Goal: Task Accomplishment & Management: Use online tool/utility

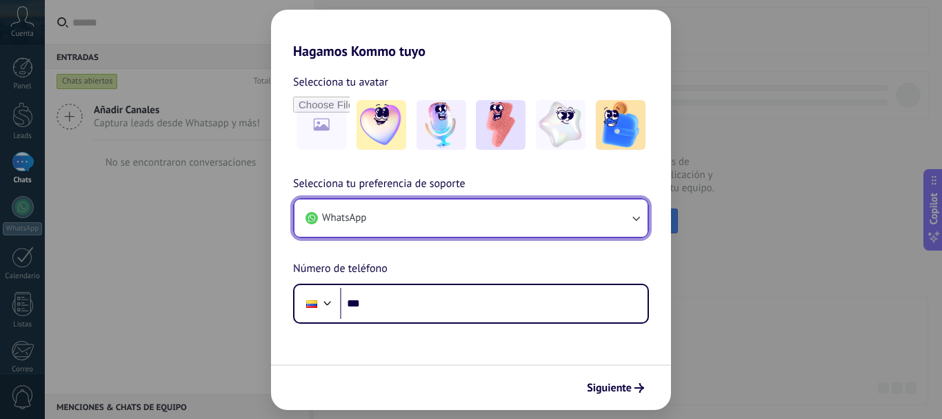
click at [637, 212] on icon "button" at bounding box center [636, 218] width 14 height 14
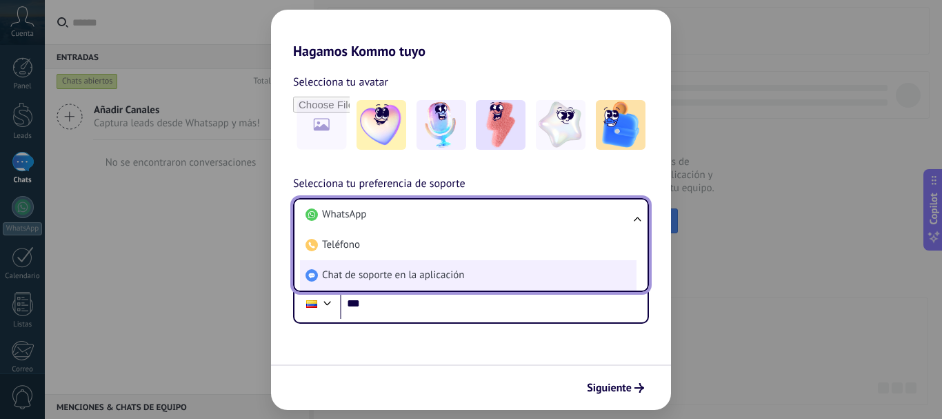
click at [415, 277] on span "Chat de soporte en la aplicación" at bounding box center [393, 275] width 142 height 14
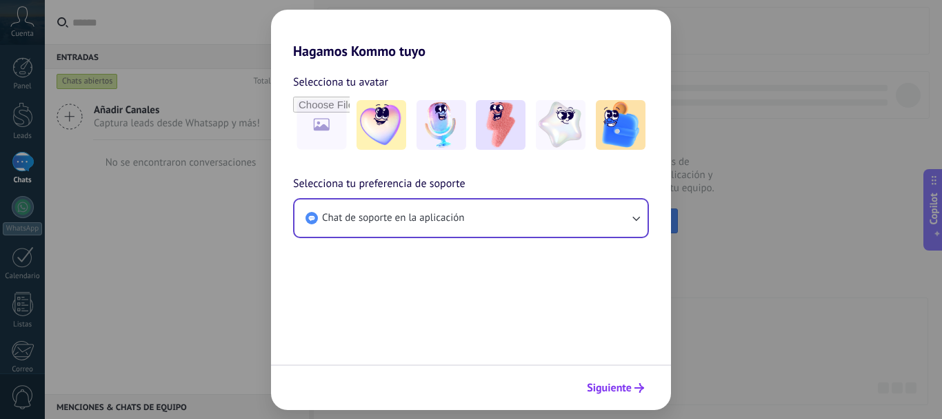
click at [608, 392] on span "Siguiente" at bounding box center [609, 388] width 45 height 10
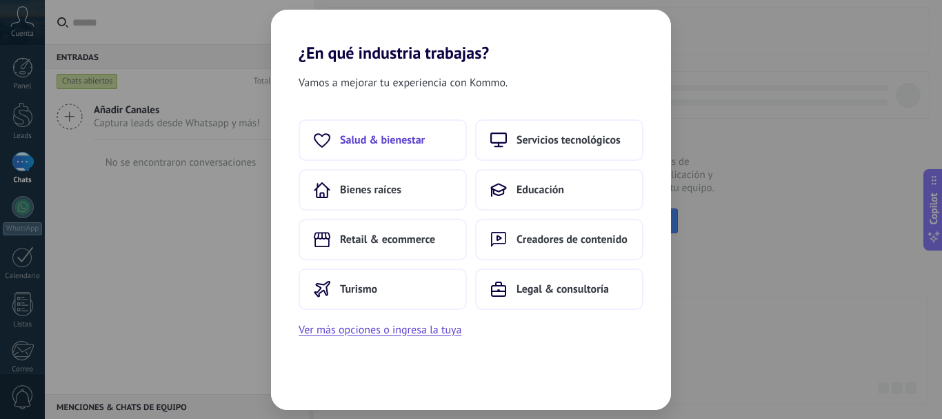
click at [374, 145] on span "Salud & bienestar" at bounding box center [382, 140] width 85 height 14
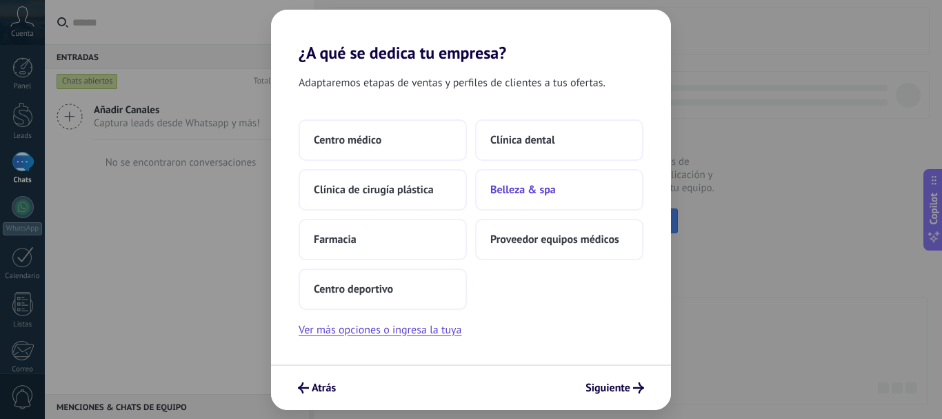
click at [537, 190] on span "Belleza & spa" at bounding box center [523, 190] width 66 height 14
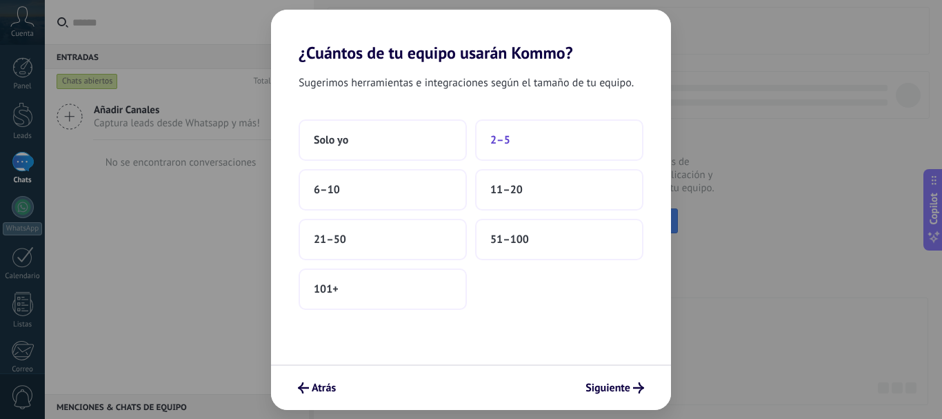
click at [501, 141] on span "2–5" at bounding box center [500, 140] width 20 height 14
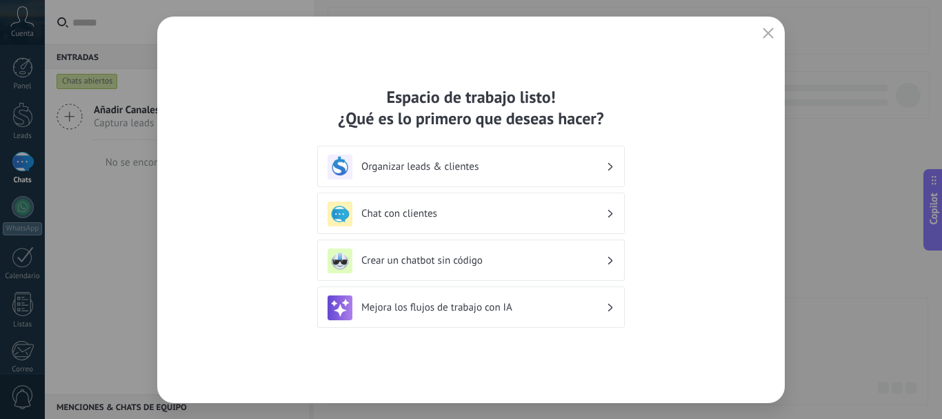
click at [456, 168] on h3 "Organizar leads & clientes" at bounding box center [483, 166] width 245 height 13
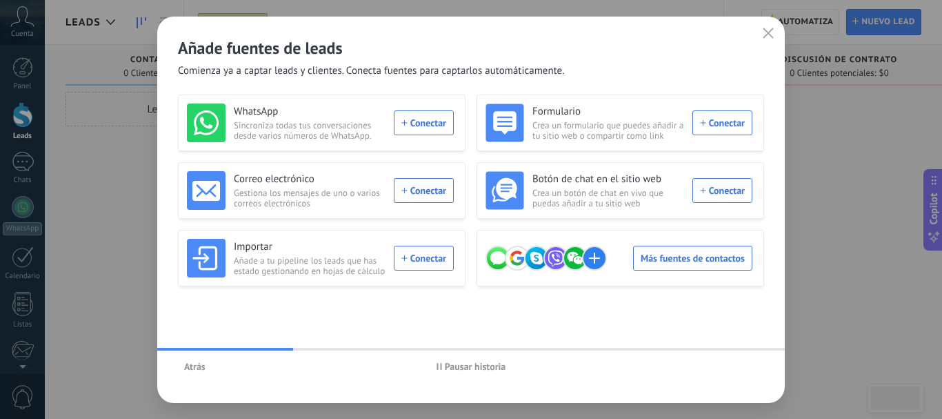
click at [475, 369] on span "Pausar historia" at bounding box center [475, 366] width 61 height 10
click at [766, 37] on icon "button" at bounding box center [768, 33] width 11 height 11
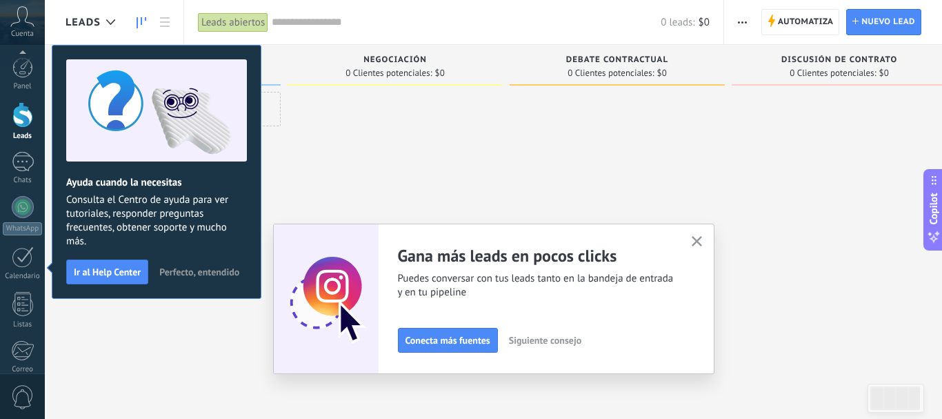
scroll to position [155, 0]
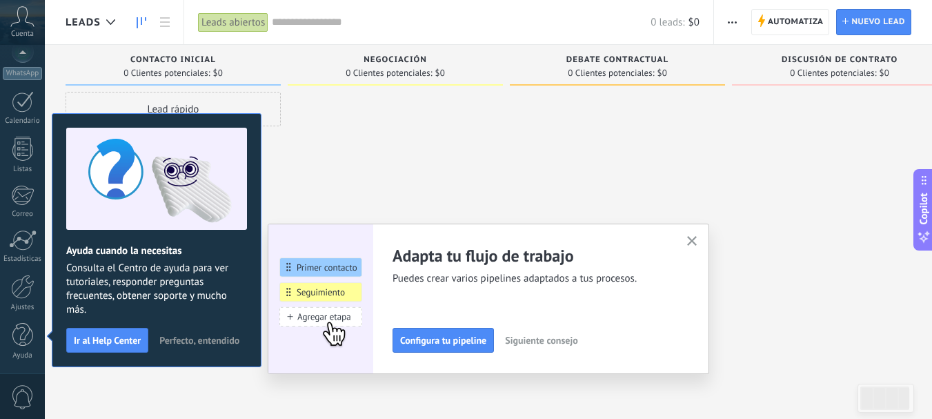
click at [698, 235] on button "button" at bounding box center [692, 241] width 17 height 19
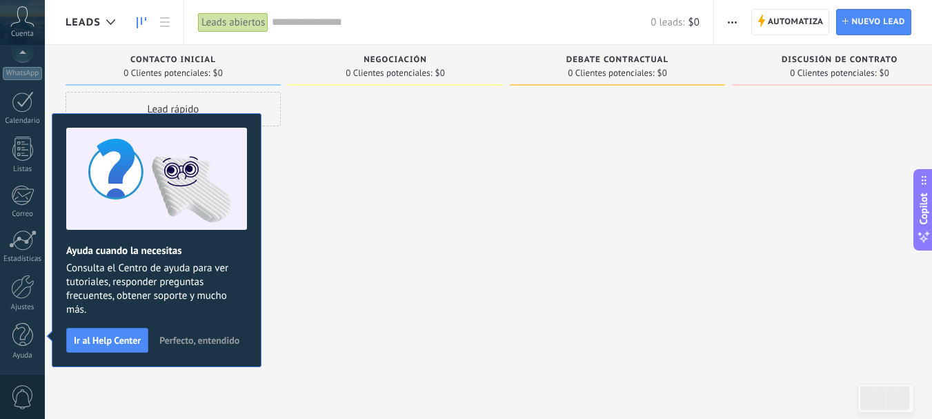
click at [212, 342] on span "Perfecto, entendido" at bounding box center [199, 340] width 80 height 10
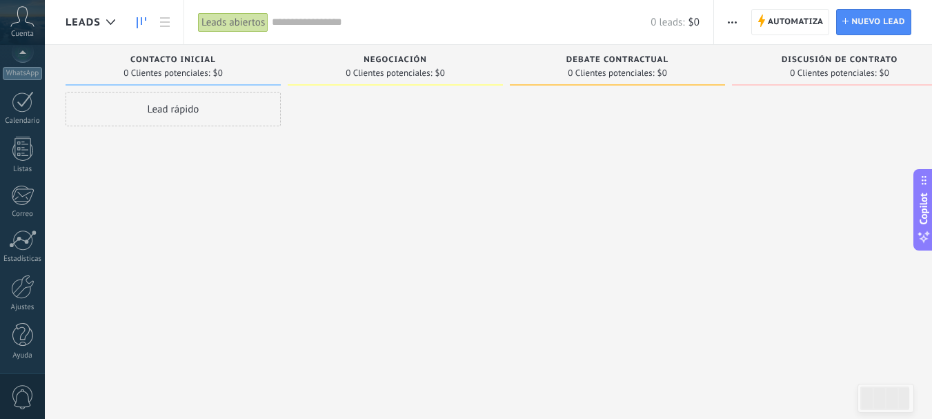
click at [730, 23] on span "button" at bounding box center [732, 22] width 9 height 26
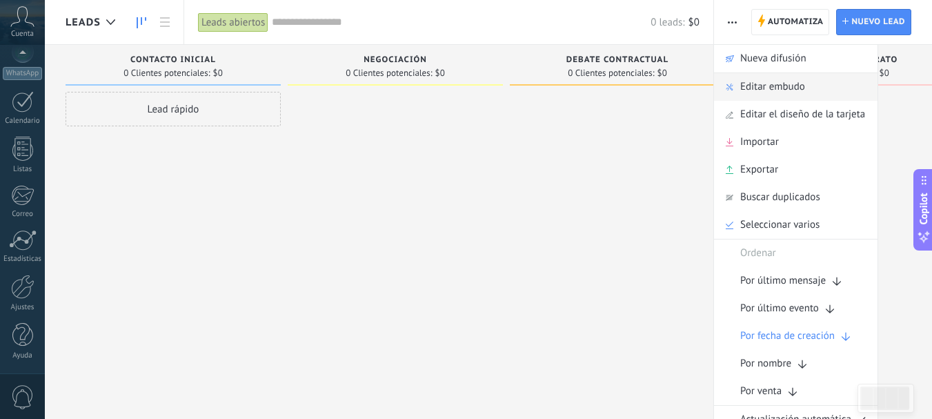
click at [779, 88] on span "Editar embudo" at bounding box center [772, 87] width 65 height 28
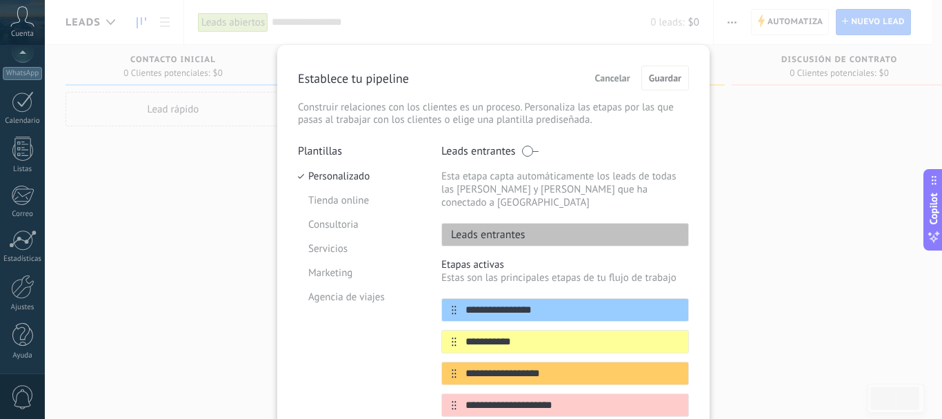
click at [492, 228] on p "Leads entrantes" at bounding box center [483, 235] width 83 height 14
click at [515, 228] on p "Leads entrantes" at bounding box center [483, 235] width 83 height 14
click at [527, 148] on span at bounding box center [529, 151] width 17 height 11
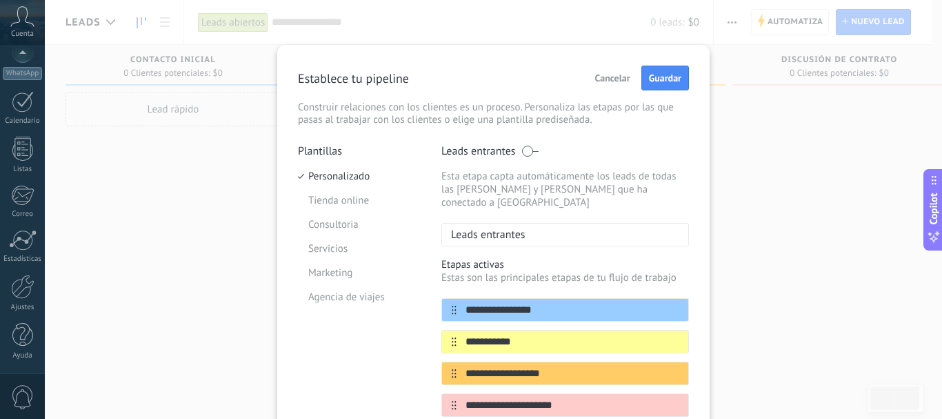
click at [527, 148] on span at bounding box center [529, 151] width 17 height 11
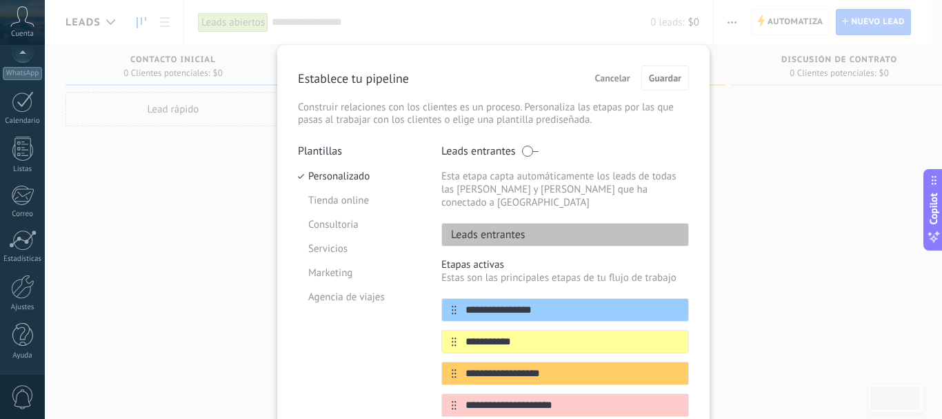
click at [525, 150] on span at bounding box center [529, 151] width 17 height 11
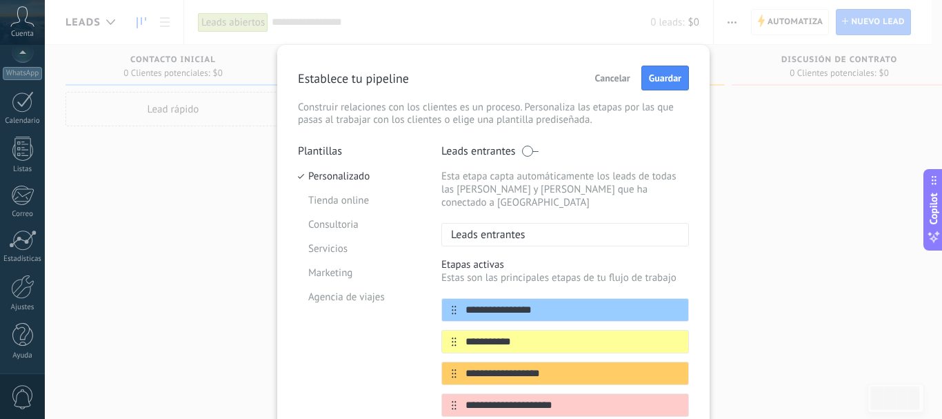
click at [525, 150] on span at bounding box center [529, 151] width 17 height 11
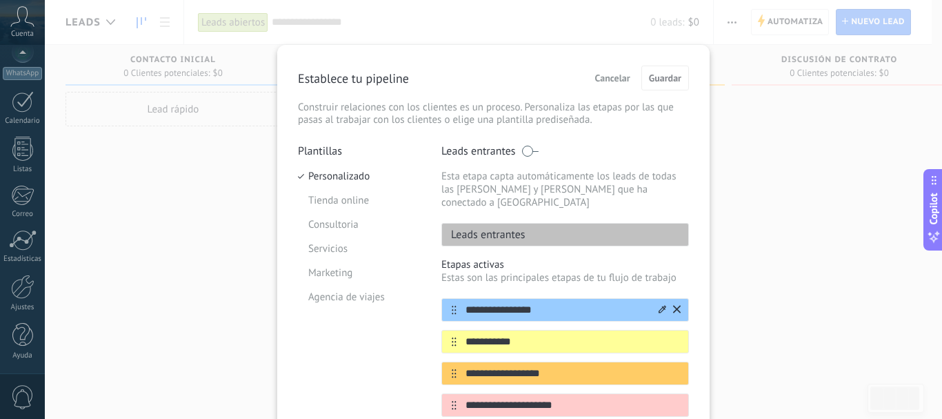
drag, startPoint x: 539, startPoint y: 301, endPoint x: 448, endPoint y: 295, distance: 91.2
click at [448, 298] on div "**********" at bounding box center [565, 309] width 248 height 23
type input "*"
type input "*****"
click at [472, 335] on input "**********" at bounding box center [557, 342] width 200 height 14
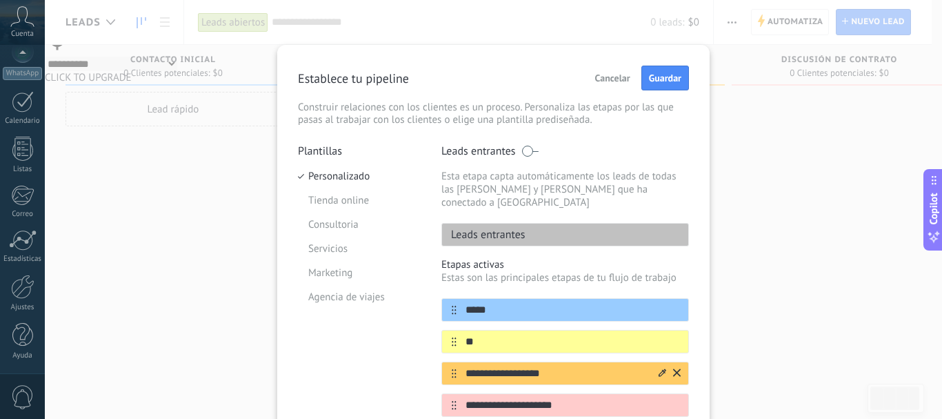
type input "*"
type input "*********"
click at [553, 366] on input "**********" at bounding box center [557, 373] width 200 height 14
type input "*"
type input "**********"
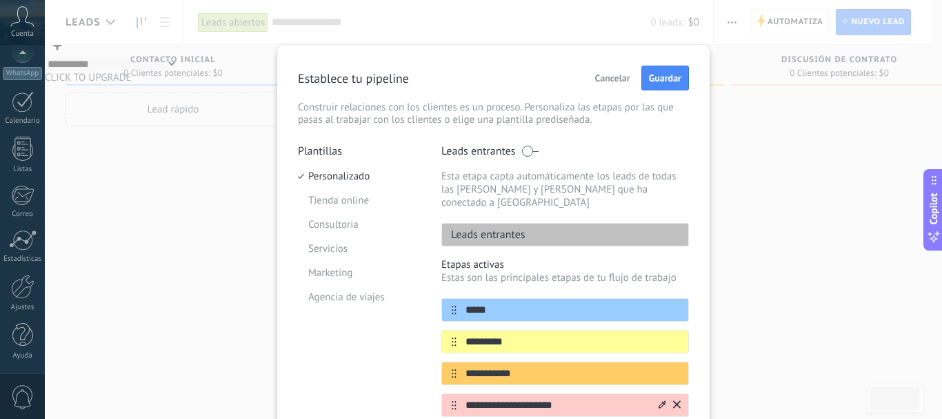
click at [676, 400] on icon at bounding box center [677, 404] width 8 height 8
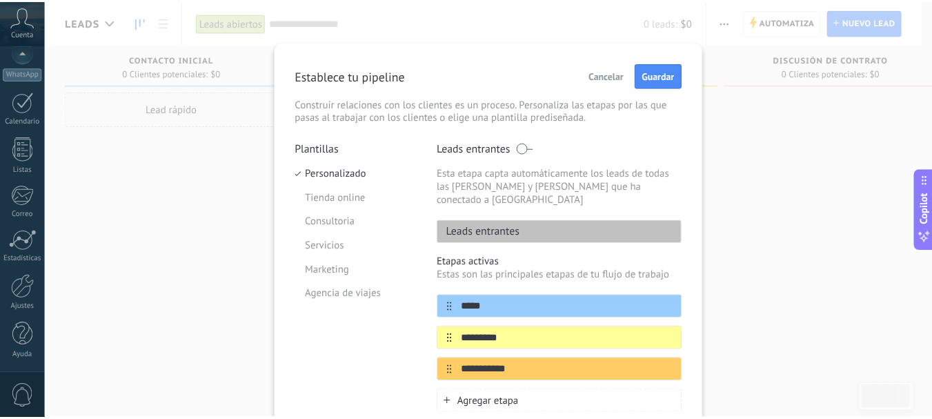
scroll to position [0, 0]
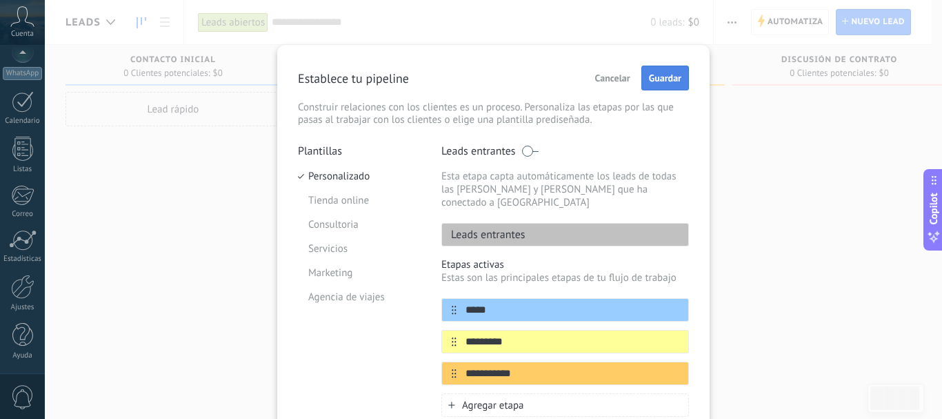
click at [664, 80] on span "Guardar" at bounding box center [665, 78] width 32 height 10
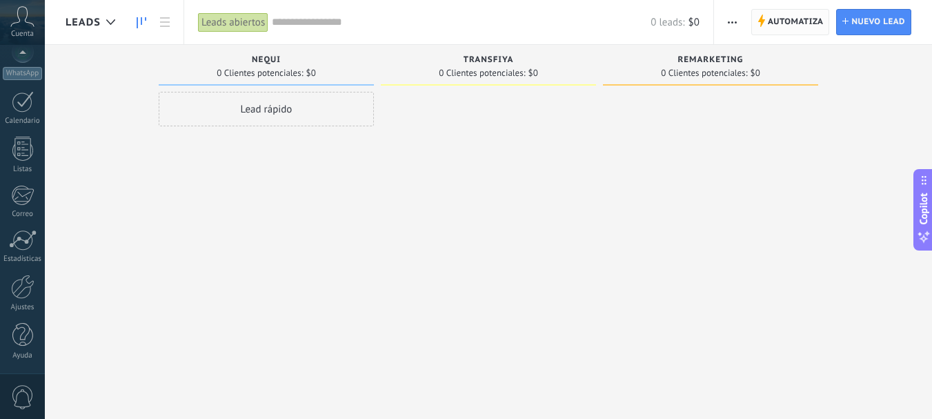
click at [783, 21] on span "Automatiza" at bounding box center [796, 22] width 56 height 25
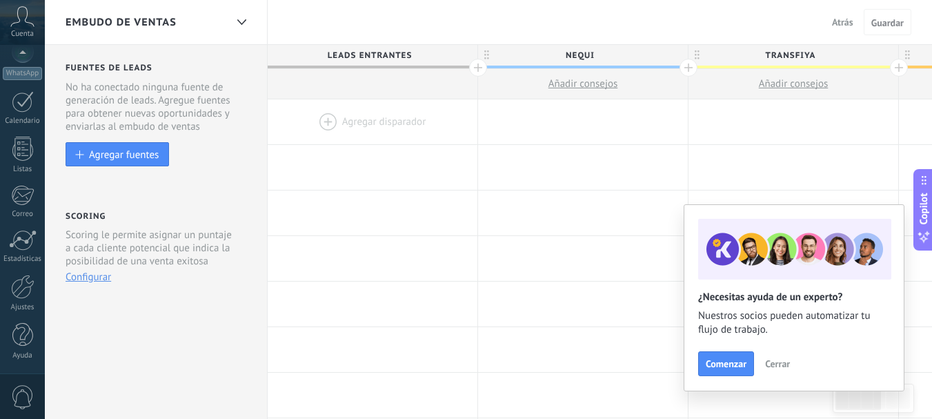
click at [327, 122] on div at bounding box center [373, 121] width 210 height 45
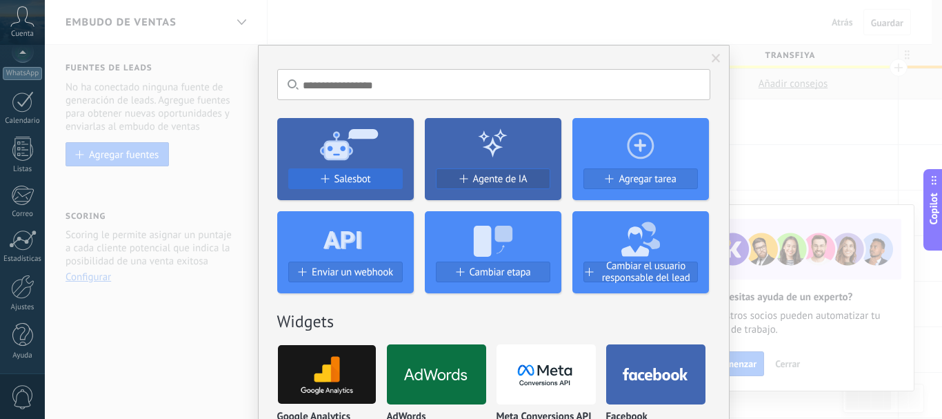
click at [323, 181] on span at bounding box center [324, 179] width 8 height 8
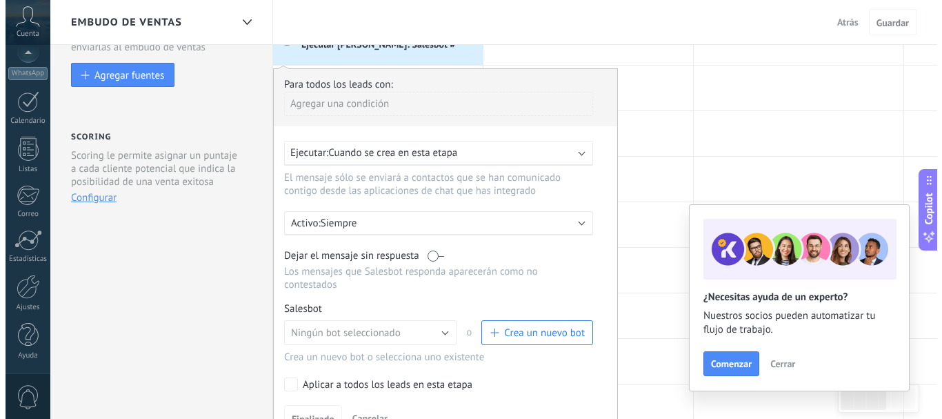
scroll to position [81, 0]
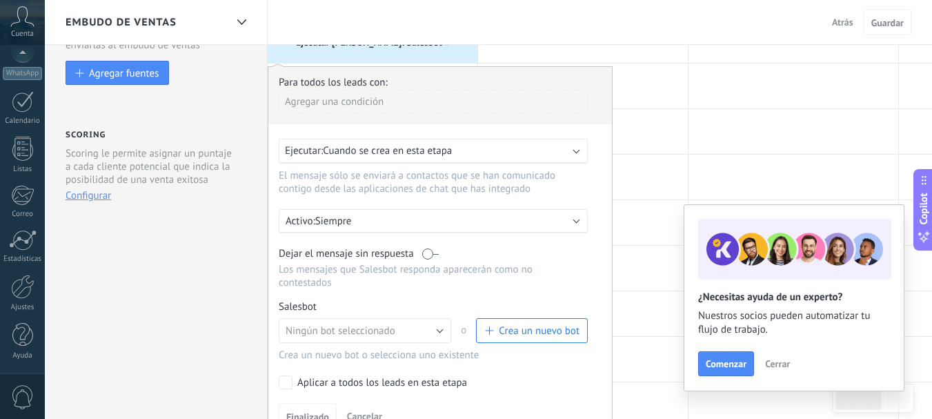
click at [513, 327] on span "Crea un nuevo bot" at bounding box center [539, 330] width 81 height 13
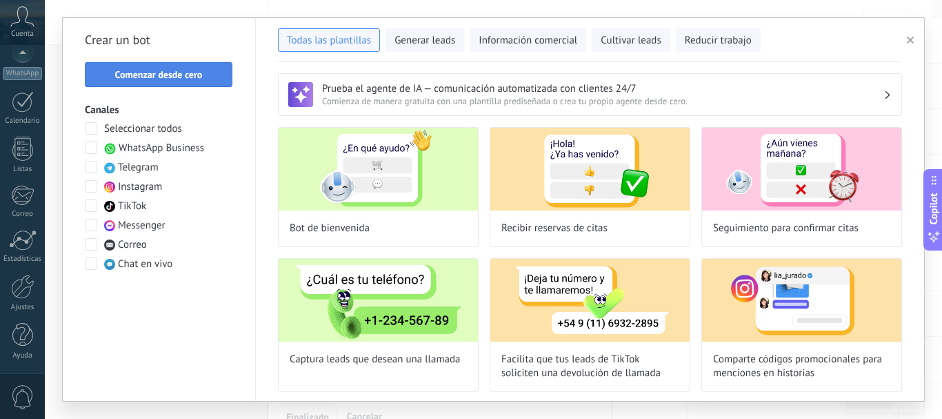
click at [186, 74] on span "Comenzar desde cero" at bounding box center [159, 75] width 88 height 10
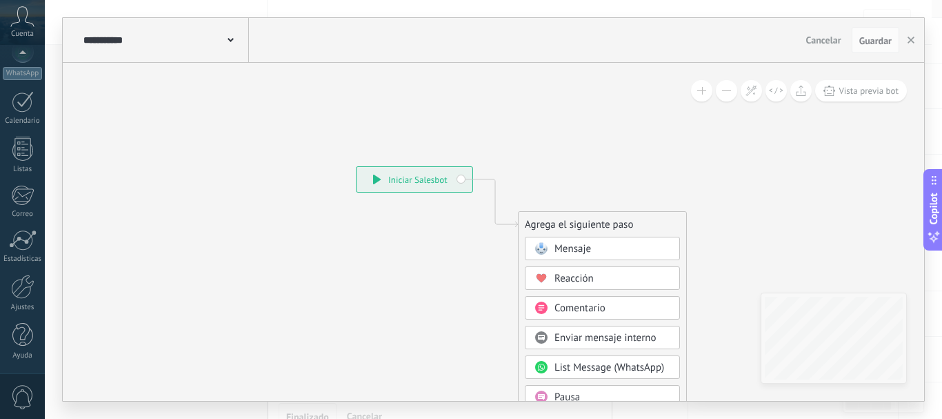
click at [235, 40] on div "**********" at bounding box center [164, 40] width 169 height 44
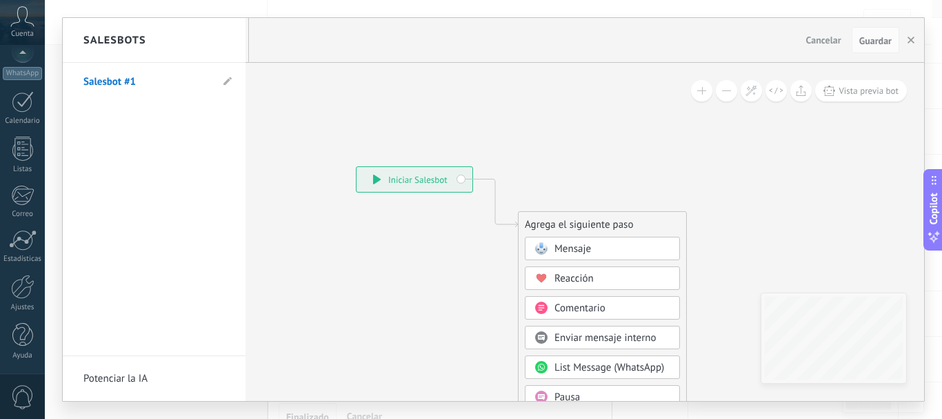
click at [220, 81] on li "Salesbot #1" at bounding box center [154, 82] width 183 height 38
click at [226, 81] on use at bounding box center [227, 81] width 8 height 8
type input "*"
type input "**********"
click at [222, 79] on icon at bounding box center [226, 82] width 15 height 8
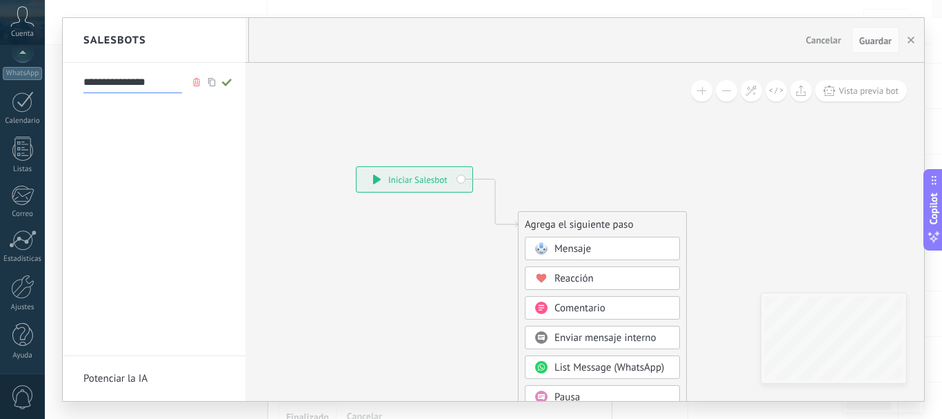
type input "**********"
click at [286, 109] on div at bounding box center [494, 209] width 862 height 383
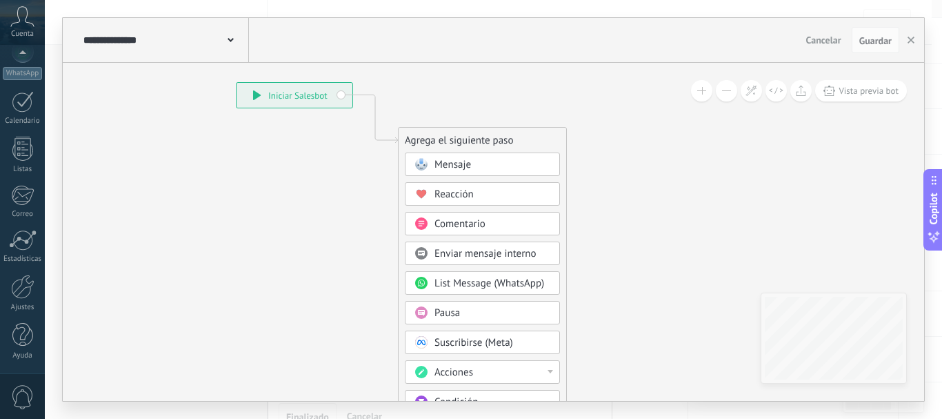
drag, startPoint x: 393, startPoint y: 210, endPoint x: 273, endPoint y: 126, distance: 146.6
click at [273, 126] on icon at bounding box center [354, 332] width 927 height 1190
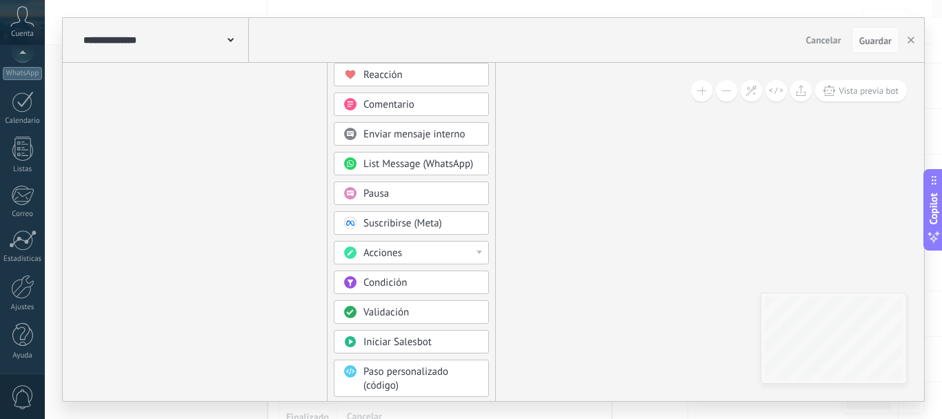
drag, startPoint x: 594, startPoint y: 260, endPoint x: 523, endPoint y: 141, distance: 138.9
click at [523, 141] on icon at bounding box center [283, 213] width 927 height 1190
click at [391, 284] on span "Condición" at bounding box center [385, 282] width 43 height 13
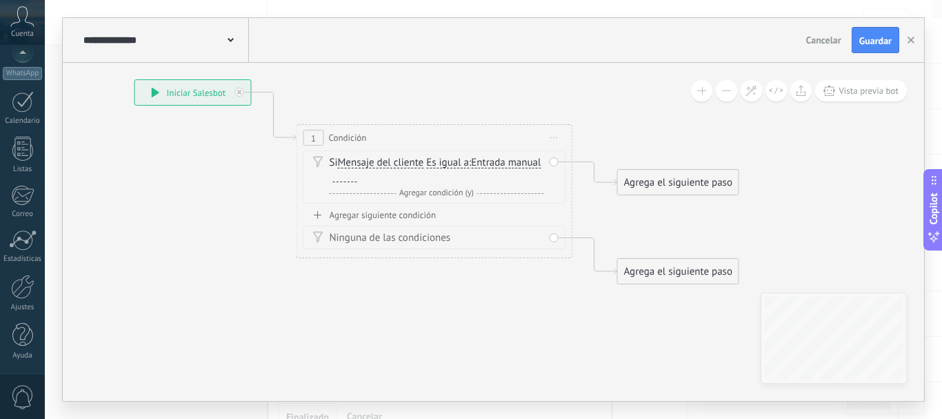
drag, startPoint x: 548, startPoint y: 195, endPoint x: 489, endPoint y: 311, distance: 130.8
click at [489, 311] on icon at bounding box center [414, 181] width 1248 height 895
click at [471, 168] on span "Entrada manual" at bounding box center [506, 162] width 70 height 11
click at [464, 171] on button "Entrada manual" at bounding box center [550, 162] width 172 height 25
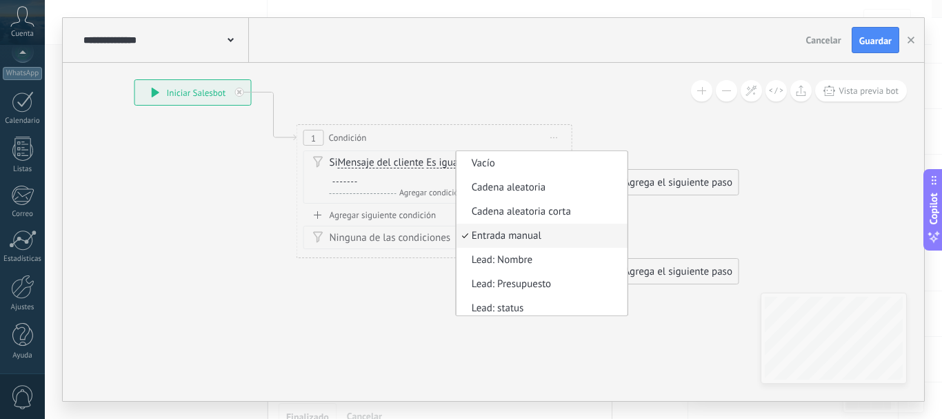
scroll to position [4, 0]
click at [491, 186] on div "Y Agregar condición (y)" at bounding box center [437, 193] width 215 height 14
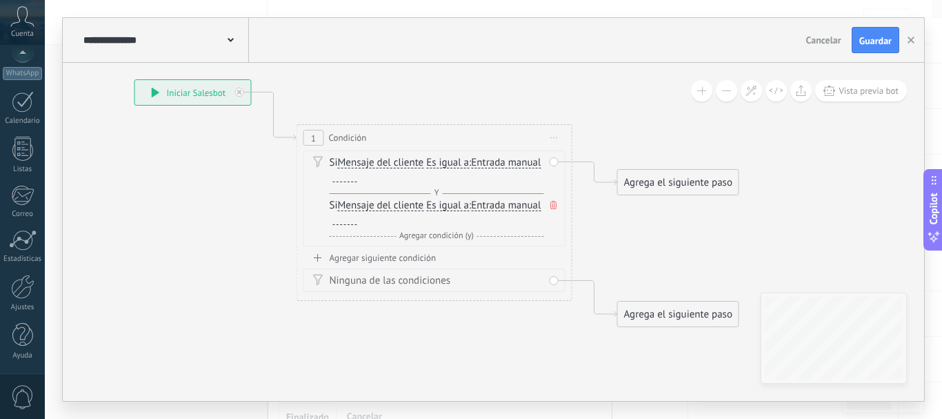
click at [333, 206] on div "Si Mensaje del cliente Mensaje del cliente Comentario del cliente El cliente Có…" at bounding box center [437, 213] width 215 height 28
click at [331, 206] on div "Si Mensaje del cliente Mensaje del cliente Comentario del cliente El cliente Có…" at bounding box center [437, 213] width 215 height 28
click at [553, 205] on icon at bounding box center [553, 205] width 7 height 8
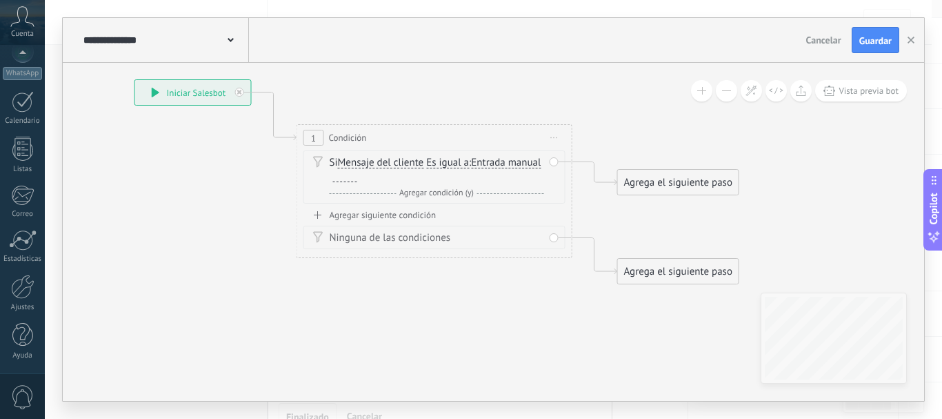
click at [357, 180] on div at bounding box center [345, 176] width 24 height 11
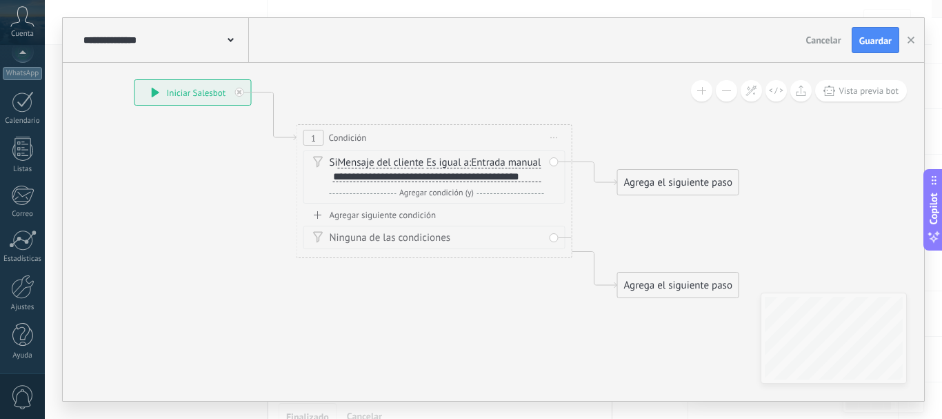
scroll to position [1, 0]
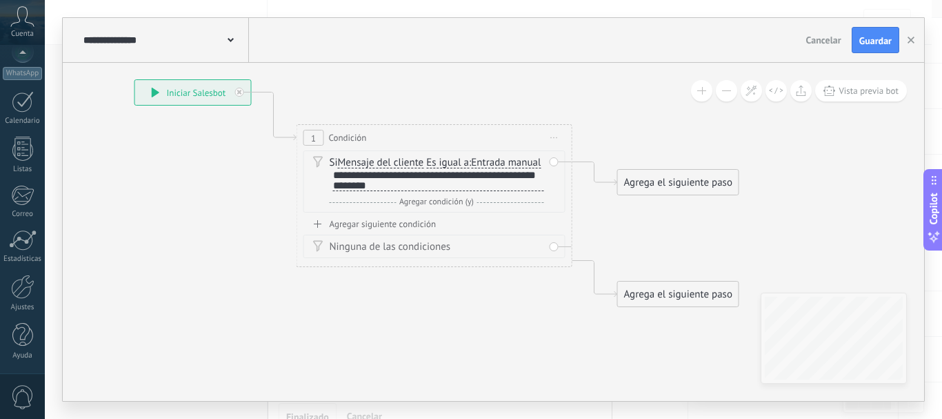
click at [348, 218] on div "Si Mensaje del cliente Mensaje del cliente Comentario del cliente El cliente Có…" at bounding box center [435, 184] width 262 height 68
click at [348, 230] on div "Agregar siguiente condición" at bounding box center [435, 224] width 262 height 12
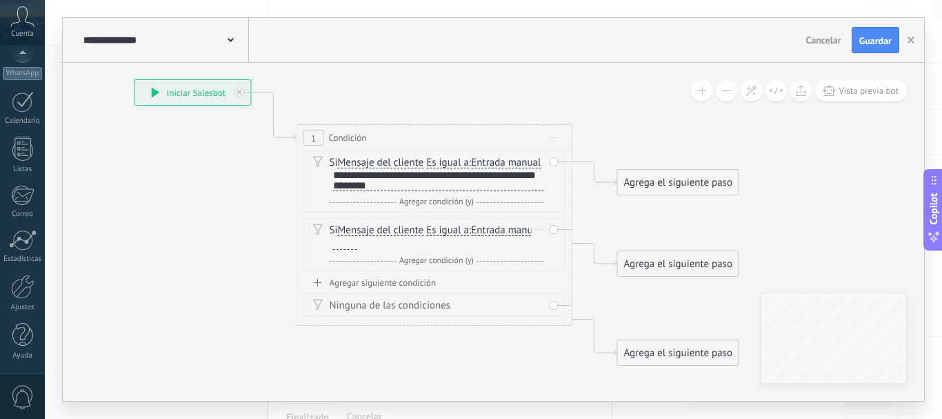
click at [471, 236] on span "Entrada manual" at bounding box center [506, 230] width 70 height 11
click at [464, 243] on button "Entrada manual" at bounding box center [550, 230] width 172 height 25
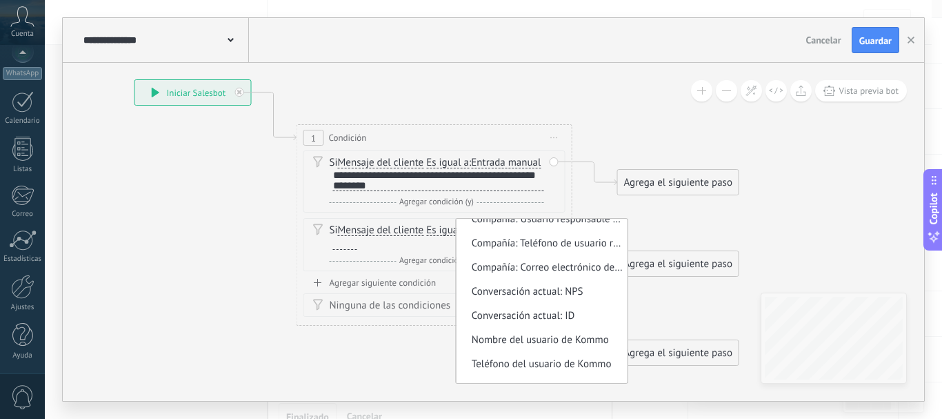
scroll to position [573, 0]
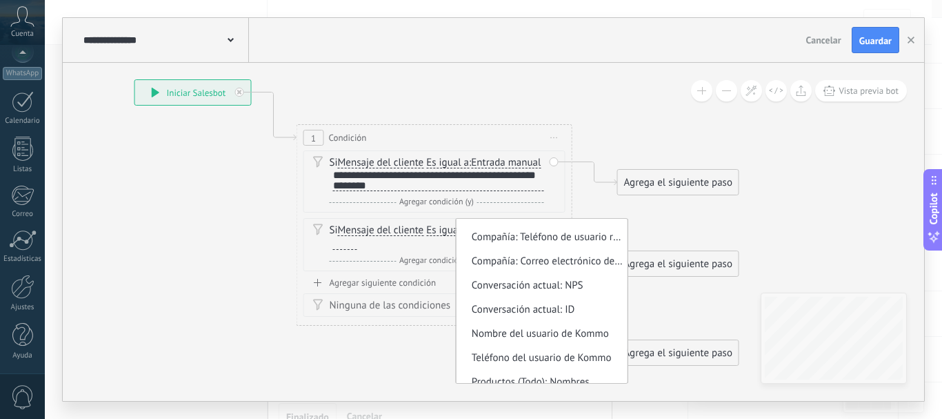
click at [526, 246] on div "Si Mensaje del cliente Mensaje del cliente Comentario del cliente El cliente Có…" at bounding box center [437, 237] width 215 height 28
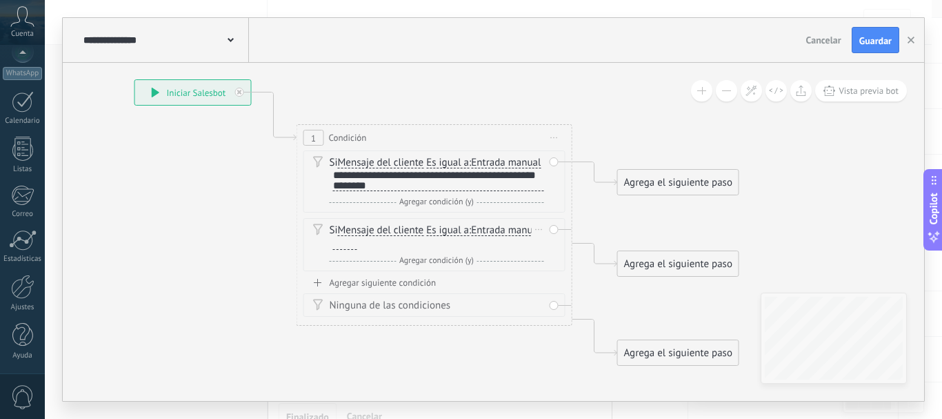
drag, startPoint x: 379, startPoint y: 246, endPoint x: 354, endPoint y: 245, distance: 24.8
click at [354, 236] on span "Mensaje del cliente" at bounding box center [381, 230] width 86 height 11
click at [354, 243] on button "Mensaje del cliente" at bounding box center [417, 230] width 172 height 25
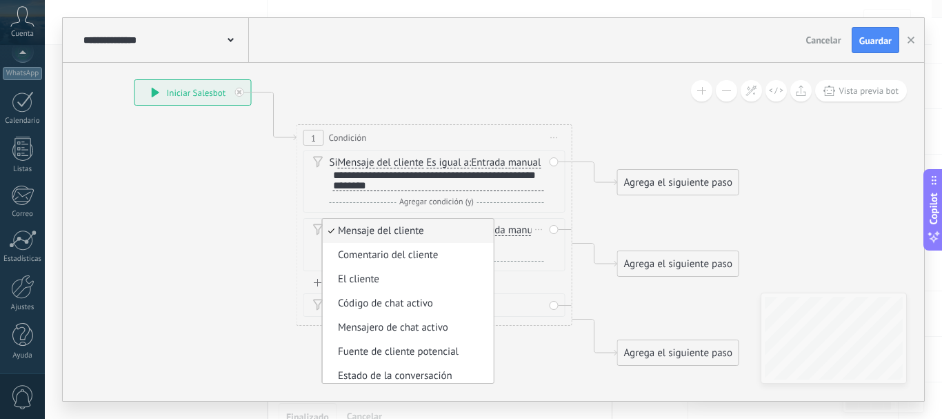
click at [354, 238] on span "Mensaje del cliente" at bounding box center [406, 231] width 167 height 14
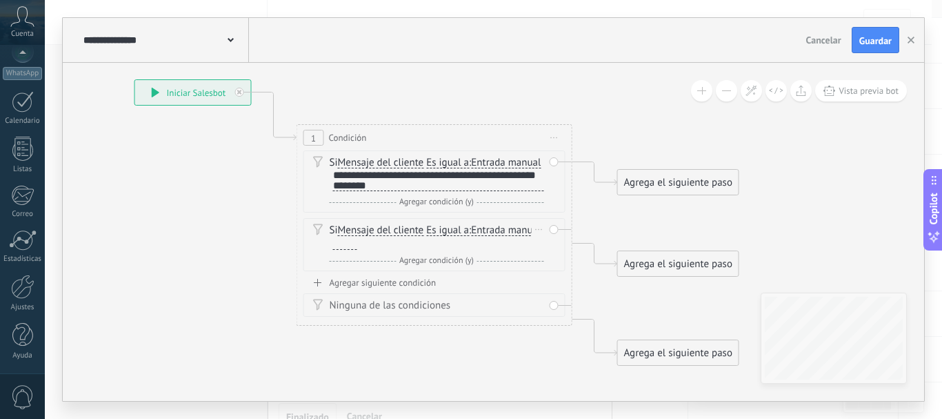
click at [433, 236] on span "Es igual a" at bounding box center [447, 230] width 43 height 11
click at [433, 243] on button "Es igual a" at bounding box center [505, 230] width 172 height 25
click at [442, 286] on span "Contiene" at bounding box center [494, 279] width 167 height 14
click at [352, 250] on div at bounding box center [345, 244] width 24 height 11
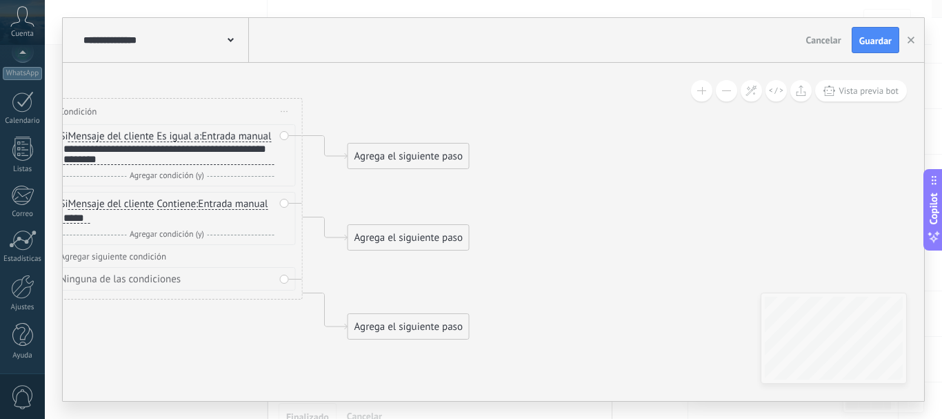
drag, startPoint x: 610, startPoint y: 112, endPoint x: 341, endPoint y: 86, distance: 271.0
click at [341, 86] on icon at bounding box center [144, 196] width 1248 height 976
click at [407, 155] on div "Agrega el siguiente paso" at bounding box center [408, 156] width 121 height 23
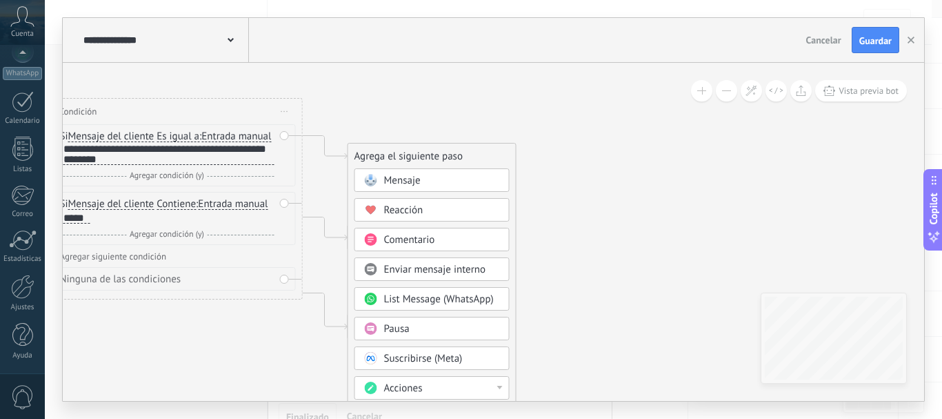
click at [401, 180] on span "Mensaje" at bounding box center [402, 180] width 37 height 13
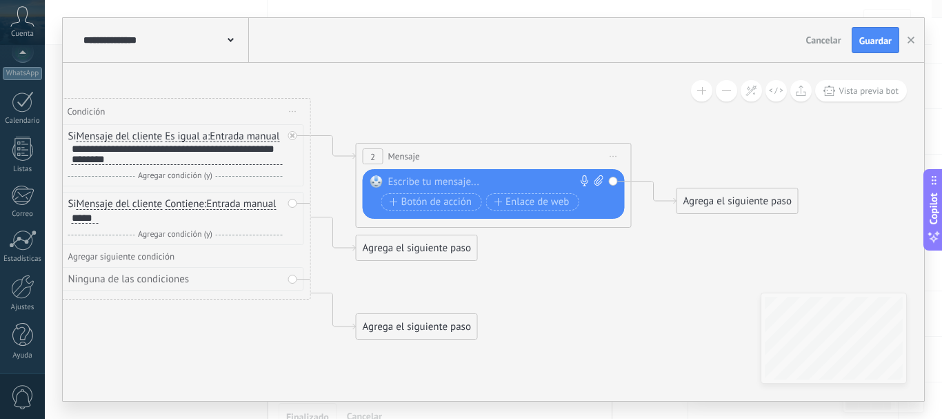
click at [419, 181] on div at bounding box center [490, 182] width 205 height 14
paste div
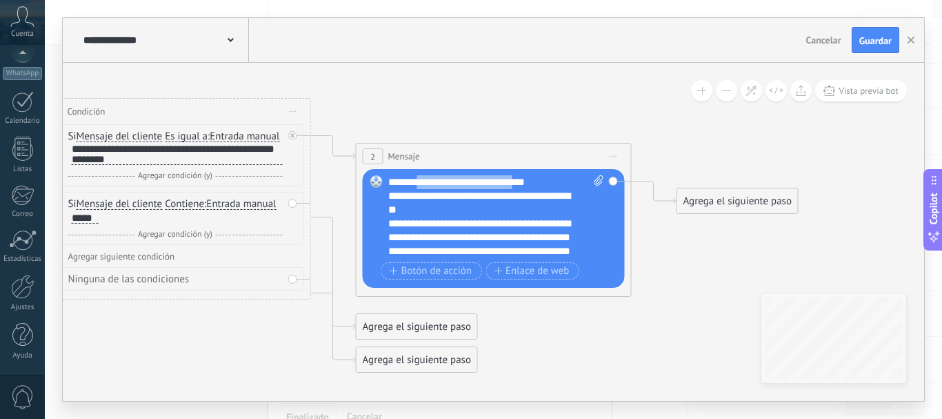
drag, startPoint x: 415, startPoint y: 182, endPoint x: 544, endPoint y: 179, distance: 128.3
click at [544, 179] on div "**********" at bounding box center [496, 216] width 216 height 83
click at [478, 212] on div "**********" at bounding box center [484, 203] width 192 height 28
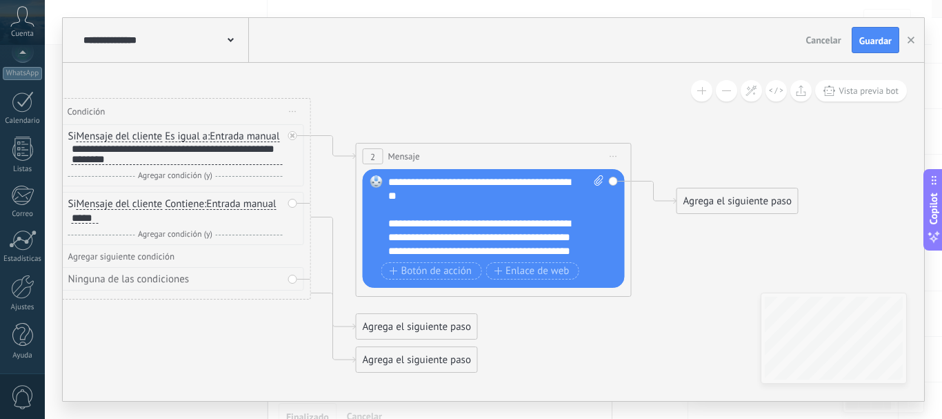
scroll to position [0, 0]
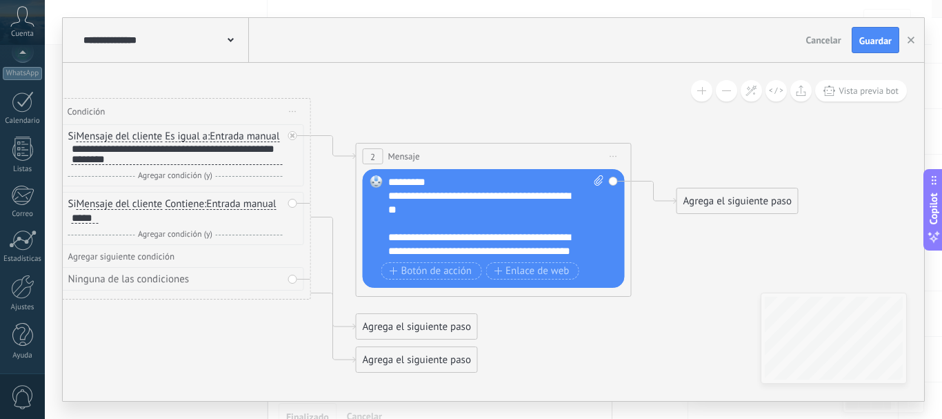
click at [463, 183] on div "**********" at bounding box center [496, 216] width 216 height 83
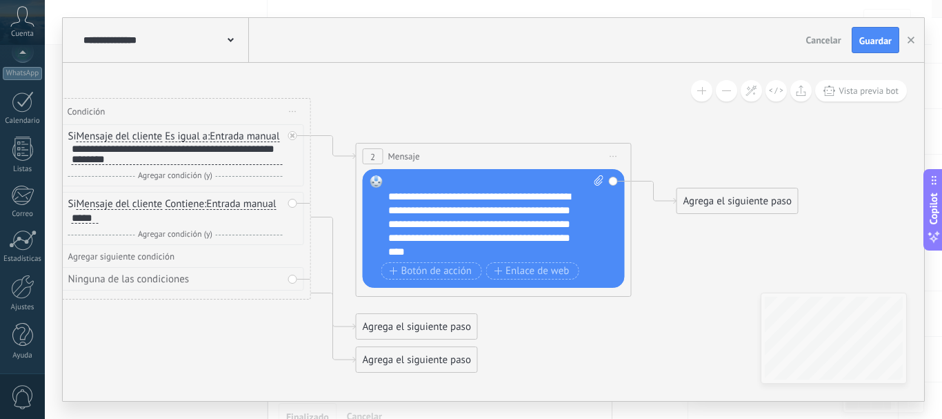
scroll to position [68, 0]
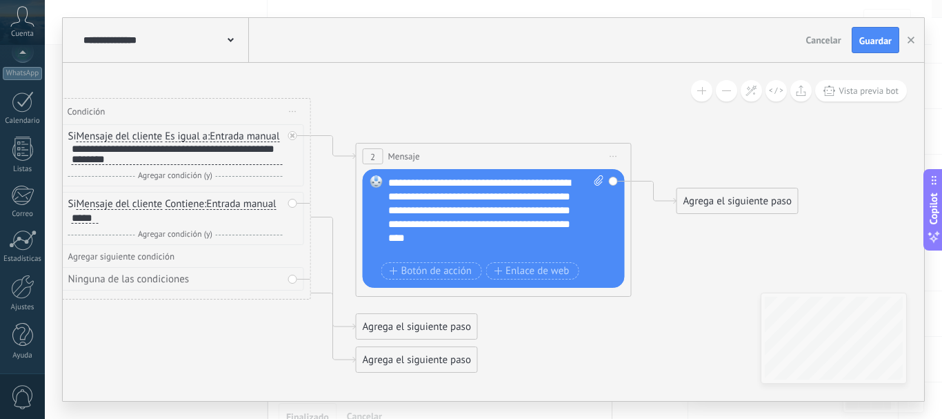
click at [500, 192] on div "**********" at bounding box center [484, 210] width 192 height 69
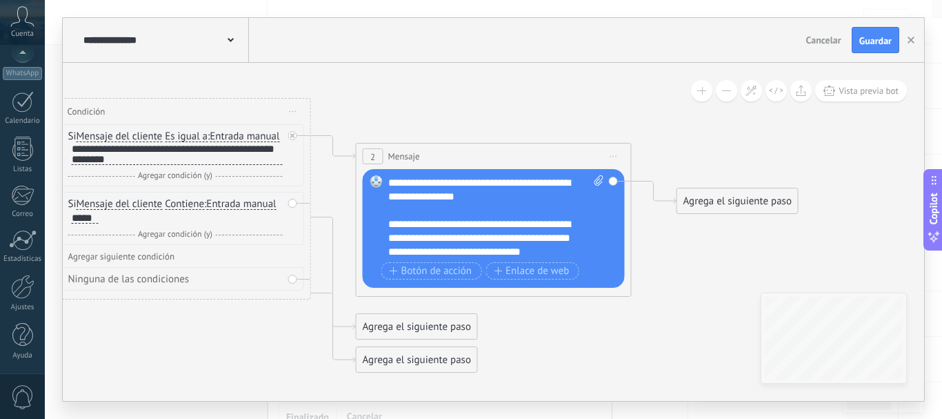
click at [728, 201] on div "Agrega el siguiente paso" at bounding box center [737, 201] width 121 height 23
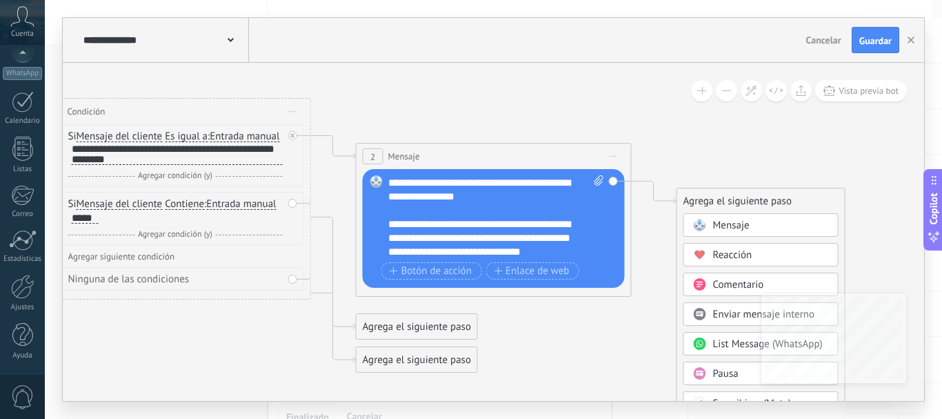
click at [728, 365] on div "Pausa" at bounding box center [761, 372] width 155 height 23
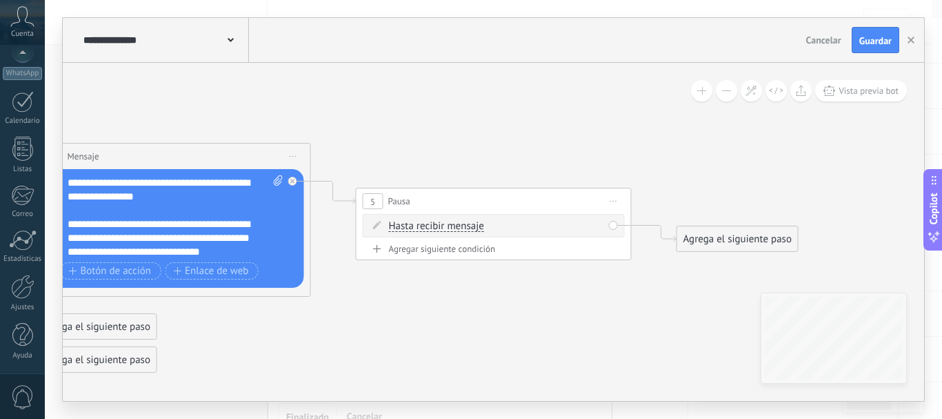
click at [455, 222] on span "Hasta recibir mensaje" at bounding box center [436, 226] width 95 height 11
click at [455, 222] on button "Hasta recibir mensaje" at bounding box center [468, 226] width 172 height 25
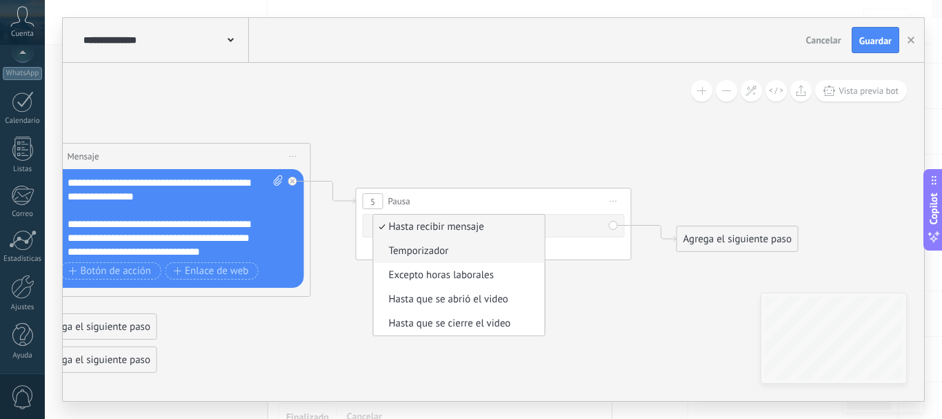
click at [441, 255] on span "Temporizador" at bounding box center [457, 251] width 167 height 14
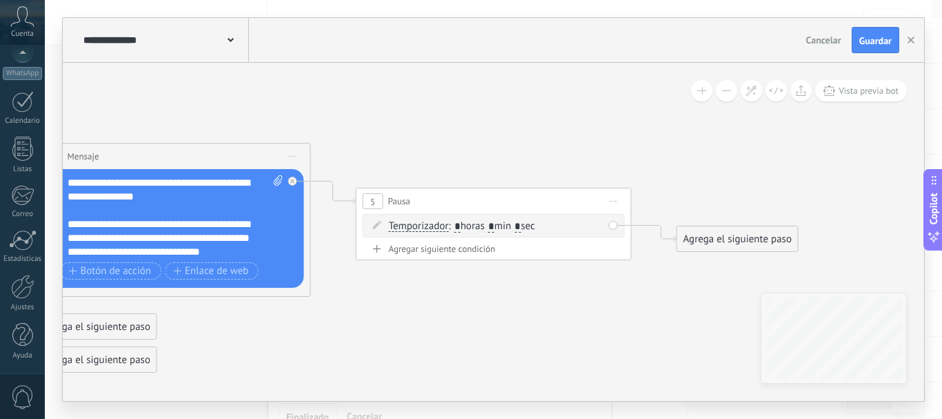
click at [504, 226] on span ": * horas * min * sec" at bounding box center [491, 225] width 86 height 13
type input "*"
click at [521, 226] on input "*" at bounding box center [518, 226] width 6 height 11
type input "**"
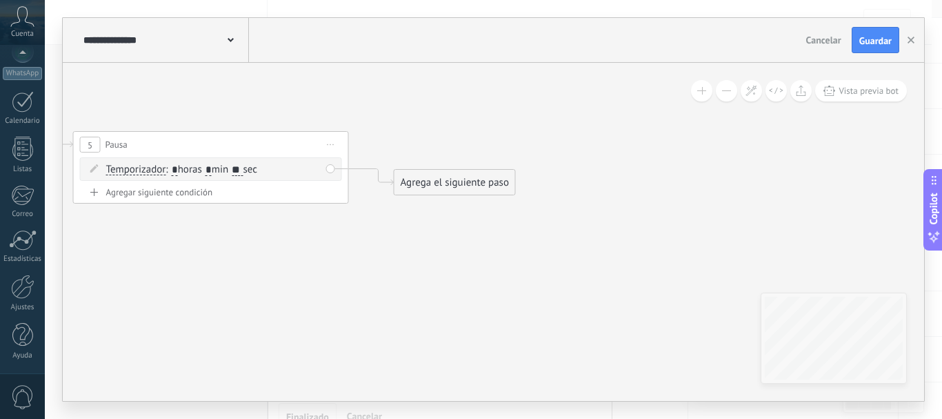
drag, startPoint x: 646, startPoint y: 290, endPoint x: 362, endPoint y: 233, distance: 289.1
click at [424, 184] on div "Agrega el siguiente paso" at bounding box center [454, 182] width 121 height 23
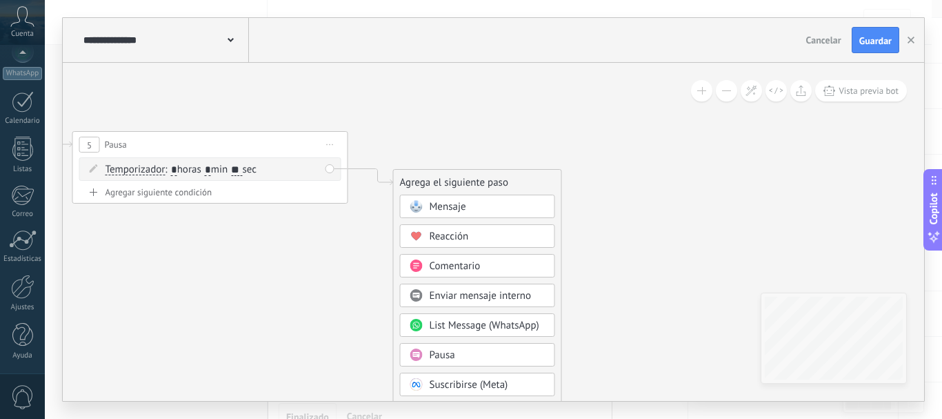
click at [446, 206] on span "Mensaje" at bounding box center [448, 206] width 37 height 13
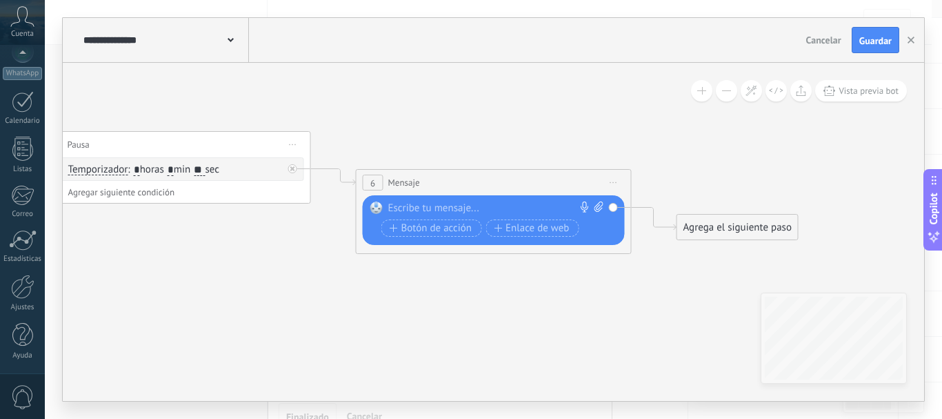
click at [398, 206] on div at bounding box center [490, 208] width 205 height 14
paste div
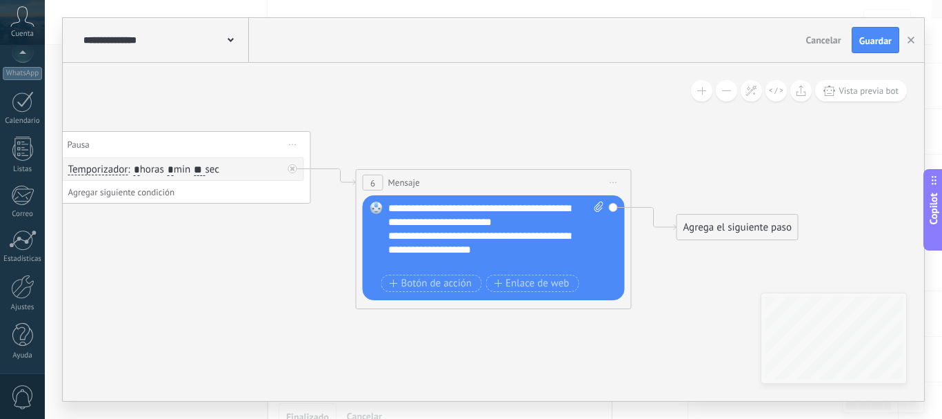
click at [456, 206] on div "**********" at bounding box center [496, 235] width 216 height 69
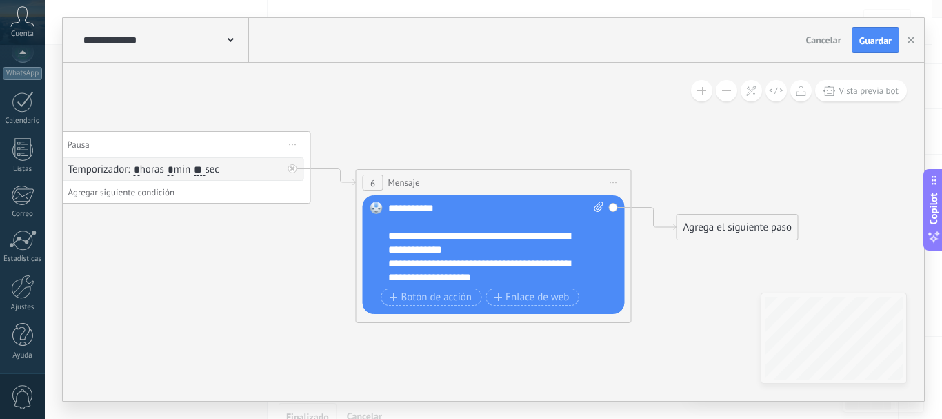
click at [498, 252] on div "**********" at bounding box center [484, 263] width 192 height 69
click at [486, 224] on div at bounding box center [489, 222] width 202 height 14
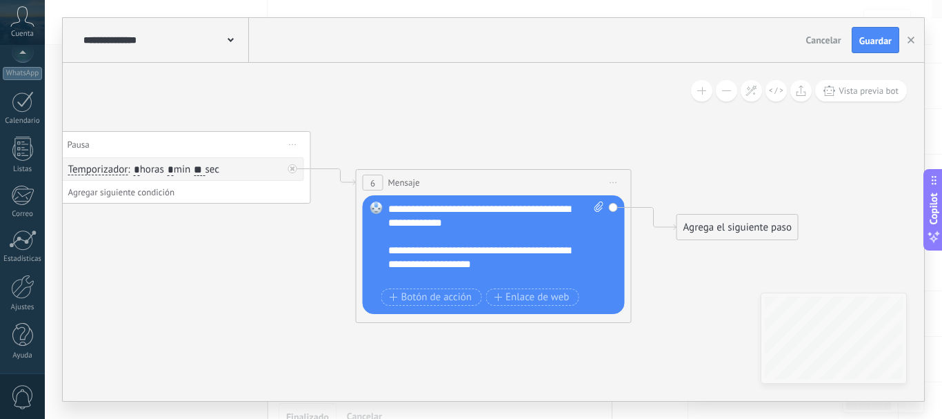
scroll to position [0, 0]
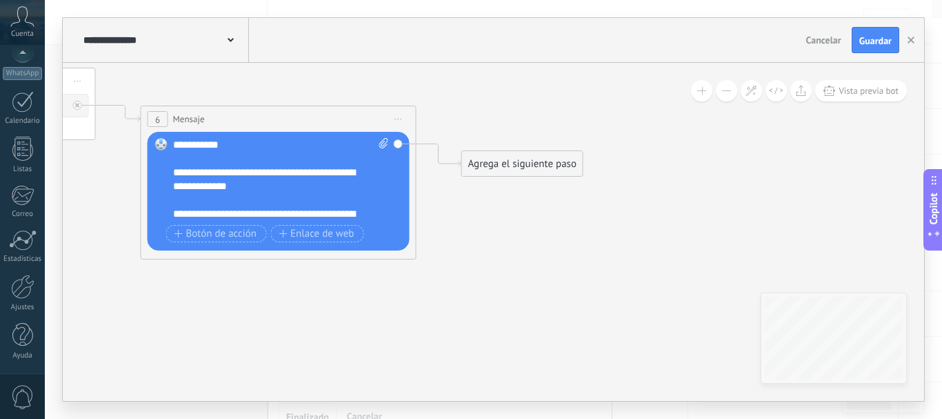
drag, startPoint x: 690, startPoint y: 273, endPoint x: 474, endPoint y: 203, distance: 226.9
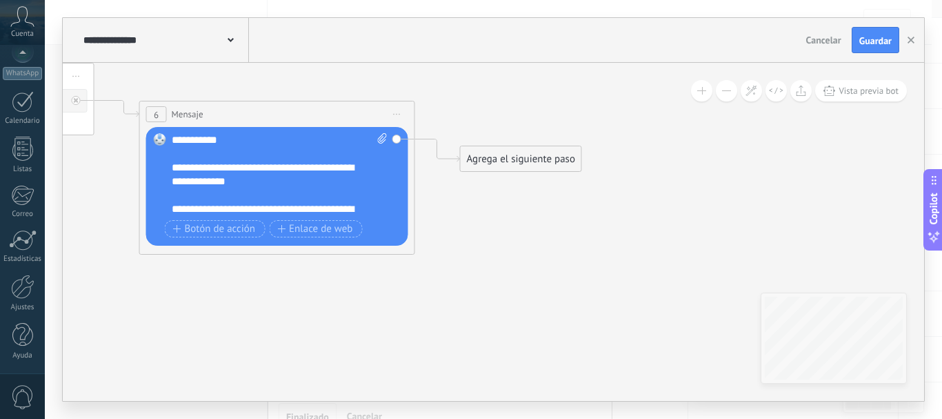
click at [526, 154] on div "Agrega el siguiente paso" at bounding box center [521, 159] width 121 height 23
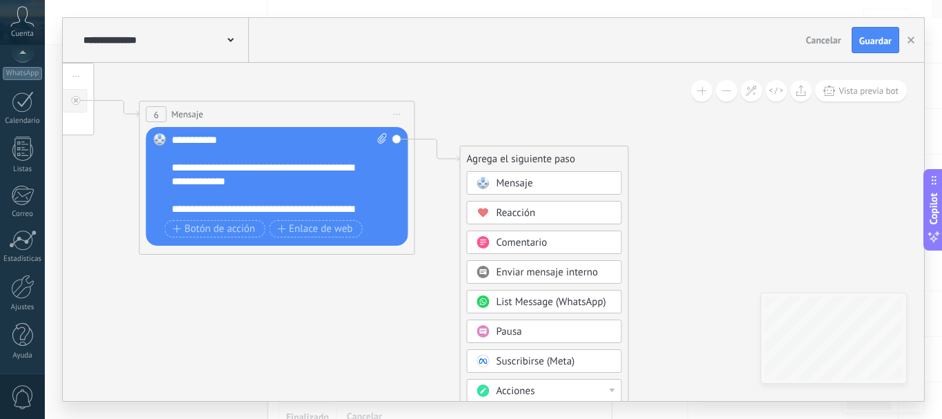
click at [515, 333] on span "Pausa" at bounding box center [510, 331] width 26 height 13
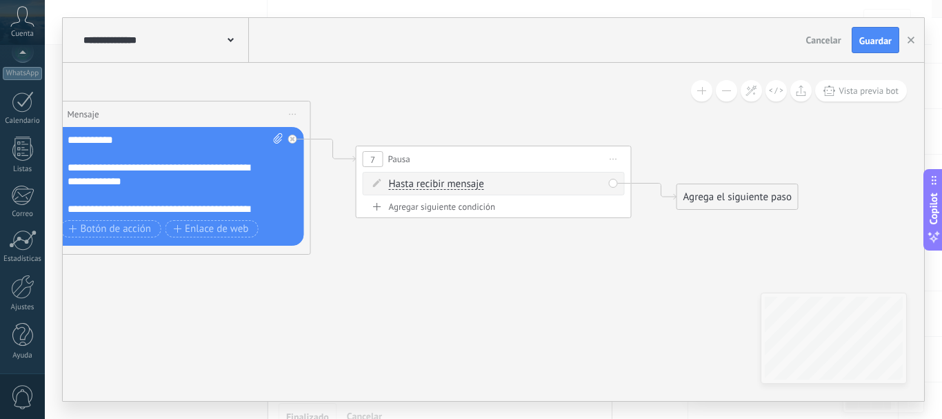
click at [448, 188] on span "Hasta recibir mensaje" at bounding box center [436, 184] width 95 height 11
click at [448, 188] on button "Hasta recibir mensaje" at bounding box center [468, 184] width 172 height 25
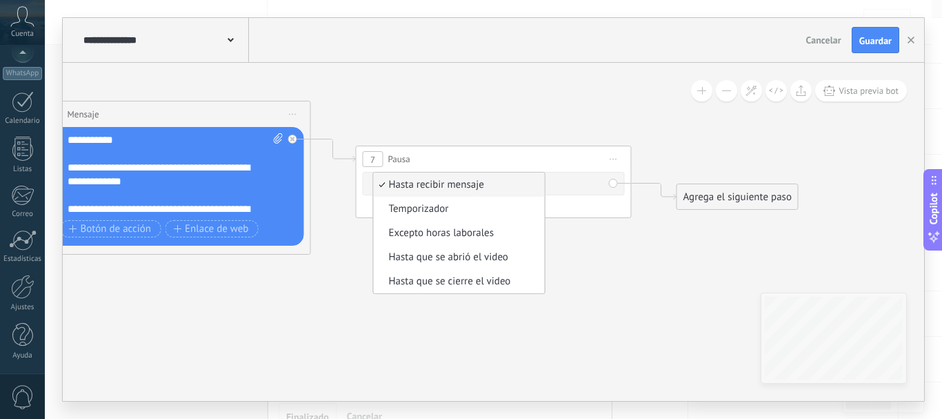
click at [435, 209] on span "Temporizador" at bounding box center [457, 209] width 167 height 14
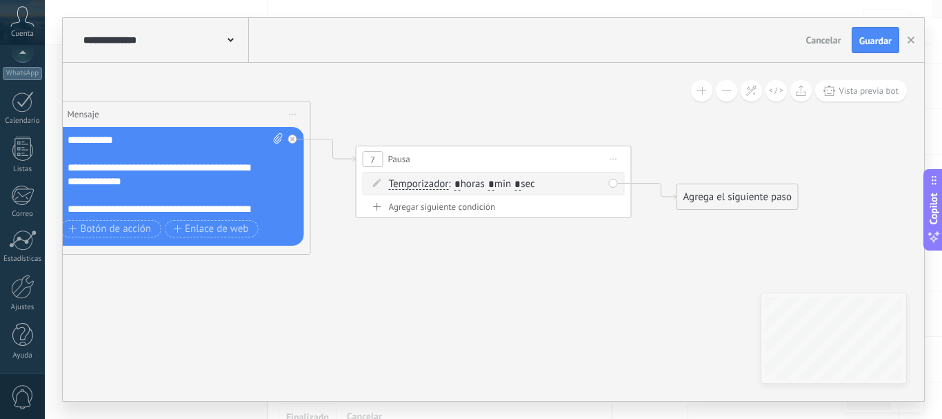
drag, startPoint x: 497, startPoint y: 183, endPoint x: 505, endPoint y: 183, distance: 8.3
click at [505, 183] on span ": * horas * min * sec" at bounding box center [491, 183] width 86 height 13
type input "*"
click at [535, 184] on span ": * horas * min * sec" at bounding box center [491, 183] width 86 height 13
type input "*"
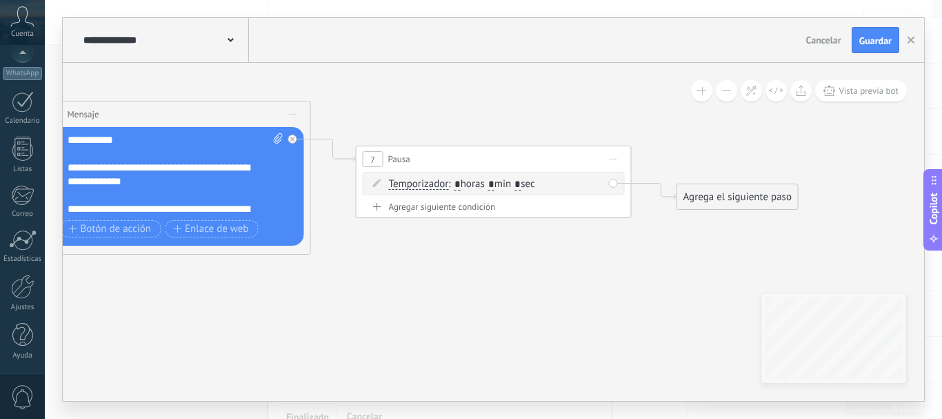
click at [713, 202] on div "Agrega el siguiente paso" at bounding box center [737, 197] width 121 height 23
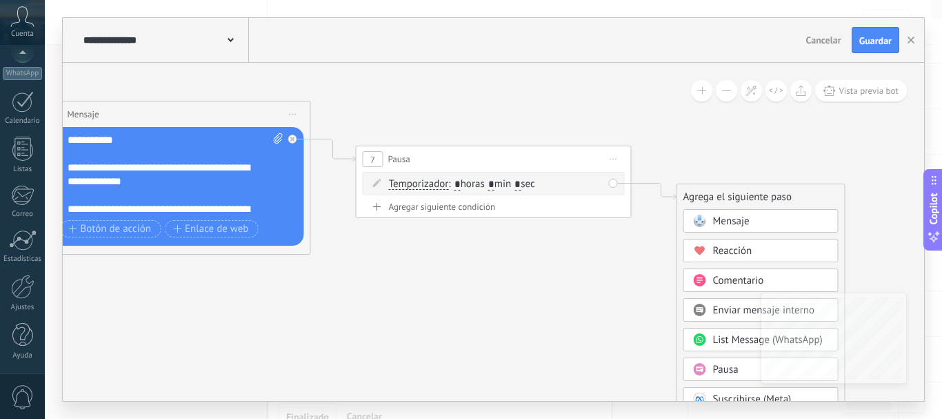
click at [755, 226] on div "Mensaje" at bounding box center [771, 222] width 116 height 14
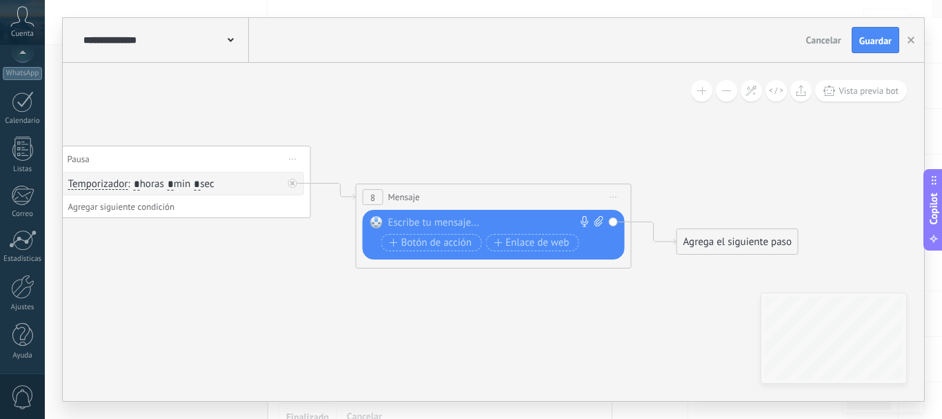
click at [424, 221] on div at bounding box center [490, 223] width 205 height 14
paste div
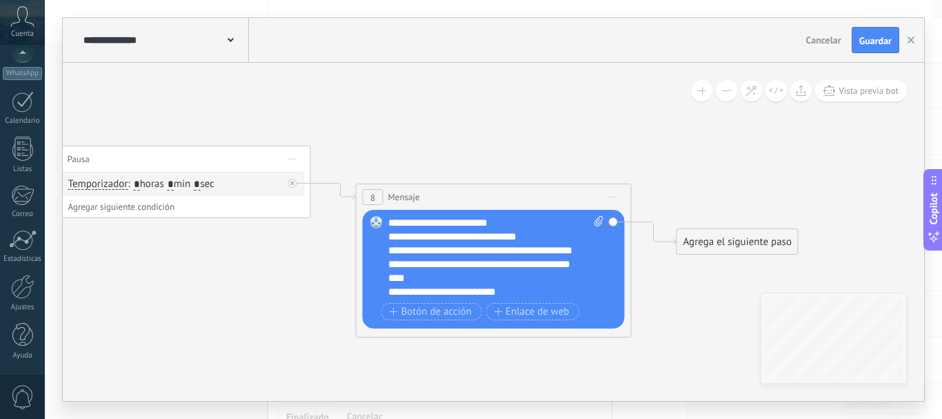
click at [504, 219] on div "**********" at bounding box center [496, 257] width 216 height 83
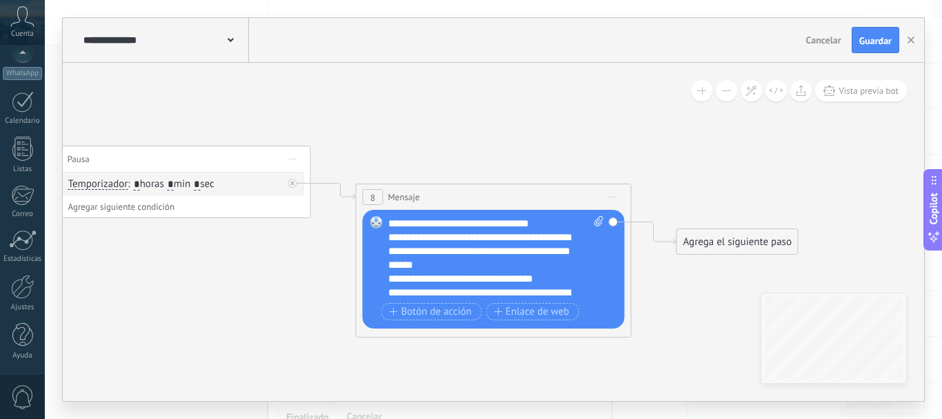
click at [481, 266] on div "**********" at bounding box center [484, 250] width 192 height 41
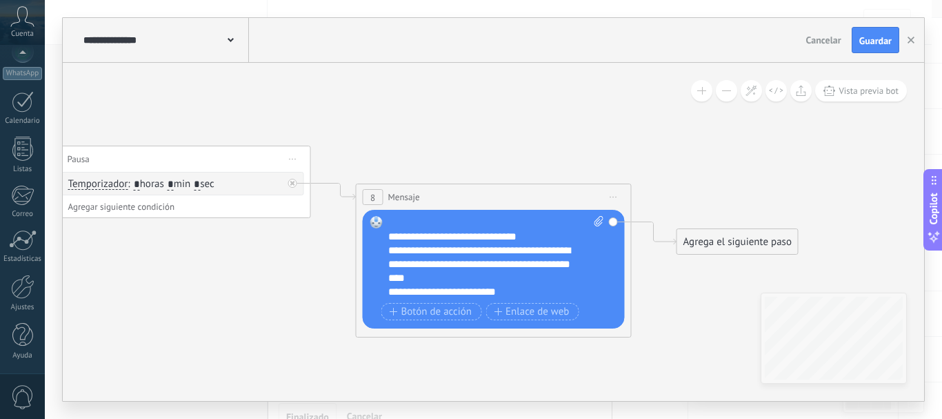
scroll to position [0, 0]
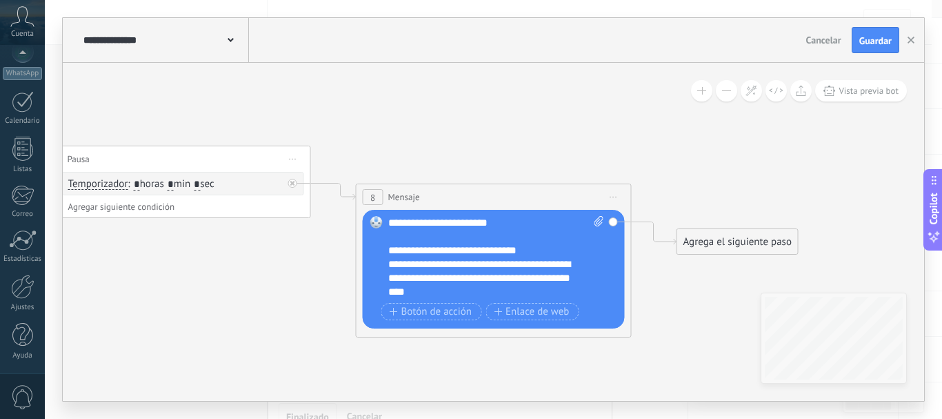
click at [724, 246] on div "Agrega el siguiente paso" at bounding box center [737, 241] width 121 height 23
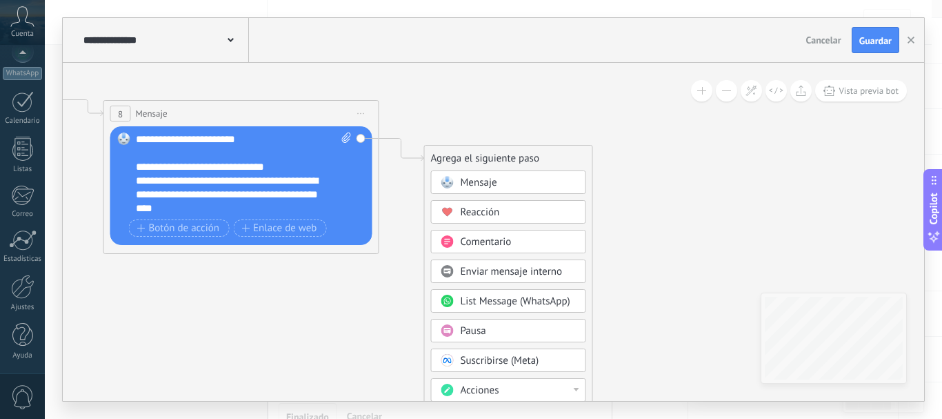
drag, startPoint x: 641, startPoint y: 304, endPoint x: 388, endPoint y: 221, distance: 265.9
click at [477, 331] on span "Pausa" at bounding box center [474, 330] width 26 height 13
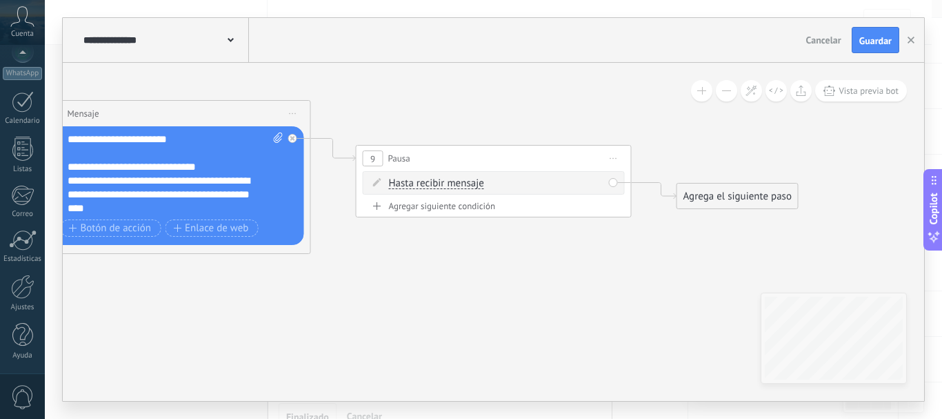
click at [428, 176] on div "Hasta recibir mensaje Hasta recibir mensaje Temporizador Excepto horas laborale…" at bounding box center [494, 182] width 262 height 23
click at [428, 187] on span "Hasta recibir mensaje" at bounding box center [436, 183] width 95 height 11
click at [428, 187] on button "Hasta recibir mensaje" at bounding box center [468, 183] width 172 height 25
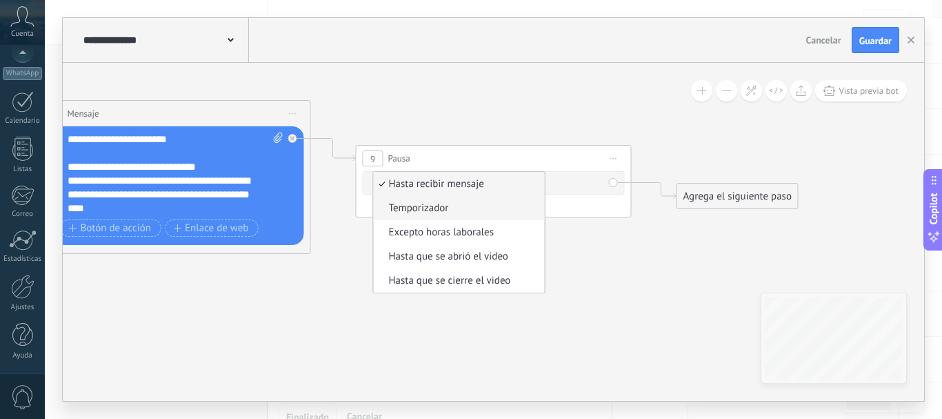
click at [420, 206] on span "Temporizador" at bounding box center [457, 208] width 167 height 14
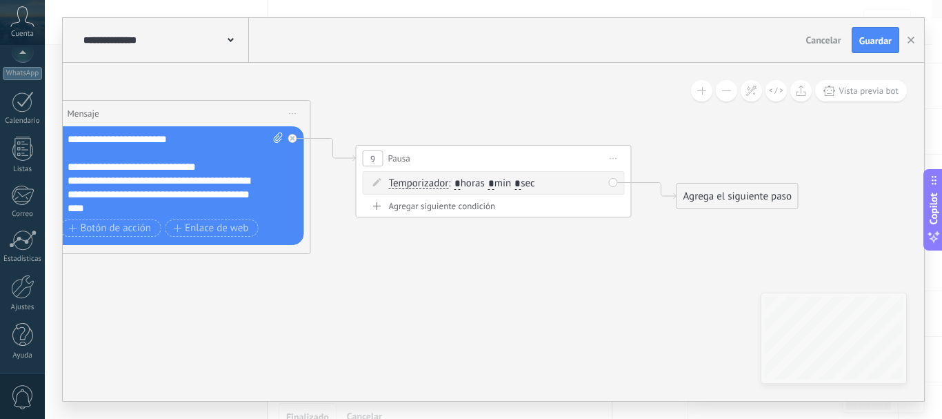
drag, startPoint x: 496, startPoint y: 183, endPoint x: 506, endPoint y: 182, distance: 9.7
click at [506, 182] on span ": * horas * min * sec" at bounding box center [491, 183] width 86 height 13
type input "*"
click at [521, 185] on input "*" at bounding box center [518, 184] width 6 height 11
click at [535, 181] on span ": * horas * min * sec" at bounding box center [491, 183] width 86 height 13
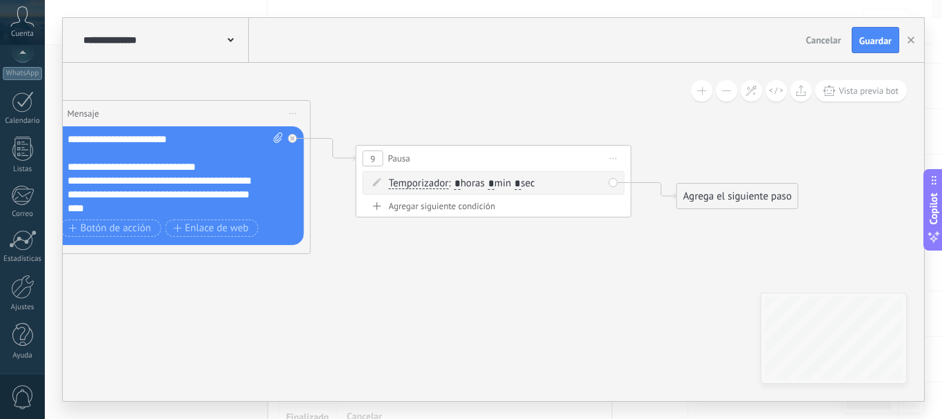
type input "*"
click at [747, 196] on div "Agrega el siguiente paso" at bounding box center [737, 196] width 121 height 23
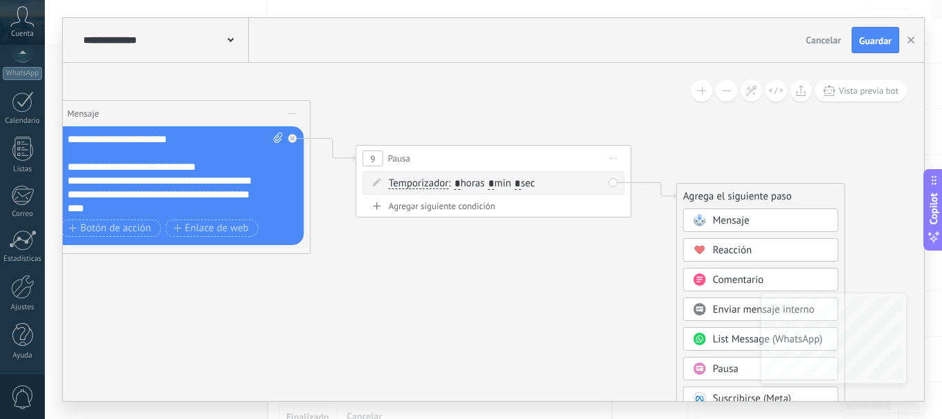
click at [735, 216] on span "Mensaje" at bounding box center [731, 220] width 37 height 13
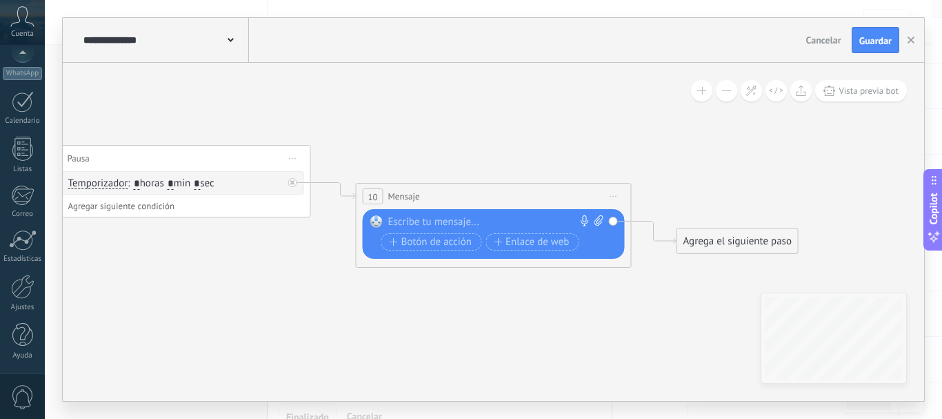
click at [424, 218] on div at bounding box center [490, 222] width 205 height 14
paste div
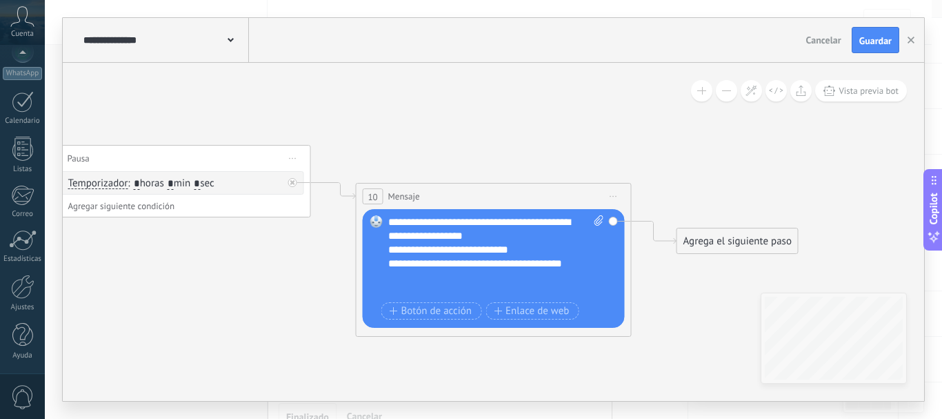
click at [519, 237] on div "**********" at bounding box center [496, 256] width 216 height 83
click at [528, 252] on div "**********" at bounding box center [484, 250] width 192 height 14
click at [530, 223] on div "**********" at bounding box center [496, 256] width 216 height 83
click at [0, 0] on lt-span "* ****" at bounding box center [0, 0] width 0 height 0
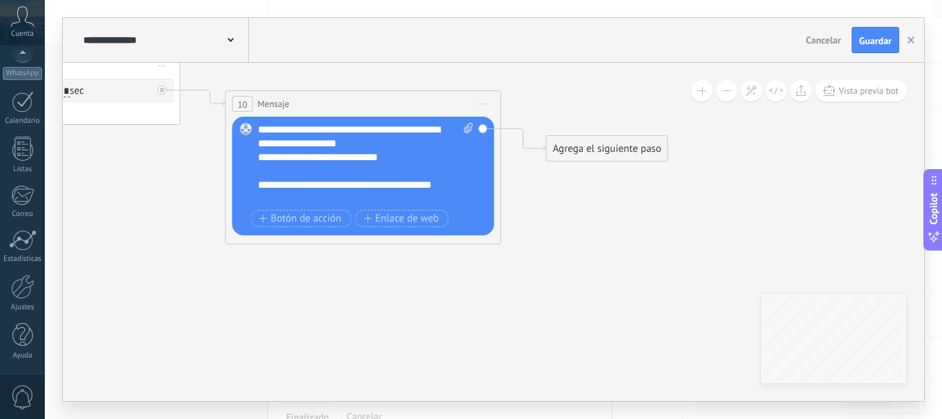
drag, startPoint x: 674, startPoint y: 313, endPoint x: 521, endPoint y: 221, distance: 178.9
click at [384, 143] on div "**********" at bounding box center [366, 164] width 216 height 83
click at [265, 174] on div at bounding box center [359, 171] width 202 height 14
click at [566, 150] on div "Agrega el siguiente paso" at bounding box center [607, 148] width 121 height 23
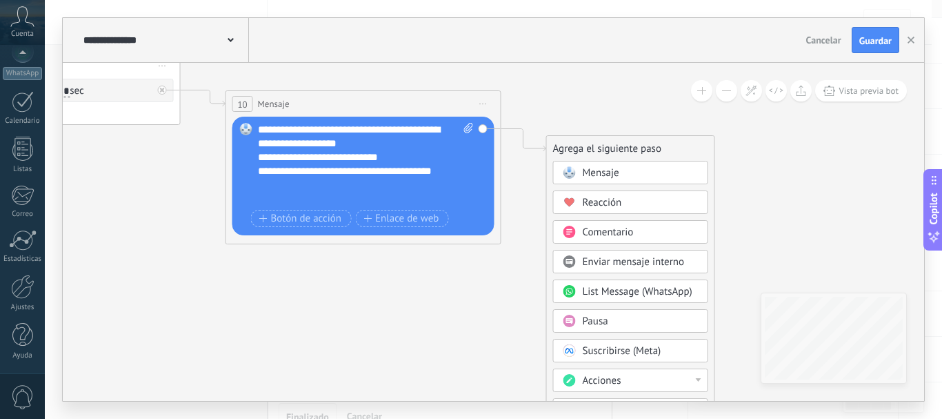
click at [593, 315] on span "Pausa" at bounding box center [596, 321] width 26 height 13
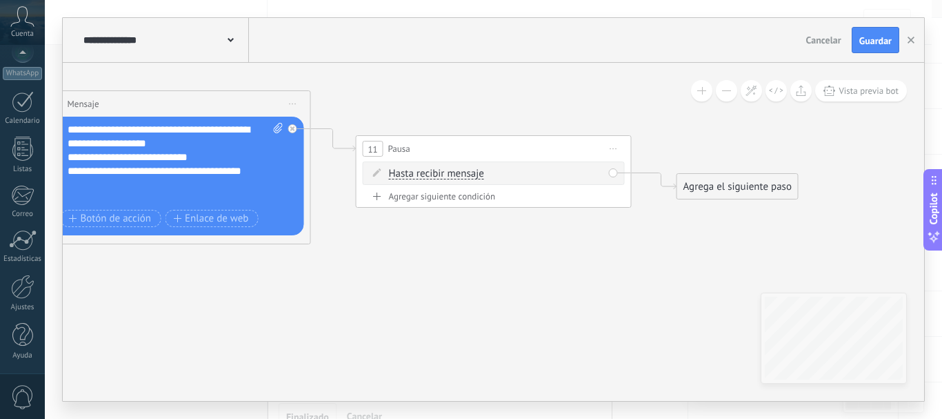
click at [456, 176] on span "Hasta recibir mensaje" at bounding box center [436, 173] width 95 height 11
click at [456, 176] on button "Hasta recibir mensaje" at bounding box center [468, 173] width 172 height 25
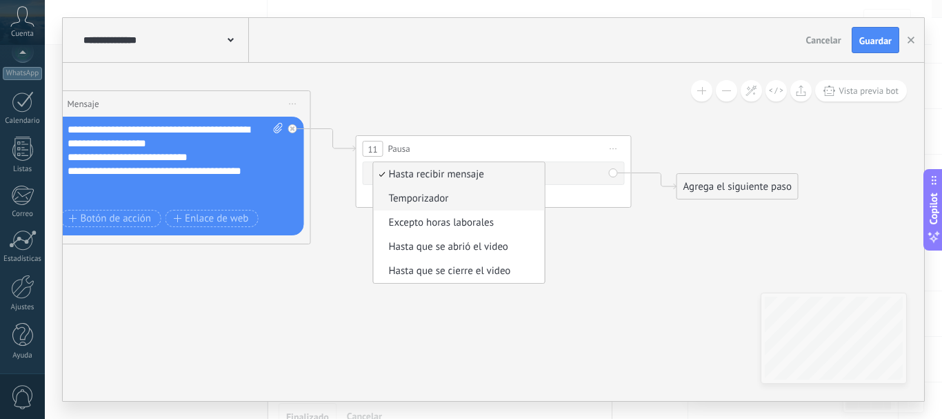
click at [420, 199] on span "Temporizador" at bounding box center [457, 199] width 167 height 14
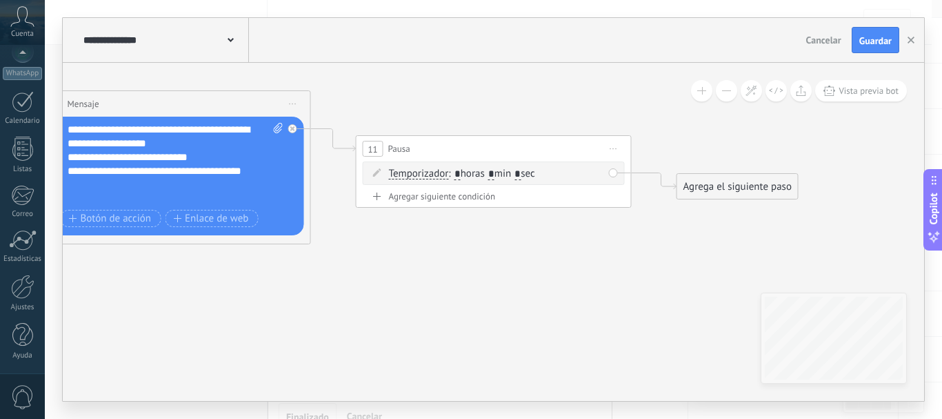
drag, startPoint x: 496, startPoint y: 172, endPoint x: 508, endPoint y: 170, distance: 12.0
click at [508, 170] on span ": * horas * min * sec" at bounding box center [491, 173] width 86 height 13
type input "*"
click at [521, 173] on input "*" at bounding box center [518, 174] width 6 height 11
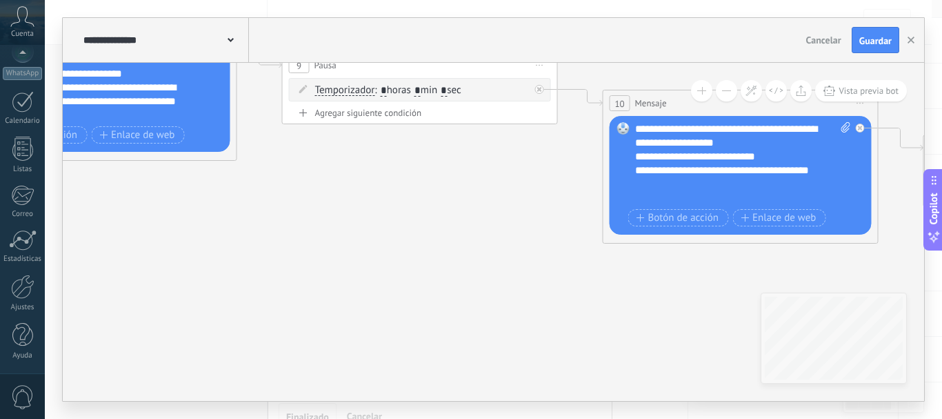
drag, startPoint x: 270, startPoint y: 277, endPoint x: 838, endPoint y: 277, distance: 567.7
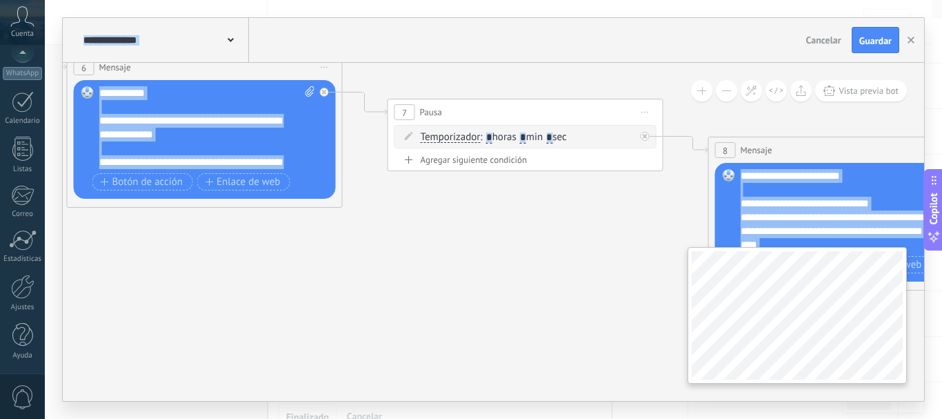
drag, startPoint x: 159, startPoint y: 213, endPoint x: 906, endPoint y: 343, distance: 758.2
click at [906, 343] on div "**********" at bounding box center [494, 232] width 862 height 338
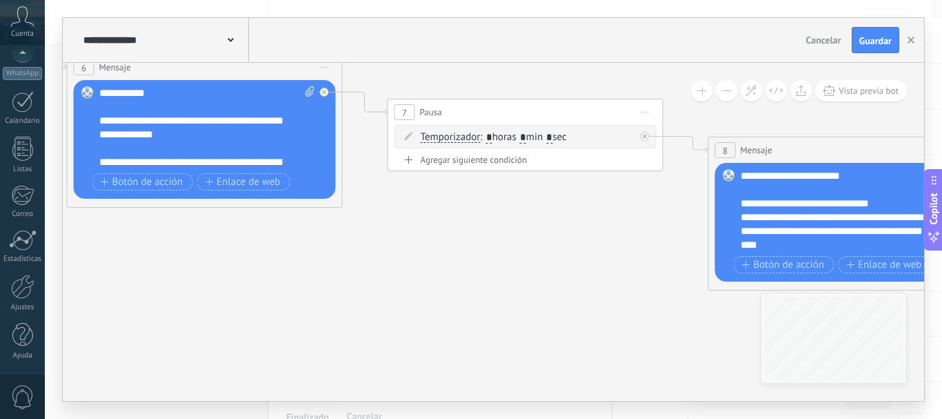
click at [259, 261] on icon at bounding box center [505, 127] width 3814 height 1182
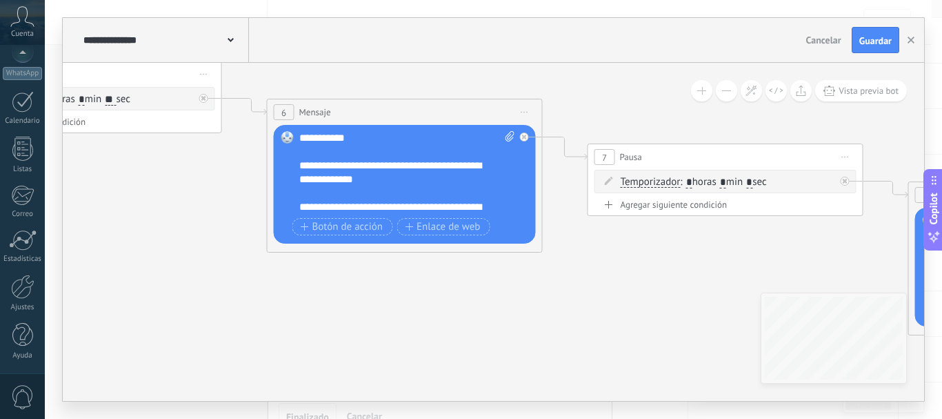
drag, startPoint x: 221, startPoint y: 301, endPoint x: 421, endPoint y: 346, distance: 205.0
click at [421, 346] on icon at bounding box center [705, 172] width 3814 height 1182
click at [508, 137] on icon at bounding box center [510, 136] width 9 height 10
click input "Subir" at bounding box center [0, 0] width 0 height 0
click at [508, 136] on icon at bounding box center [510, 136] width 9 height 10
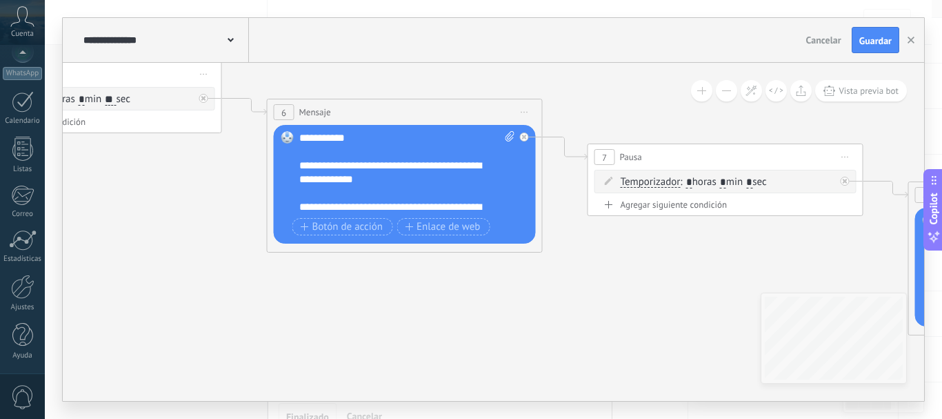
click input "Subir" at bounding box center [0, 0] width 0 height 0
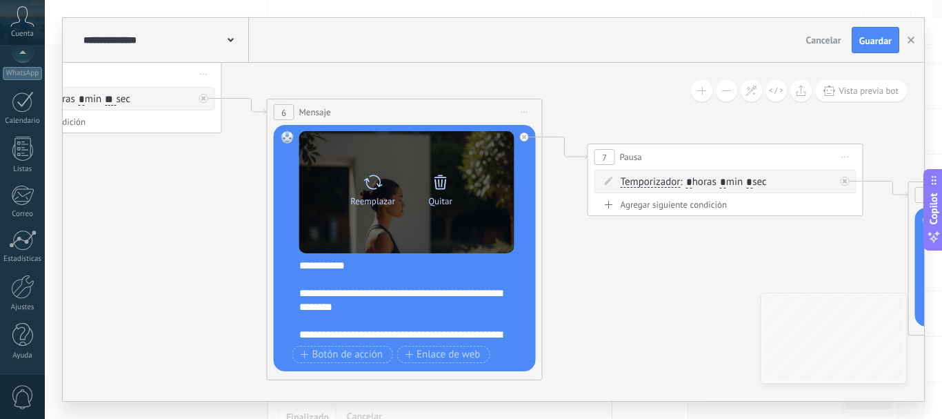
drag, startPoint x: 401, startPoint y: 171, endPoint x: 401, endPoint y: 219, distance: 47.6
click at [401, 219] on div "Reemplazar Quitar Convertir a mensaje de voz" at bounding box center [406, 192] width 215 height 122
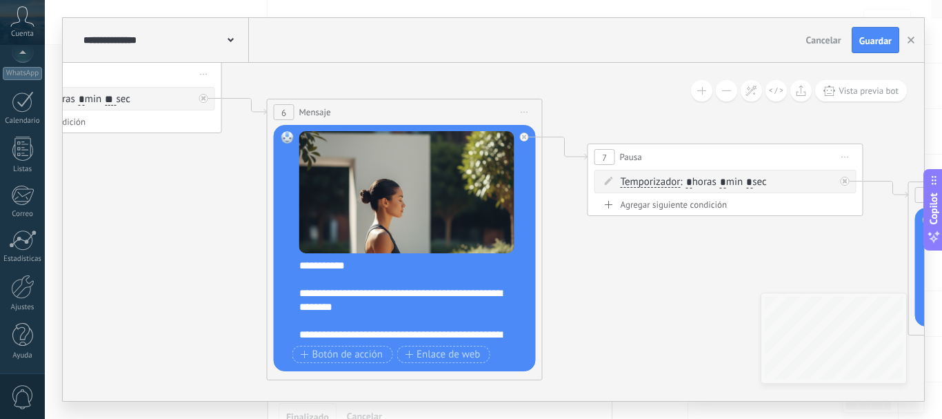
click at [610, 290] on icon at bounding box center [705, 172] width 3814 height 1182
click at [864, 36] on span "Guardar" at bounding box center [875, 41] width 32 height 10
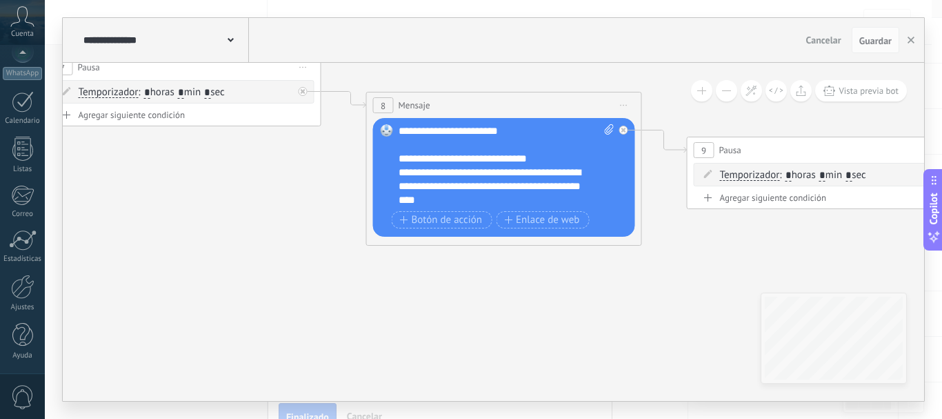
drag, startPoint x: 676, startPoint y: 295, endPoint x: 133, endPoint y: 205, distance: 550.2
click at [133, 205] on icon at bounding box center [162, 83] width 3814 height 1182
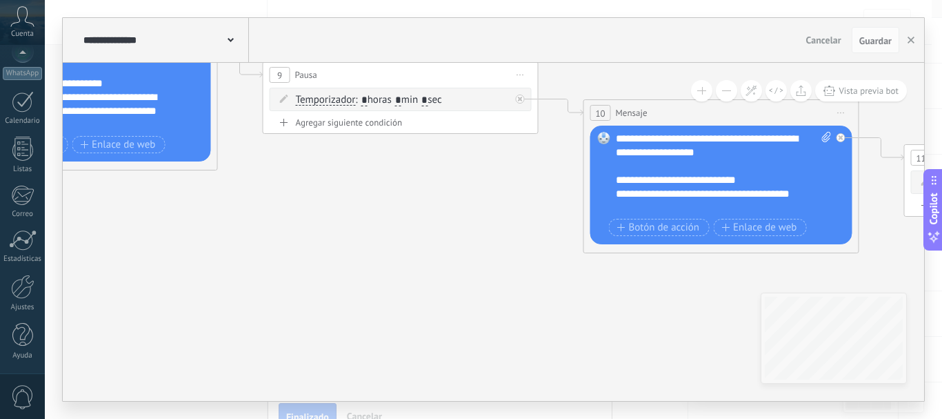
drag, startPoint x: 657, startPoint y: 340, endPoint x: 232, endPoint y: 265, distance: 430.8
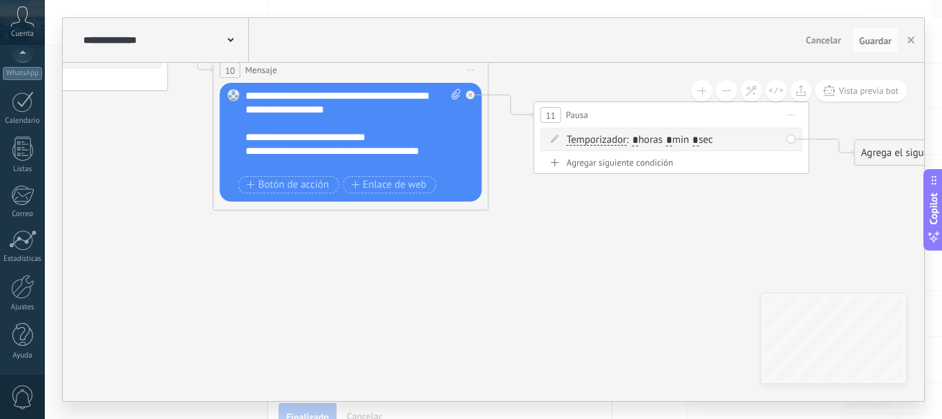
drag, startPoint x: 628, startPoint y: 323, endPoint x: 257, endPoint y: 280, distance: 372.9
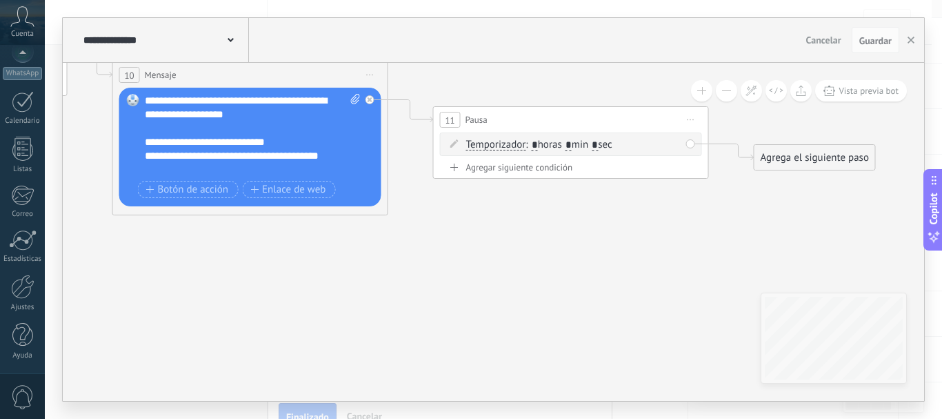
drag, startPoint x: 687, startPoint y: 276, endPoint x: 586, endPoint y: 281, distance: 100.8
click at [598, 145] on input "*" at bounding box center [595, 145] width 6 height 11
type input "*"
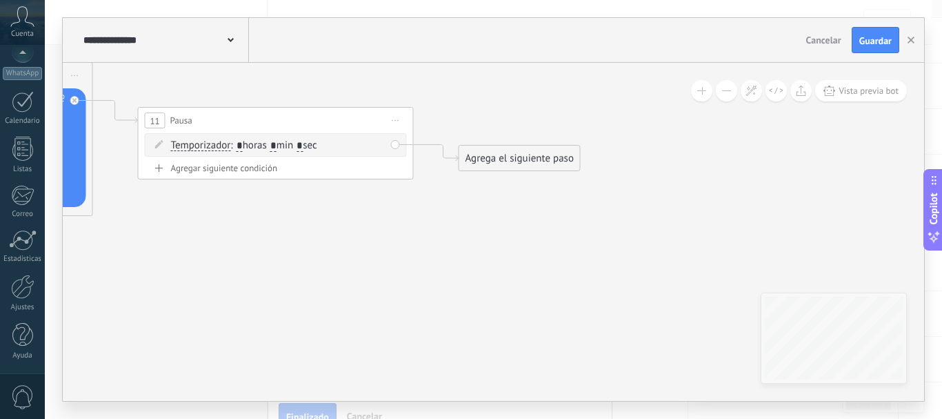
drag, startPoint x: 797, startPoint y: 201, endPoint x: 501, endPoint y: 202, distance: 295.2
click at [499, 150] on div "Agrega el siguiente paso" at bounding box center [519, 158] width 121 height 23
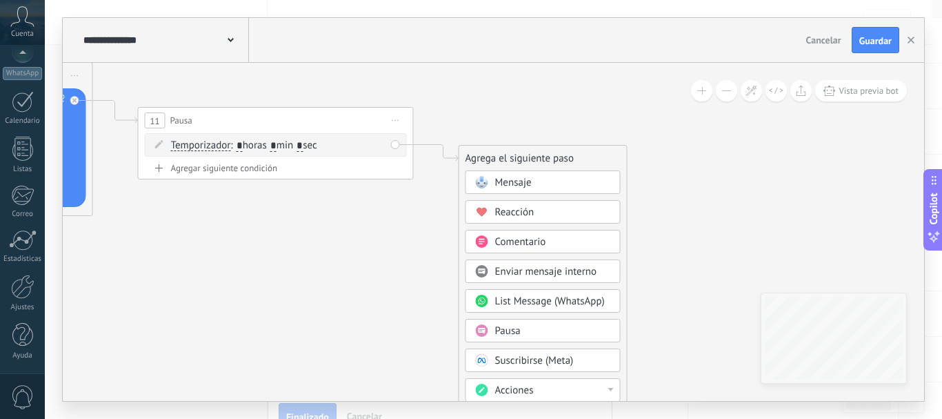
click at [521, 177] on span "Mensaje" at bounding box center [513, 182] width 37 height 13
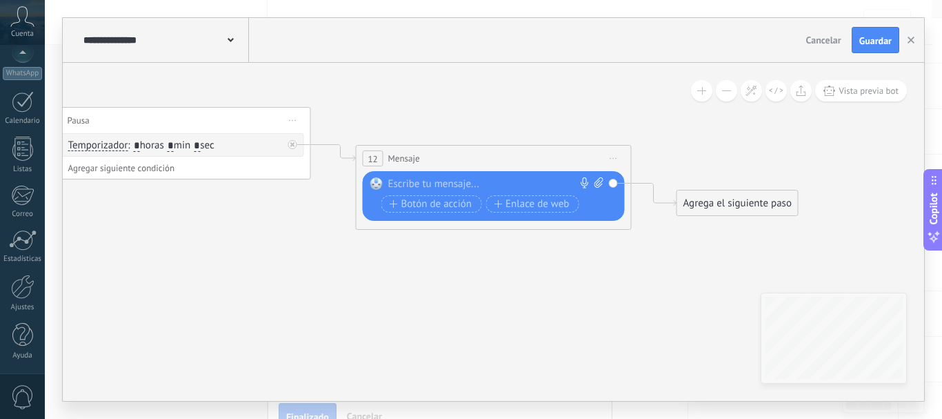
click at [399, 182] on div at bounding box center [490, 184] width 205 height 14
paste div
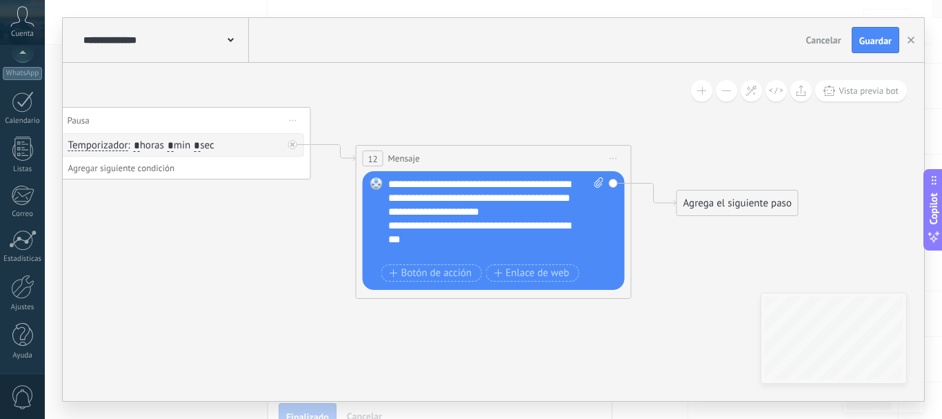
click at [572, 214] on div "**********" at bounding box center [496, 218] width 216 height 83
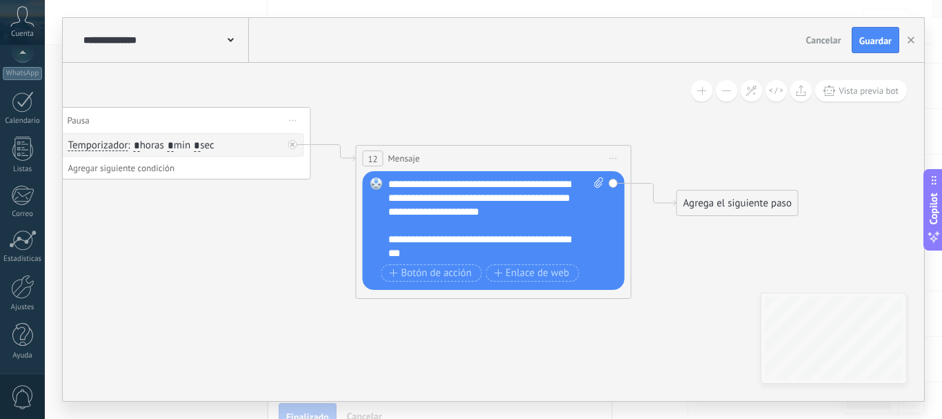
click at [718, 206] on div "Agrega el siguiente paso" at bounding box center [737, 203] width 121 height 23
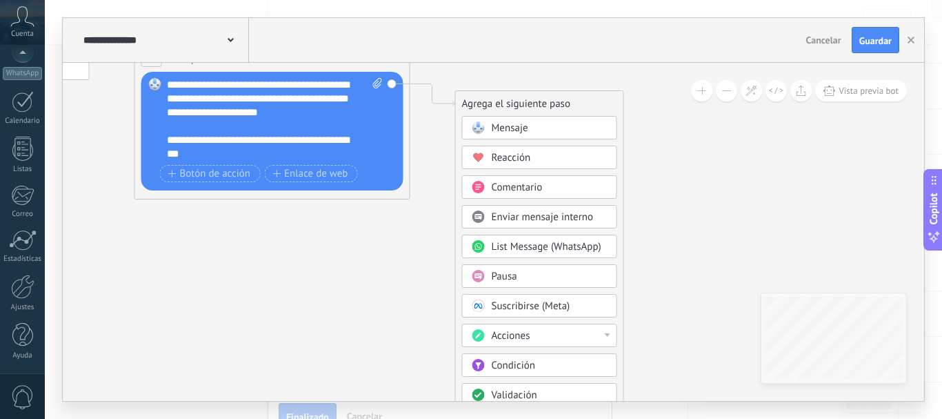
drag, startPoint x: 686, startPoint y: 142, endPoint x: 486, endPoint y: 211, distance: 211.6
click at [465, 44] on div "**********" at bounding box center [494, 209] width 862 height 383
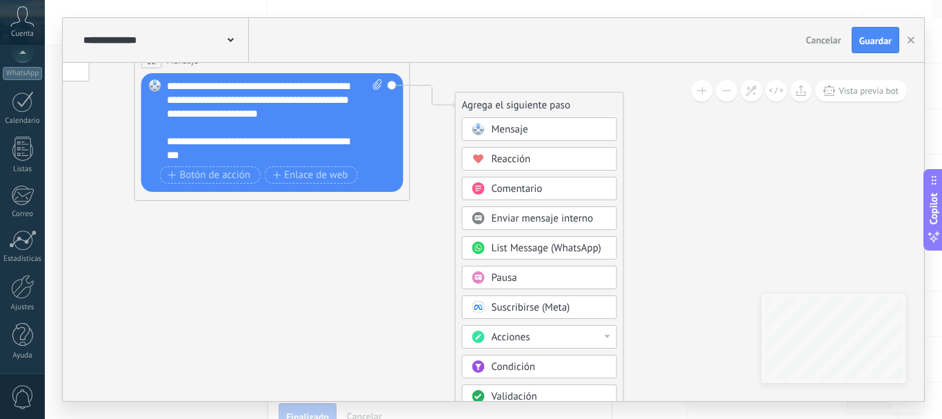
click at [501, 284] on span "Pausa" at bounding box center [505, 277] width 26 height 13
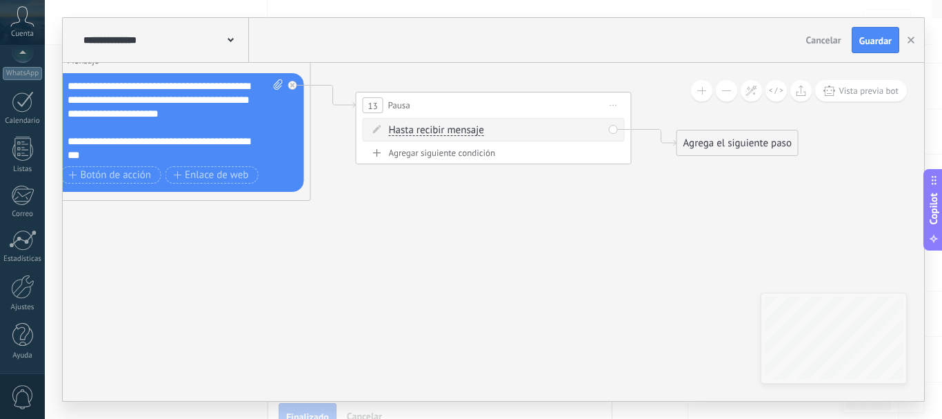
click at [473, 130] on span "Hasta recibir mensaje" at bounding box center [436, 130] width 95 height 11
click at [473, 130] on button "Hasta recibir mensaje" at bounding box center [468, 130] width 172 height 25
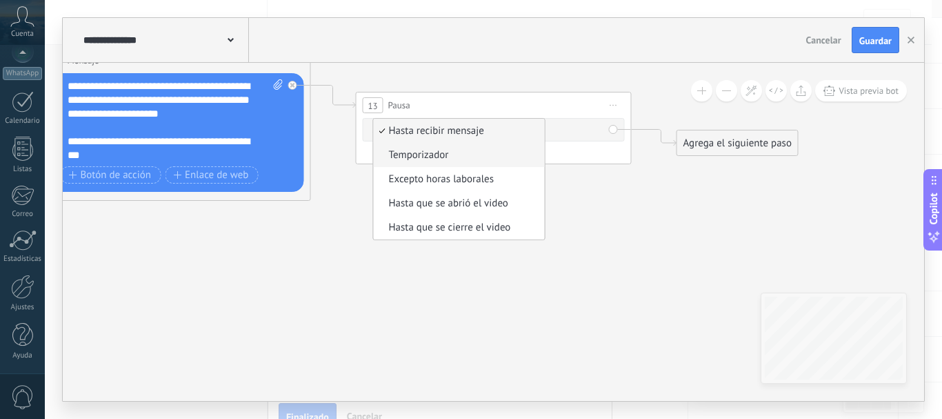
click at [442, 158] on span "Temporizador" at bounding box center [457, 155] width 167 height 14
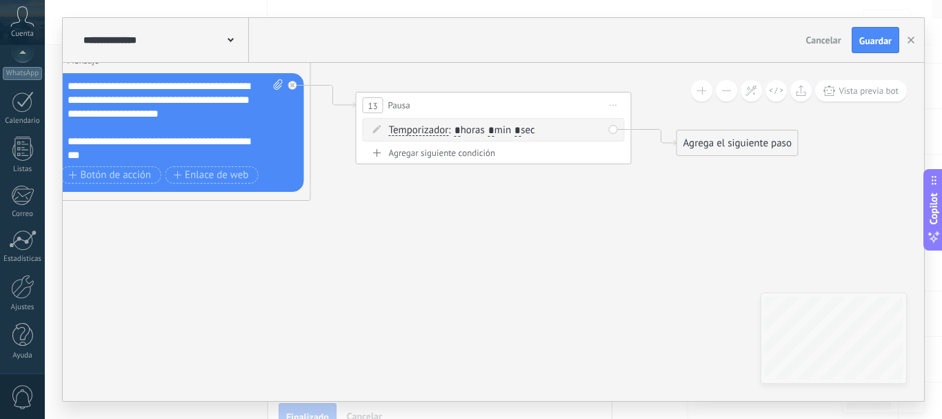
drag, startPoint x: 498, startPoint y: 130, endPoint x: 504, endPoint y: 127, distance: 7.1
click at [504, 127] on span ": * horas * min * sec" at bounding box center [491, 129] width 86 height 13
type input "*"
drag, startPoint x: 530, startPoint y: 129, endPoint x: 537, endPoint y: 128, distance: 6.9
click at [535, 128] on span ": * horas * min * sec" at bounding box center [491, 129] width 86 height 13
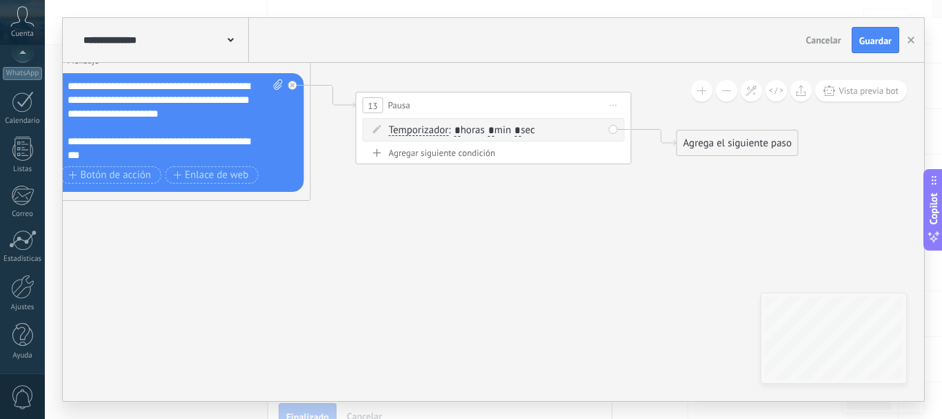
type input "*"
click at [707, 149] on div "Agrega el siguiente paso" at bounding box center [737, 143] width 121 height 23
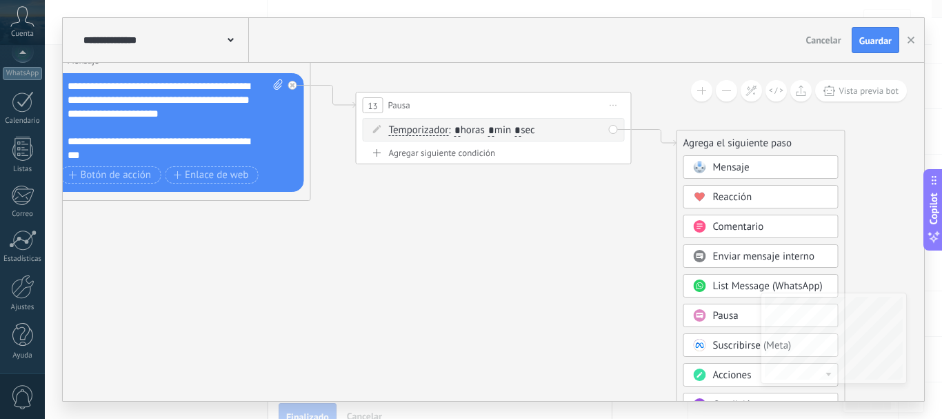
click at [712, 164] on span at bounding box center [699, 166] width 27 height 11
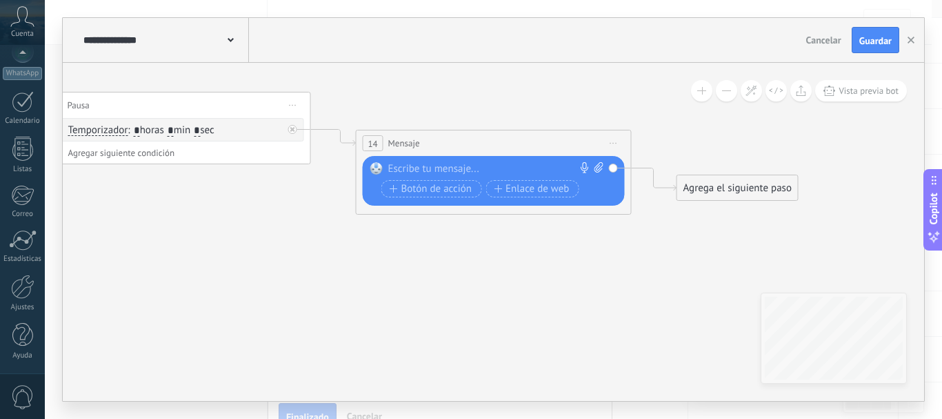
click at [471, 163] on div at bounding box center [490, 169] width 205 height 14
paste div
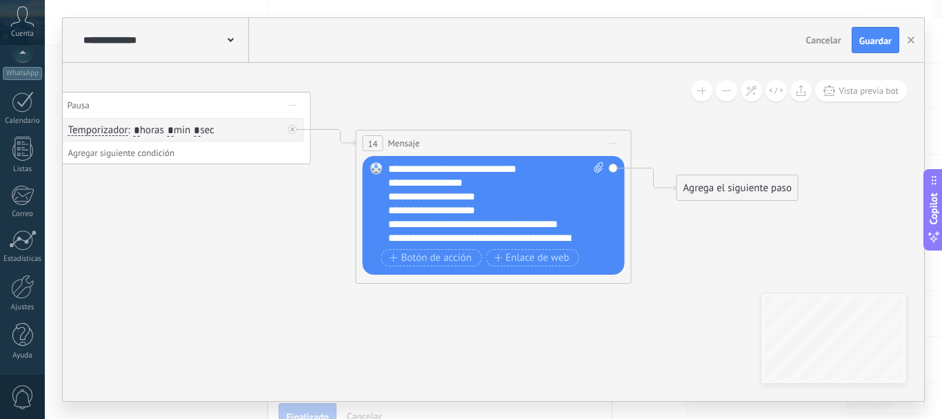
click at [539, 170] on div "**********" at bounding box center [496, 203] width 216 height 83
click at [574, 230] on div "**********" at bounding box center [484, 224] width 192 height 14
click at [855, 41] on button "Guardar" at bounding box center [876, 40] width 48 height 26
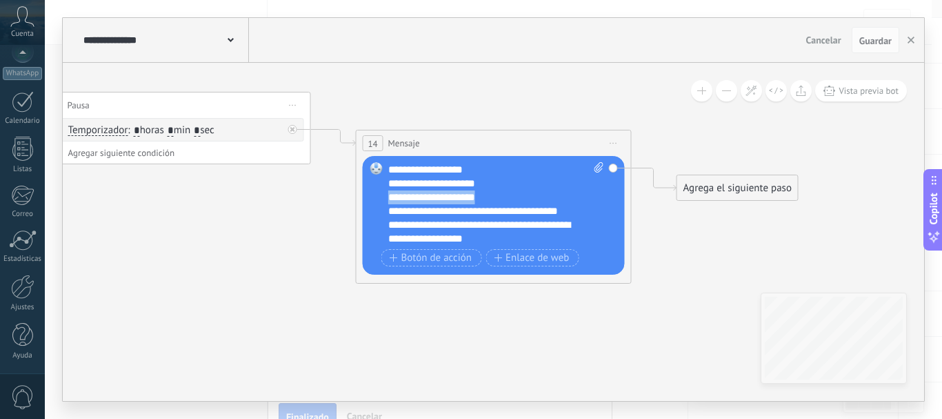
drag, startPoint x: 505, startPoint y: 193, endPoint x: 388, endPoint y: 199, distance: 117.4
click at [388, 199] on div "**********" at bounding box center [484, 197] width 192 height 14
click at [423, 261] on span "Botón de acción" at bounding box center [431, 257] width 83 height 11
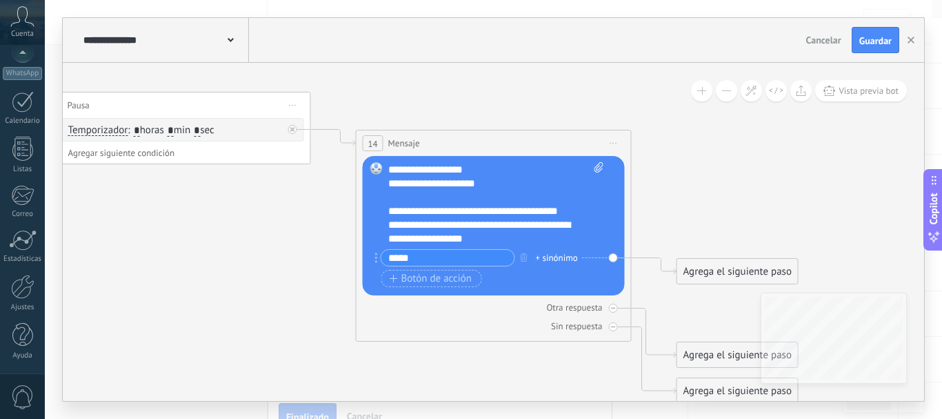
type input "*****"
click at [555, 256] on div "+ sinónimo" at bounding box center [557, 258] width 42 height 14
type input "*"
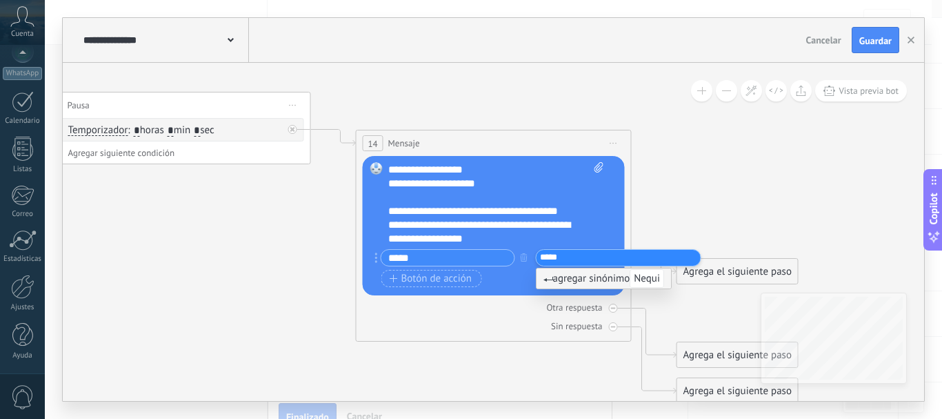
type input "*****"
click at [571, 279] on span "agregar sinónimo Nequi" at bounding box center [604, 278] width 121 height 13
type input "*****"
click at [573, 276] on span "agregar sinónimo nequi" at bounding box center [604, 278] width 120 height 13
type input "****"
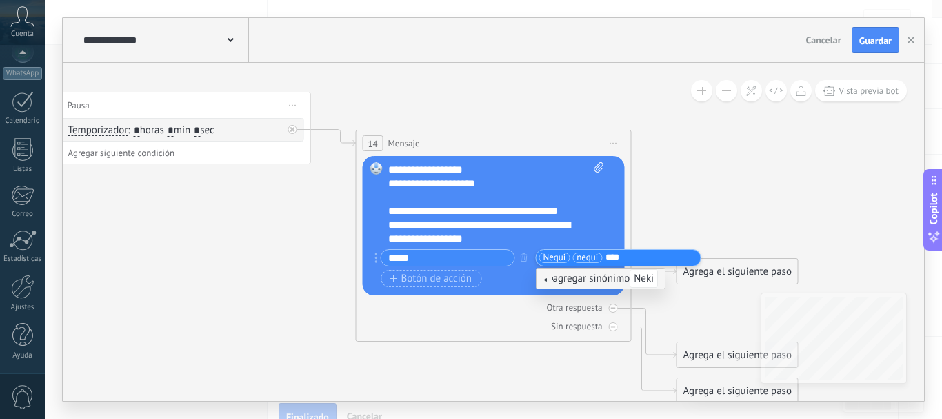
click at [602, 272] on span "agregar sinónimo Neki" at bounding box center [601, 278] width 115 height 13
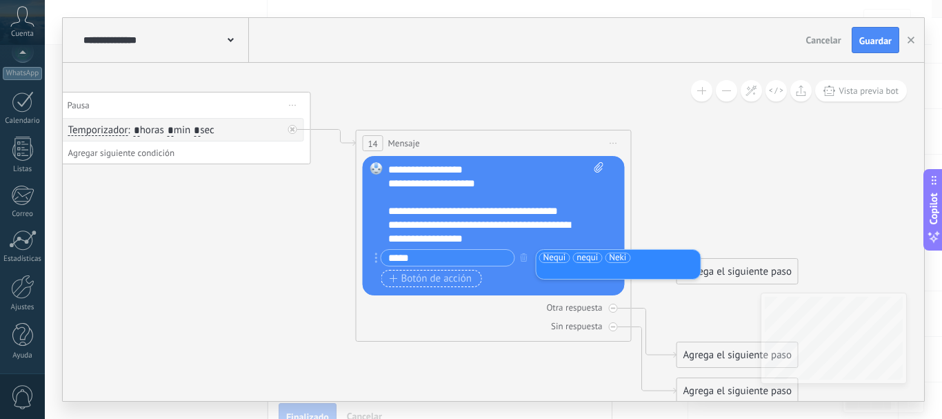
click at [411, 282] on span "Botón de acción" at bounding box center [431, 278] width 83 height 11
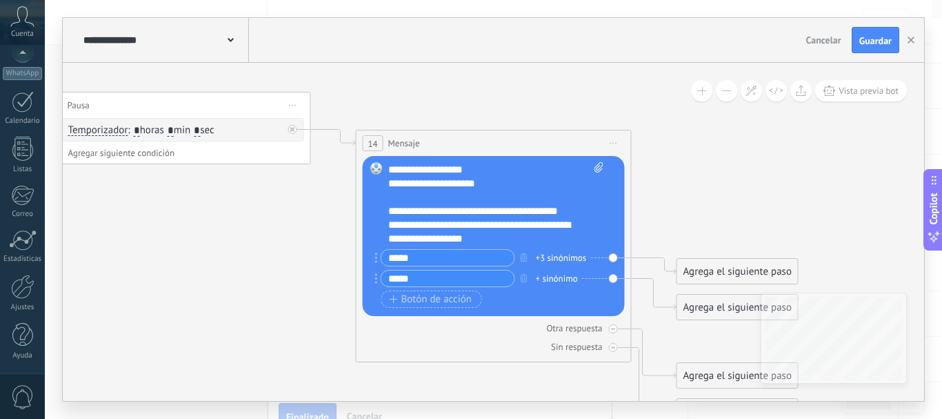
type input "*****"
click at [537, 279] on div "+ sinónimo" at bounding box center [557, 279] width 42 height 14
type input "*"
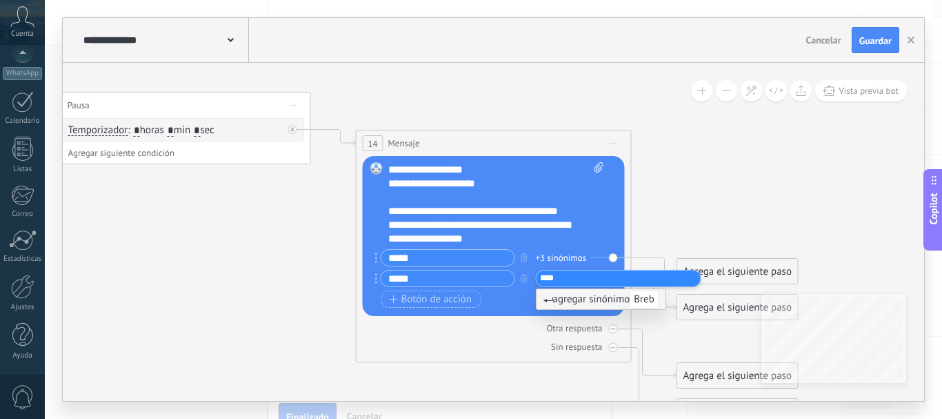
type input "****"
click at [585, 299] on span "agregar sinónimo Breb" at bounding box center [601, 298] width 115 height 13
click at [524, 279] on icon "button" at bounding box center [524, 278] width 7 height 8
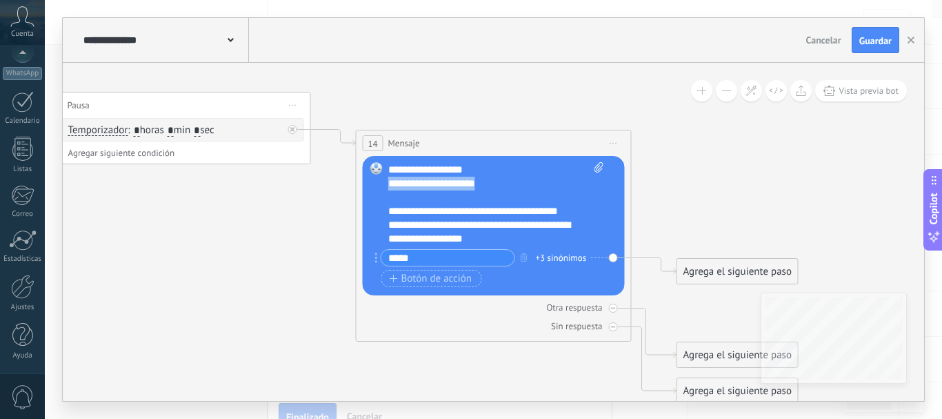
drag, startPoint x: 510, startPoint y: 187, endPoint x: 391, endPoint y: 184, distance: 118.7
click at [391, 184] on div "**********" at bounding box center [484, 184] width 192 height 14
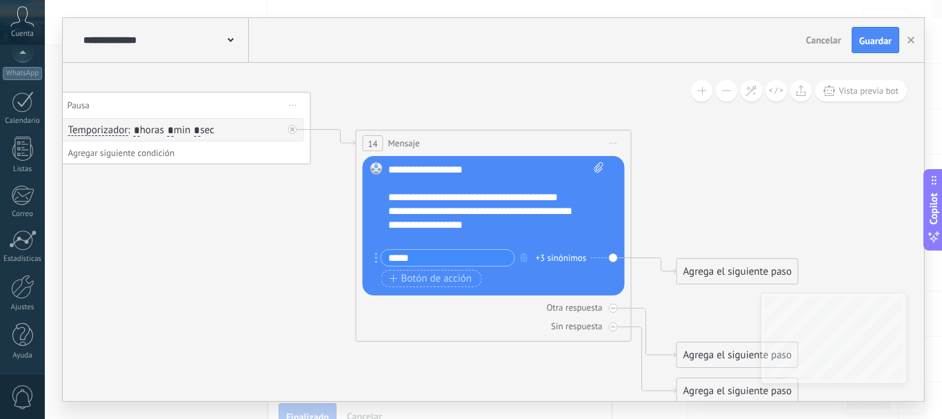
click at [702, 269] on div "Agrega el siguiente paso" at bounding box center [737, 271] width 121 height 23
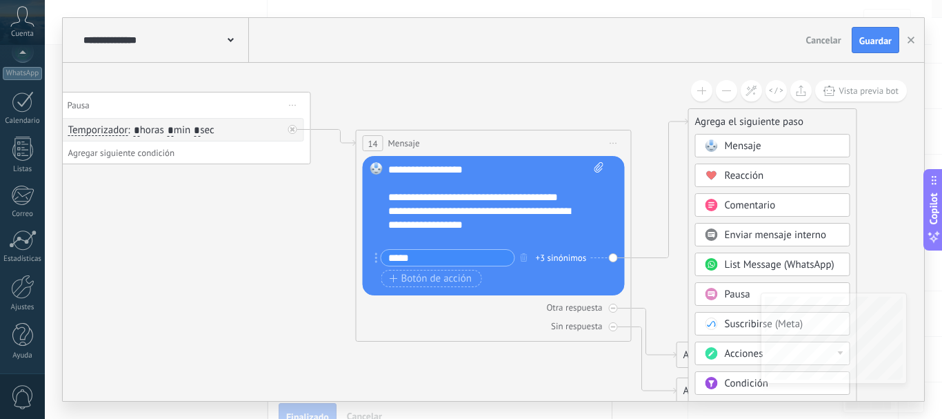
drag, startPoint x: 706, startPoint y: 271, endPoint x: 717, endPoint y: 121, distance: 150.1
click at [717, 121] on div "Agrega el siguiente paso" at bounding box center [773, 121] width 168 height 23
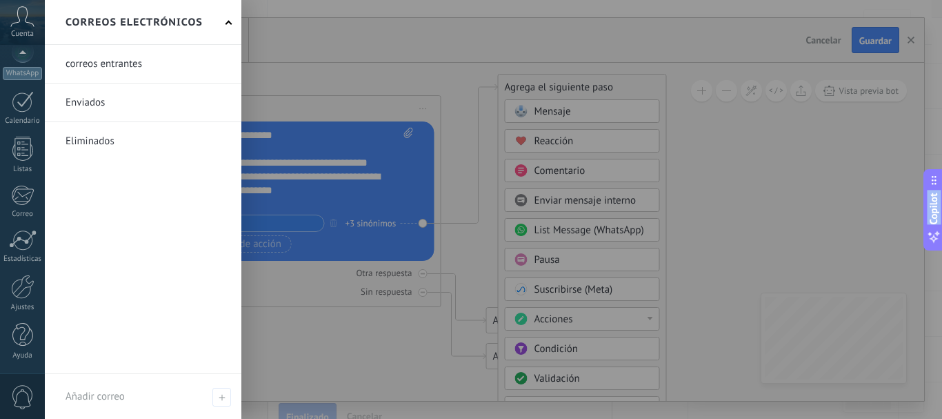
drag, startPoint x: 286, startPoint y: 298, endPoint x: 96, endPoint y: 264, distance: 193.5
click at [96, 264] on body ".abccls-1,.abccls-2{fill-rule:evenodd}.abccls-2{fill:#fff} .abfcls-1{fill:none}…" at bounding box center [471, 128] width 942 height 419
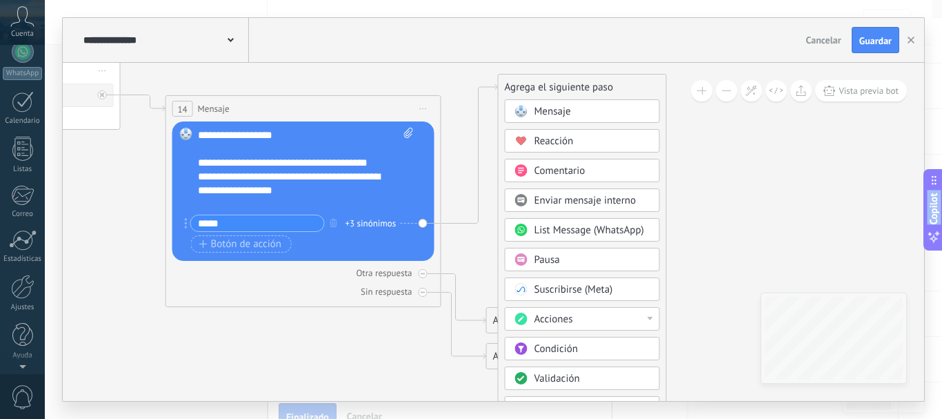
scroll to position [0, 0]
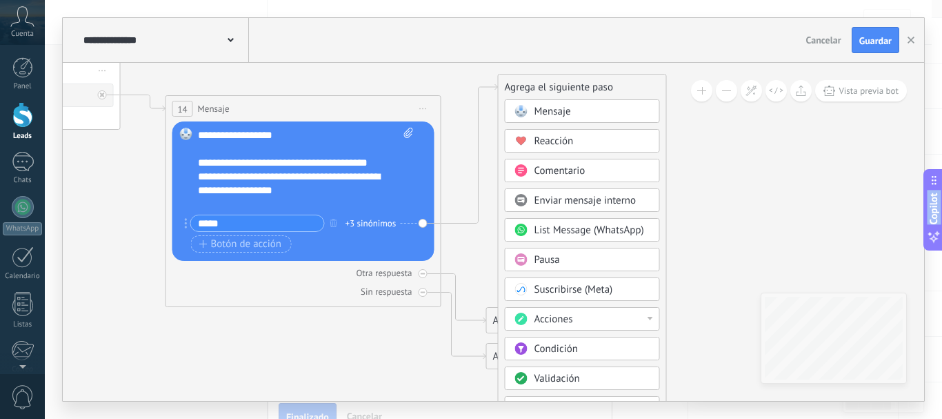
click at [616, 317] on div "Acciones" at bounding box center [593, 319] width 116 height 14
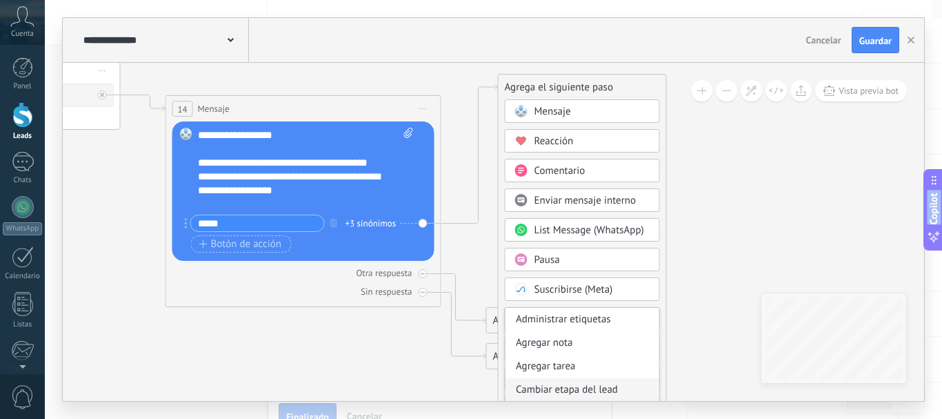
click at [586, 387] on div "Cambiar etapa del lead" at bounding box center [583, 389] width 154 height 23
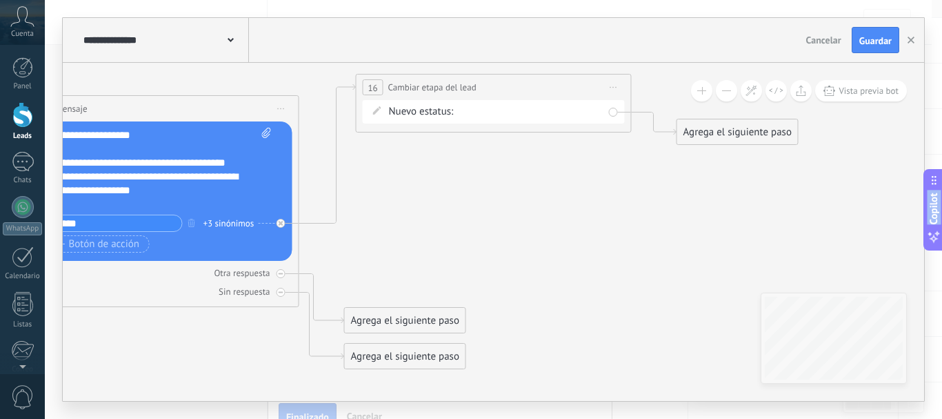
click at [0, 0] on div "NEQUI TRANSFIYA REMARKETING Logrado con éxito Venta Perdido" at bounding box center [0, 0] width 0 height 0
click at [0, 0] on label "NEQUI" at bounding box center [0, 0] width 0 height 0
click at [706, 136] on div "Agrega el siguiente paso" at bounding box center [737, 132] width 121 height 23
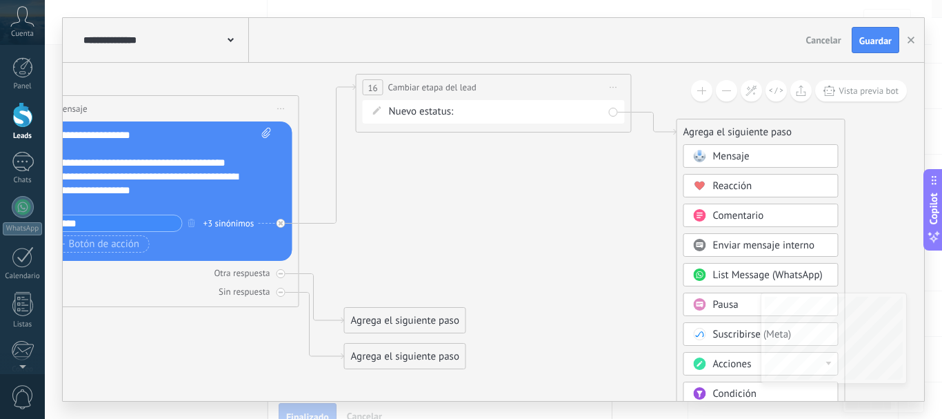
drag, startPoint x: 751, startPoint y: 251, endPoint x: 631, endPoint y: 267, distance: 121.1
click at [697, 190] on div "Mensaje Mensaje Mensaje Reacción Comentario Enviar mensaje interno" at bounding box center [761, 384] width 155 height 480
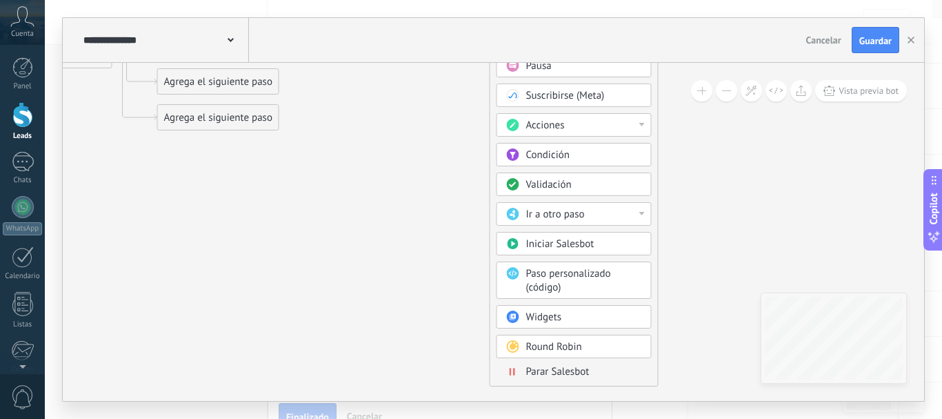
drag, startPoint x: 886, startPoint y: 283, endPoint x: 653, endPoint y: 268, distance: 233.6
click at [698, 19] on div "**********" at bounding box center [494, 209] width 862 height 383
click at [559, 371] on span "Parar Salesbot" at bounding box center [556, 371] width 63 height 13
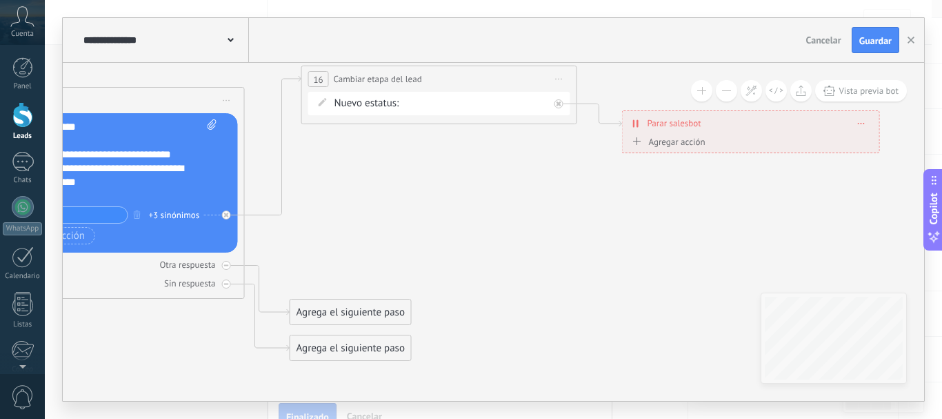
drag, startPoint x: 370, startPoint y: 133, endPoint x: 628, endPoint y: 364, distance: 345.4
click at [876, 37] on span "Guardar" at bounding box center [875, 41] width 32 height 10
click at [226, 265] on icon at bounding box center [226, 265] width 5 height 1
click at [226, 284] on icon at bounding box center [226, 284] width 5 height 1
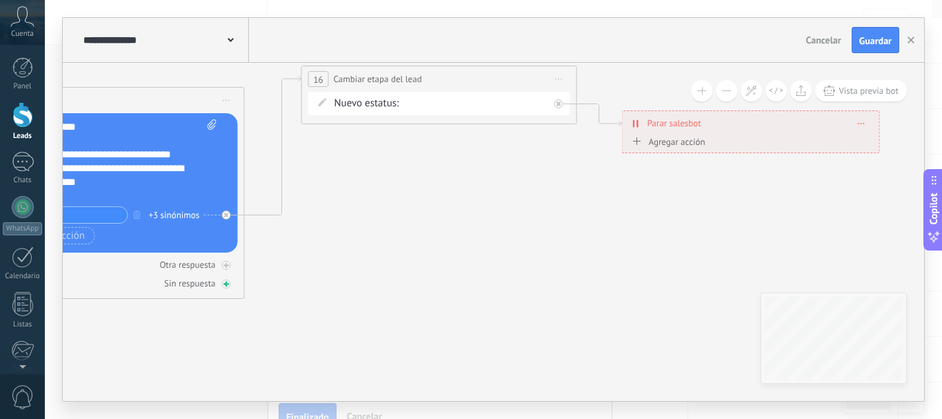
click at [222, 286] on div at bounding box center [226, 283] width 9 height 9
drag, startPoint x: 348, startPoint y: 146, endPoint x: 411, endPoint y: 314, distance: 179.6
click at [411, 314] on div "Agrega el siguiente paso" at bounding box center [413, 313] width 121 height 23
click at [400, 316] on div "Agrega el siguiente paso" at bounding box center [413, 313] width 121 height 23
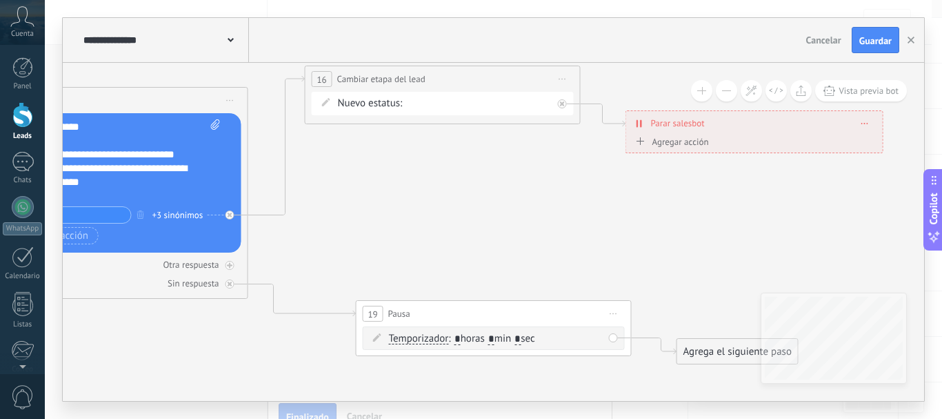
click at [495, 336] on input "*" at bounding box center [491, 339] width 6 height 11
type input "*"
click at [716, 350] on div "Agrega el siguiente paso" at bounding box center [737, 351] width 121 height 23
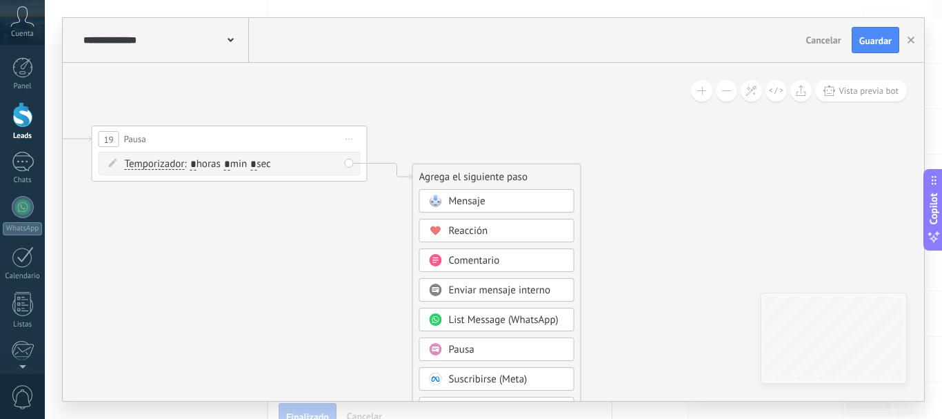
drag, startPoint x: 651, startPoint y: 279, endPoint x: 480, endPoint y: 173, distance: 201.0
click at [474, 203] on span "Mensaje" at bounding box center [470, 202] width 37 height 13
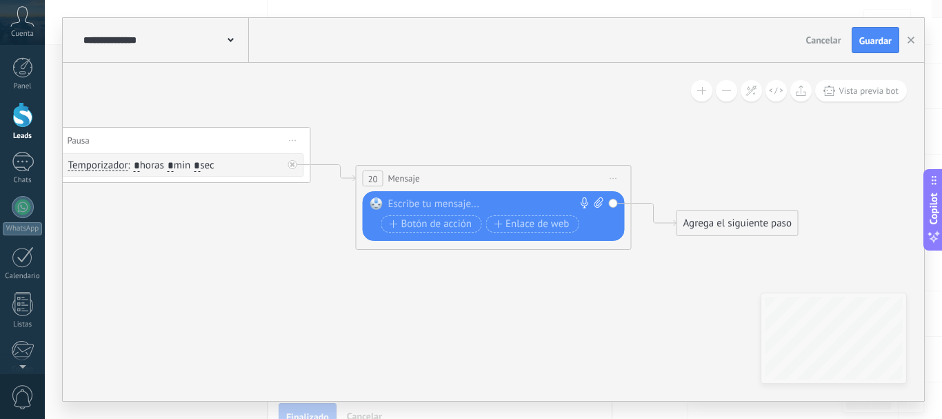
click at [395, 205] on div at bounding box center [490, 204] width 205 height 14
paste div
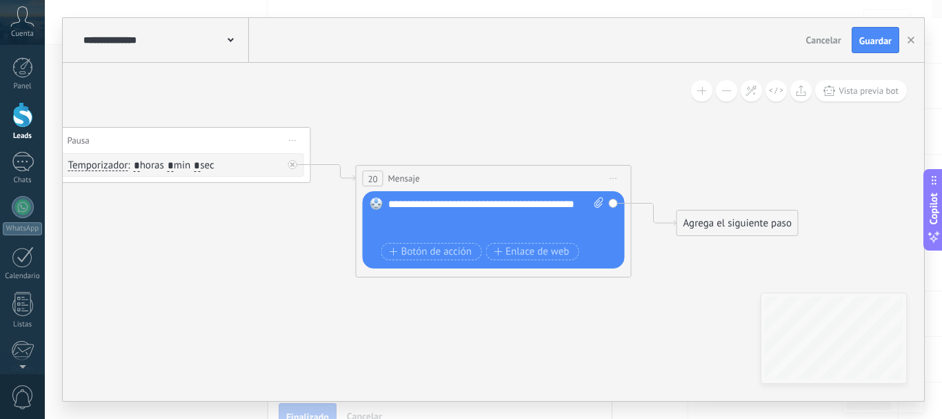
click at [739, 227] on div "Agrega el siguiente paso" at bounding box center [737, 223] width 121 height 23
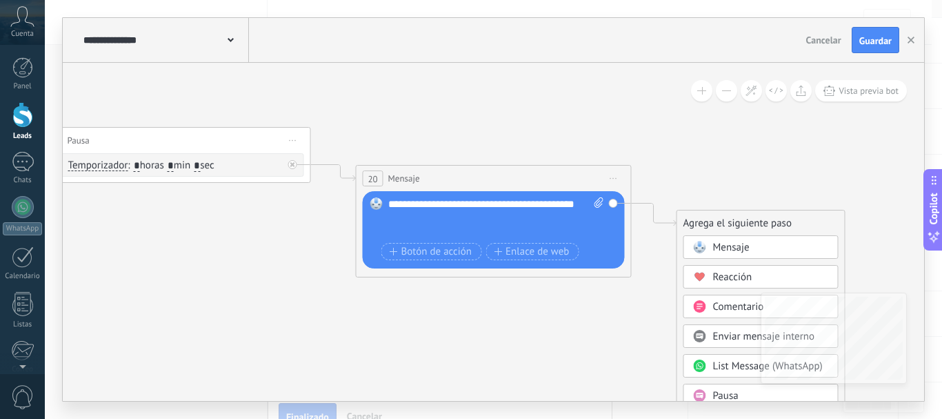
click at [721, 393] on span "Pausa" at bounding box center [726, 395] width 26 height 13
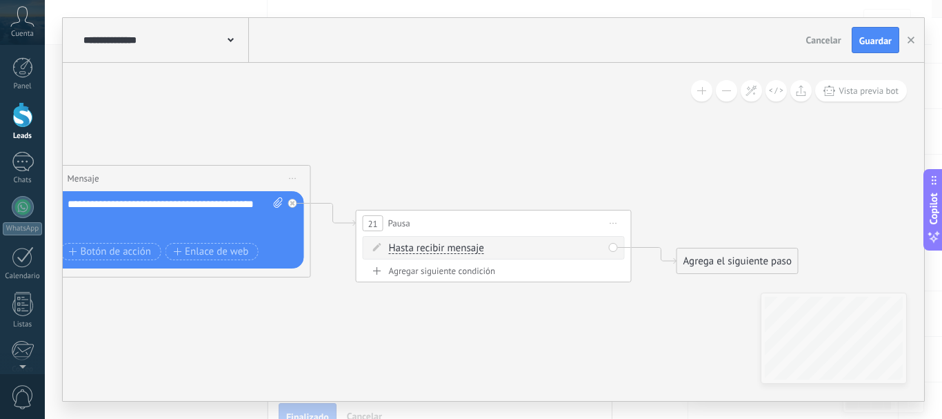
click at [437, 246] on span "Hasta recibir mensaje" at bounding box center [436, 248] width 95 height 11
click at [437, 246] on button "Hasta recibir mensaje" at bounding box center [468, 248] width 172 height 25
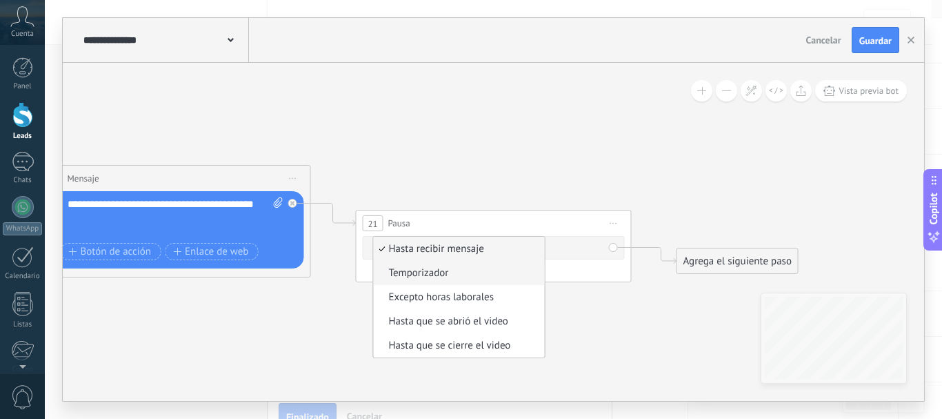
click at [424, 273] on span "Temporizador" at bounding box center [457, 273] width 167 height 14
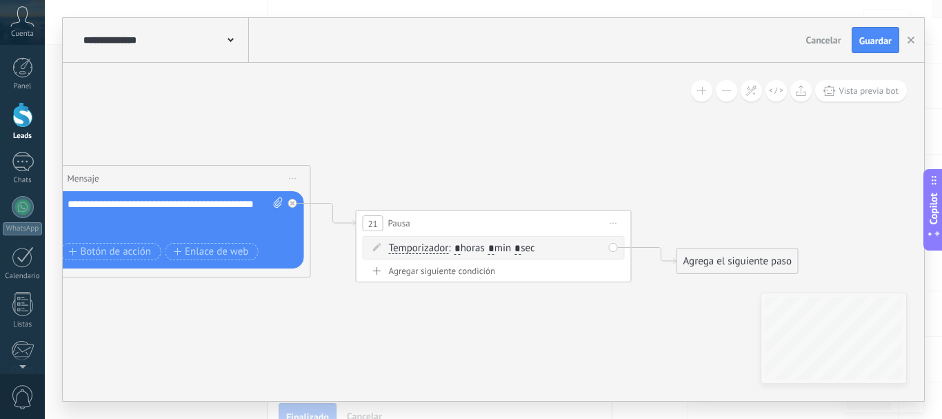
drag, startPoint x: 497, startPoint y: 246, endPoint x: 507, endPoint y: 247, distance: 10.4
click at [507, 247] on span ": * horas * min * sec" at bounding box center [491, 247] width 86 height 13
type input "*"
click at [535, 249] on span ": * horas * min * sec" at bounding box center [491, 247] width 86 height 13
type input "*"
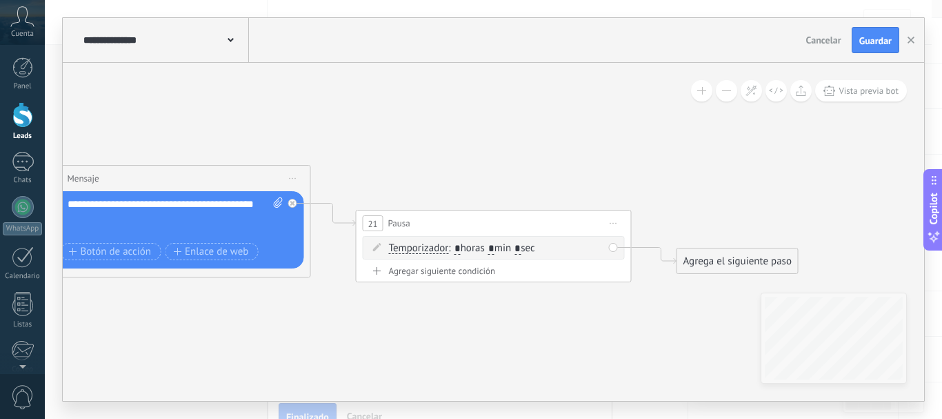
click at [862, 33] on button "Guardar" at bounding box center [876, 40] width 48 height 26
click at [696, 256] on div "Agrega el siguiente paso" at bounding box center [737, 261] width 121 height 23
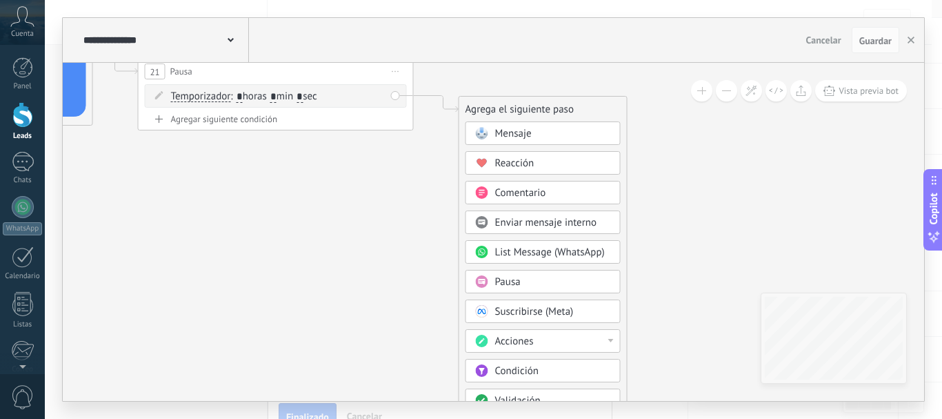
drag, startPoint x: 658, startPoint y: 302, endPoint x: 440, endPoint y: 138, distance: 272.9
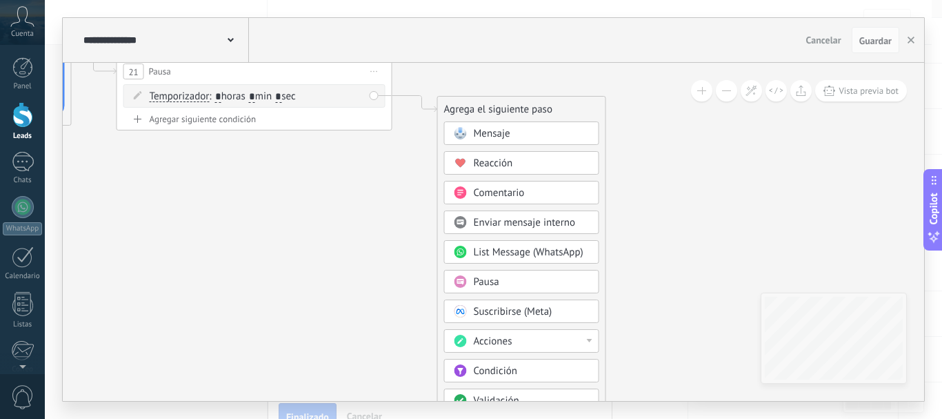
drag, startPoint x: 690, startPoint y: 263, endPoint x: 660, endPoint y: 173, distance: 94.5
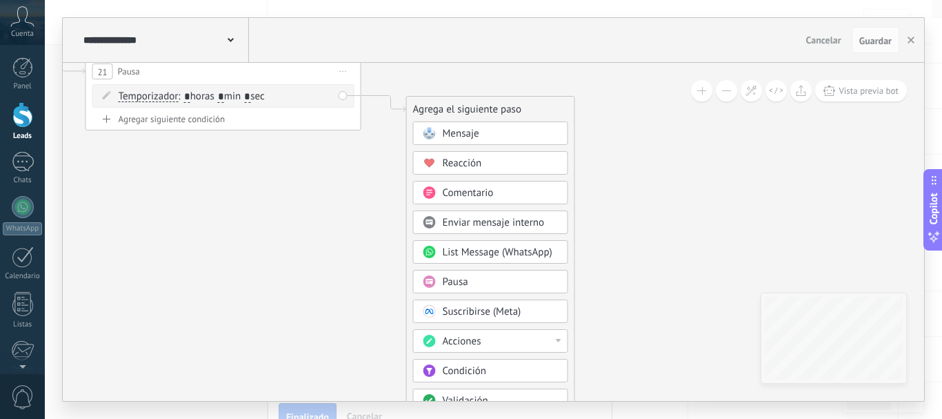
drag, startPoint x: 764, startPoint y: 288, endPoint x: 737, endPoint y: 172, distance: 119.0
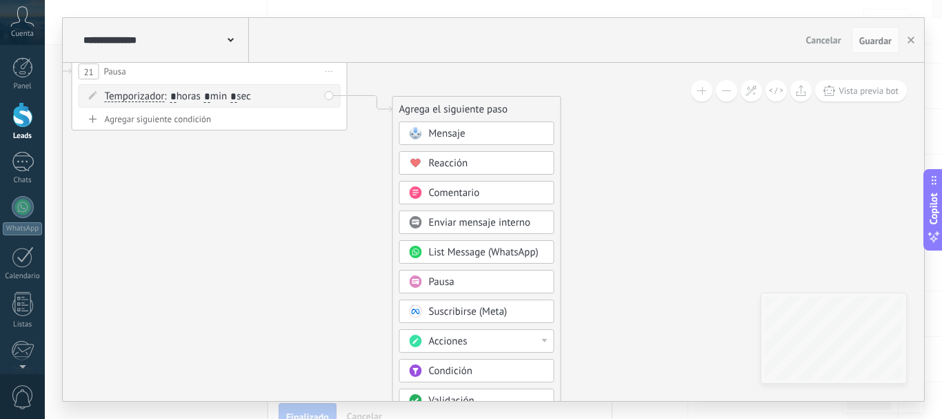
drag, startPoint x: 624, startPoint y: 117, endPoint x: 587, endPoint y: 117, distance: 37.2
click at [608, 20] on div "**********" at bounding box center [494, 209] width 862 height 383
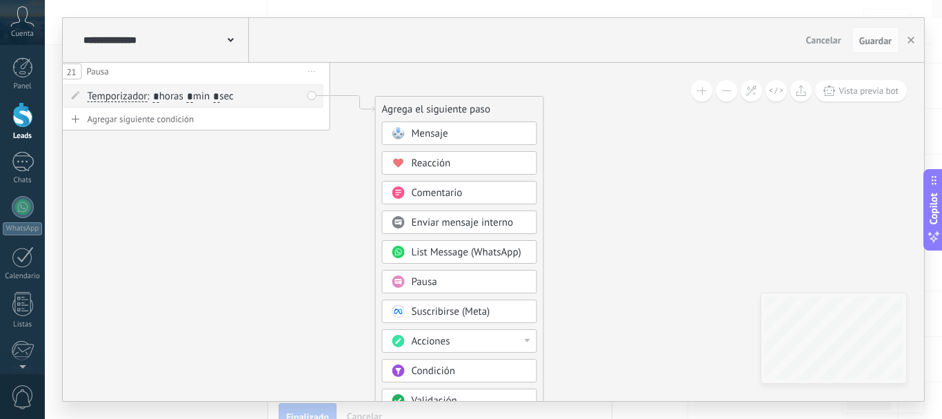
drag, startPoint x: 578, startPoint y: 318, endPoint x: 562, endPoint y: 185, distance: 134.1
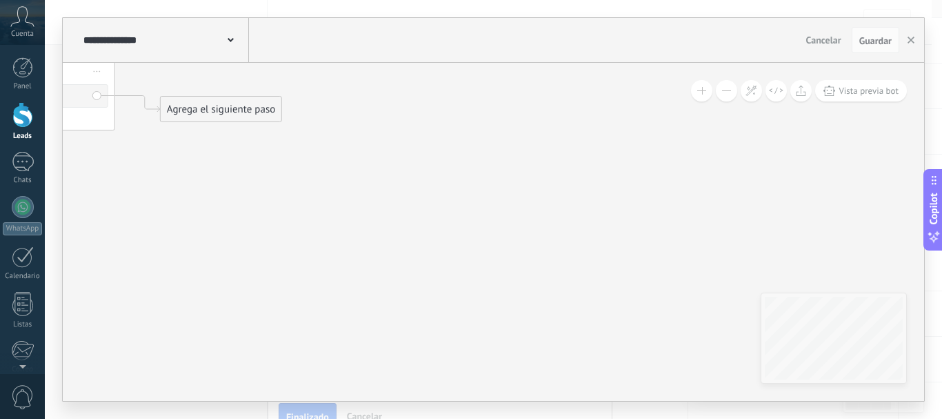
click at [269, 112] on div "Agrega el siguiente paso" at bounding box center [221, 109] width 121 height 23
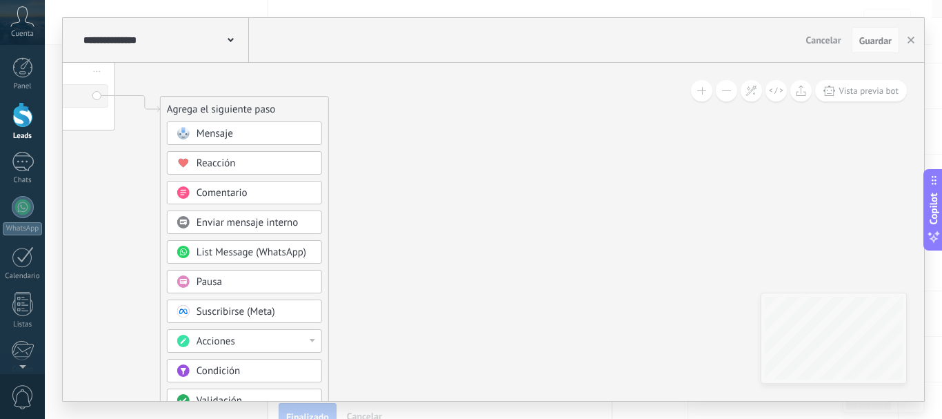
click at [308, 344] on div "Acciones" at bounding box center [255, 342] width 116 height 14
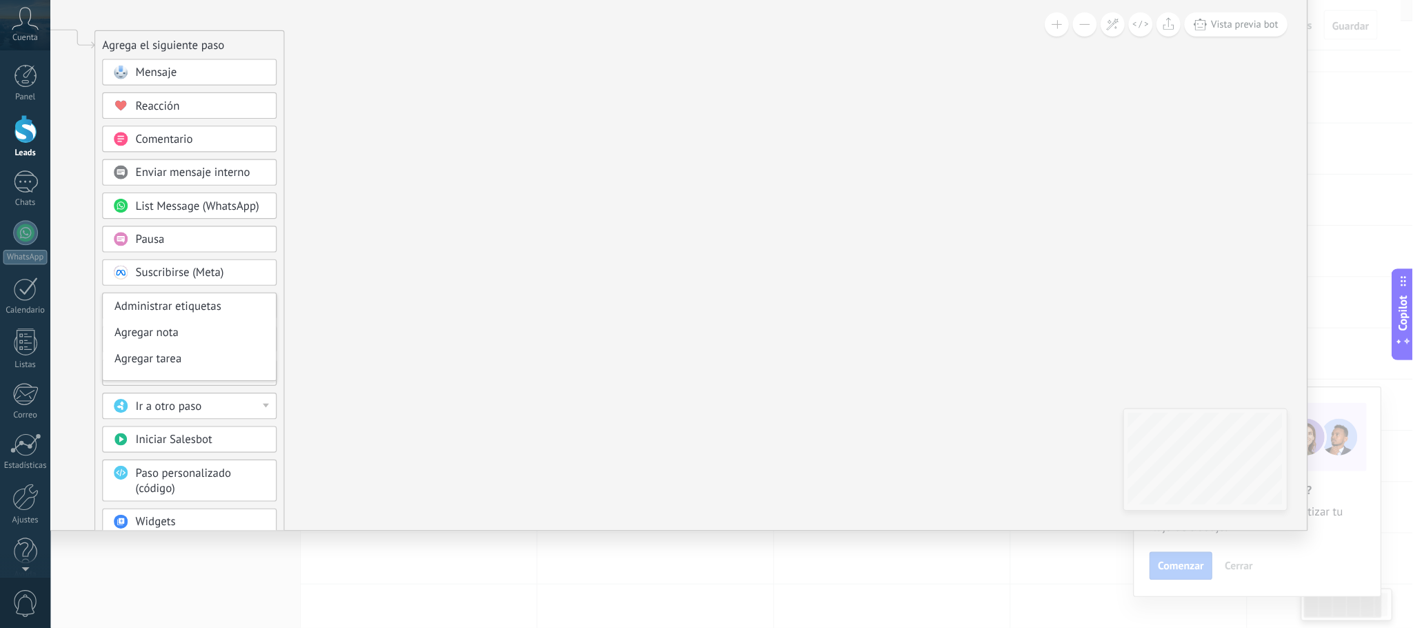
scroll to position [81, 0]
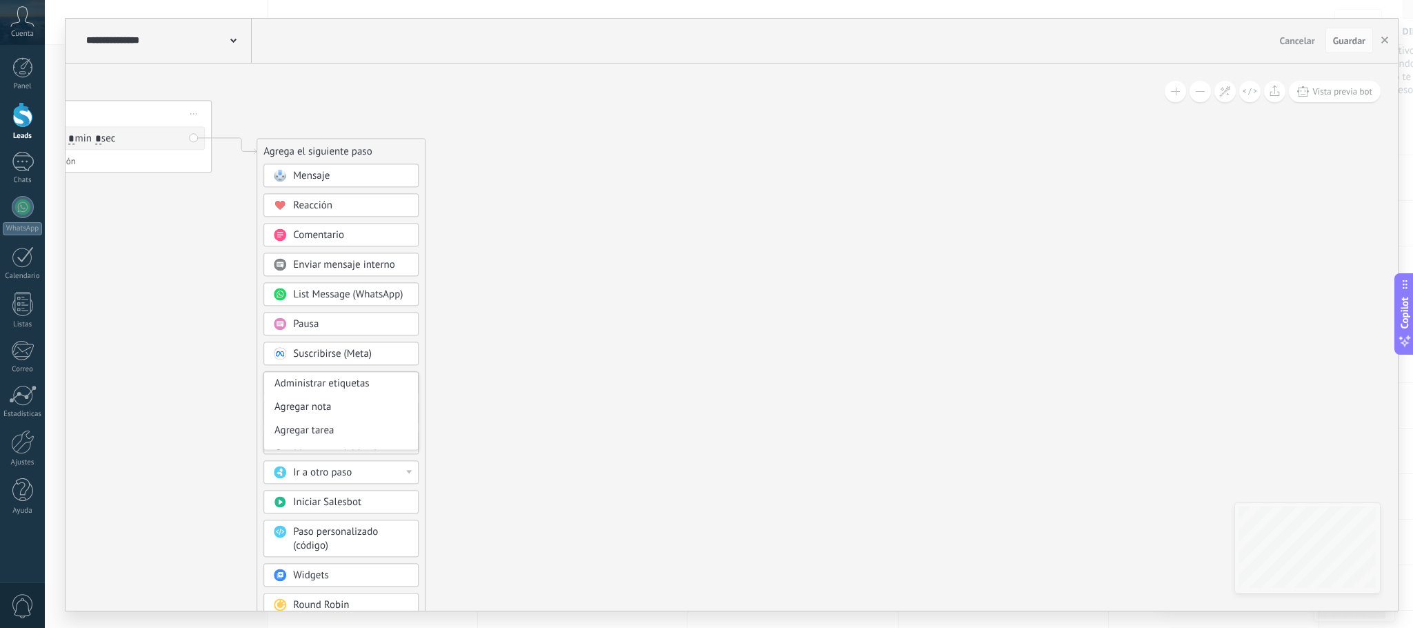
drag, startPoint x: 891, startPoint y: 1, endPoint x: 520, endPoint y: 356, distance: 513.3
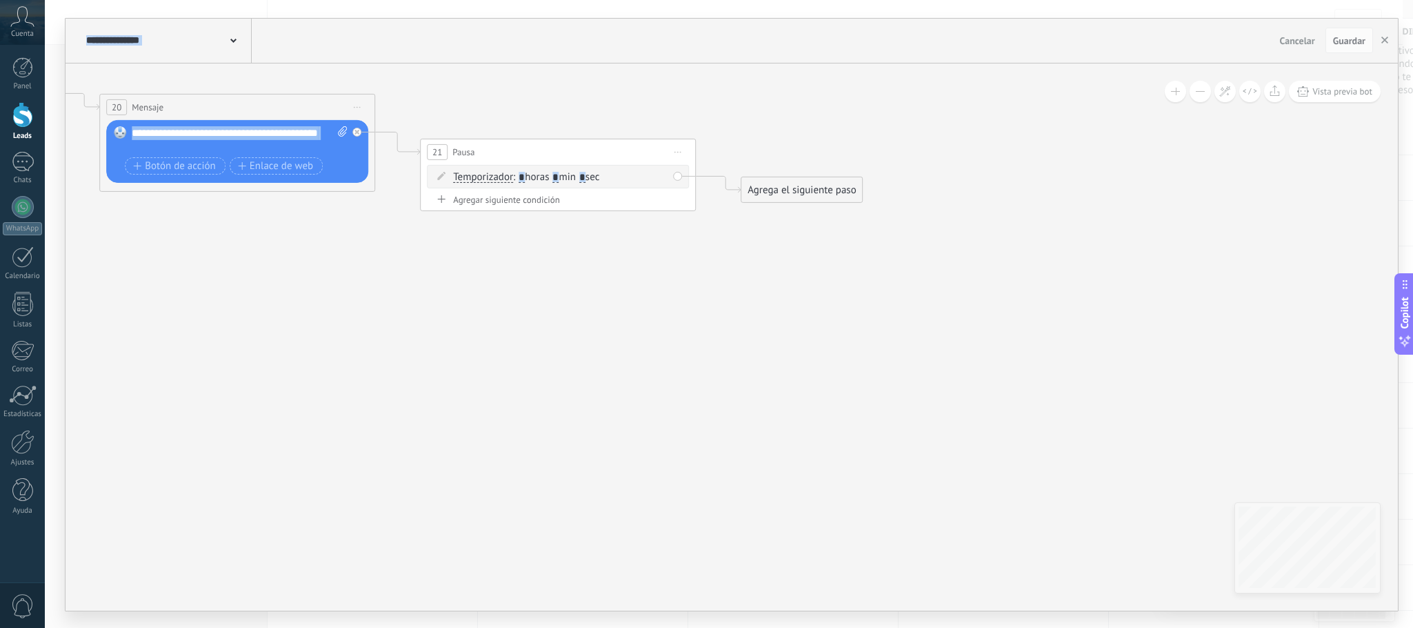
drag, startPoint x: 201, startPoint y: 195, endPoint x: 685, endPoint y: 232, distance: 485.7
click at [759, 189] on div "Agrega el siguiente paso" at bounding box center [802, 189] width 121 height 23
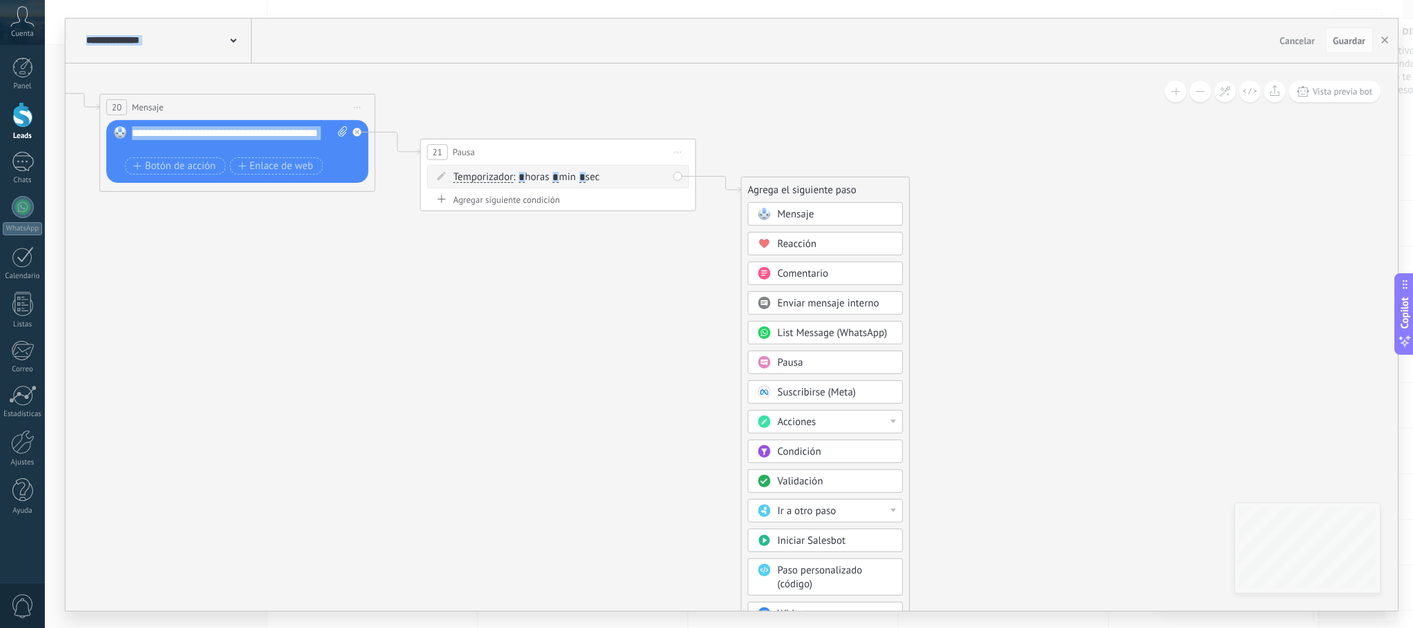
click at [786, 211] on span "Mensaje" at bounding box center [795, 213] width 37 height 13
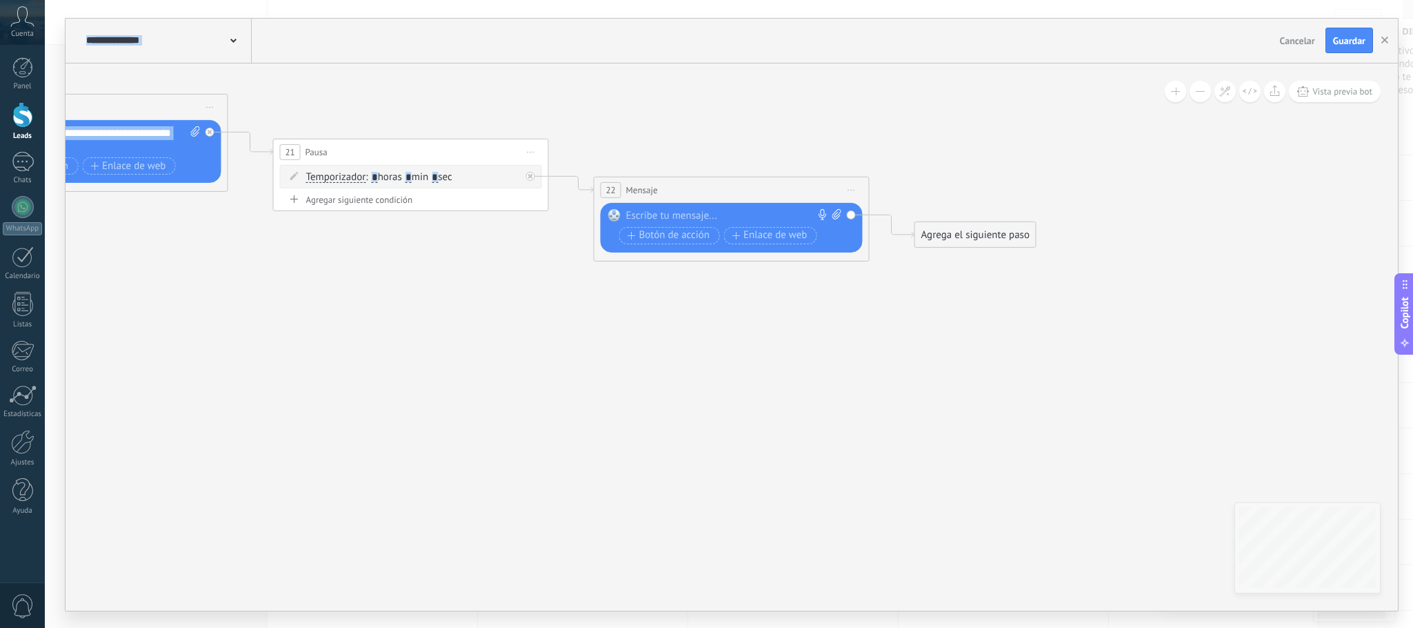
click at [632, 217] on div at bounding box center [728, 215] width 205 height 14
click at [942, 46] on button "Guardar" at bounding box center [1350, 41] width 48 height 26
click at [661, 215] on div at bounding box center [728, 215] width 205 height 14
click at [629, 218] on div "*****" at bounding box center [733, 215] width 215 height 14
click at [942, 230] on div "Agrega el siguiente paso" at bounding box center [975, 234] width 121 height 23
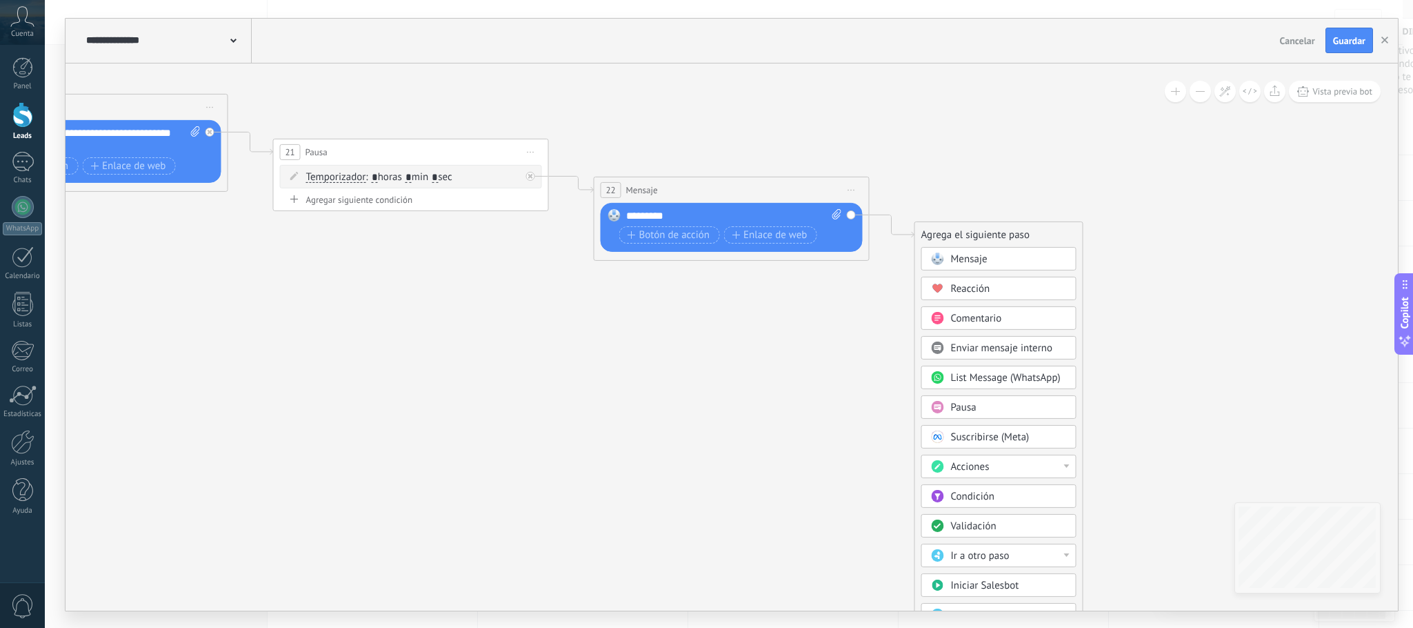
click at [942, 413] on span "Pausa" at bounding box center [964, 406] width 26 height 13
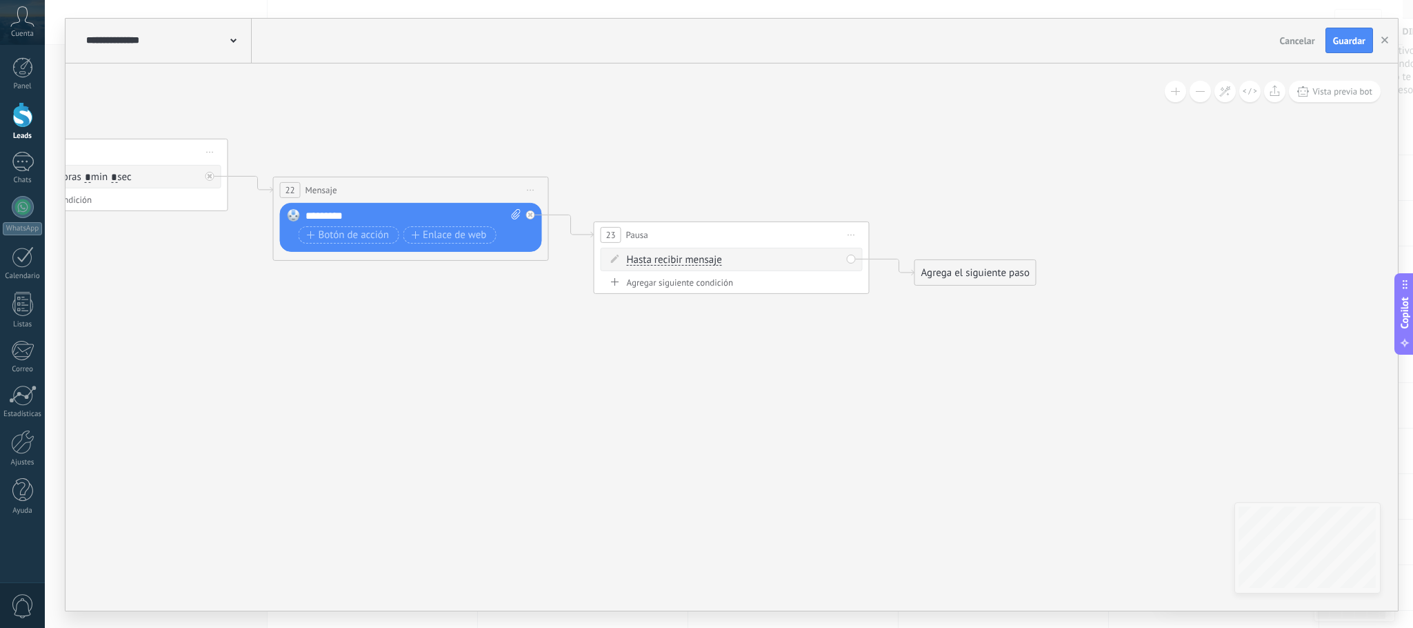
click at [683, 264] on span "Hasta recibir mensaje" at bounding box center [674, 259] width 95 height 11
click at [683, 264] on button "Hasta recibir mensaje" at bounding box center [706, 259] width 172 height 25
click at [679, 291] on span "Temporizador" at bounding box center [695, 284] width 167 height 14
drag, startPoint x: 735, startPoint y: 263, endPoint x: 743, endPoint y: 261, distance: 7.7
click at [743, 261] on span ": * horas * min * sec" at bounding box center [729, 258] width 86 height 13
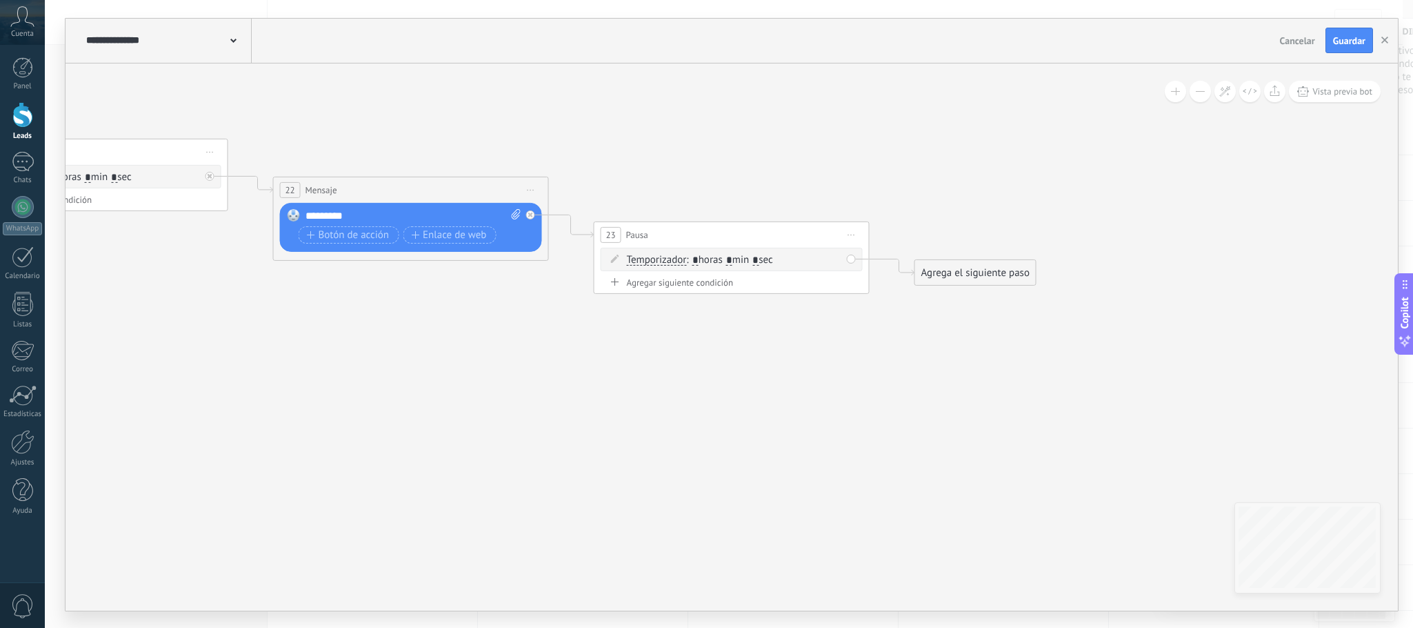
type input "*"
drag, startPoint x: 766, startPoint y: 259, endPoint x: 778, endPoint y: 259, distance: 11.7
click at [773, 259] on span ": * horas * min * sec" at bounding box center [729, 258] width 86 height 13
type input "*"
click at [942, 269] on div "Agrega el siguiente paso" at bounding box center [975, 272] width 121 height 23
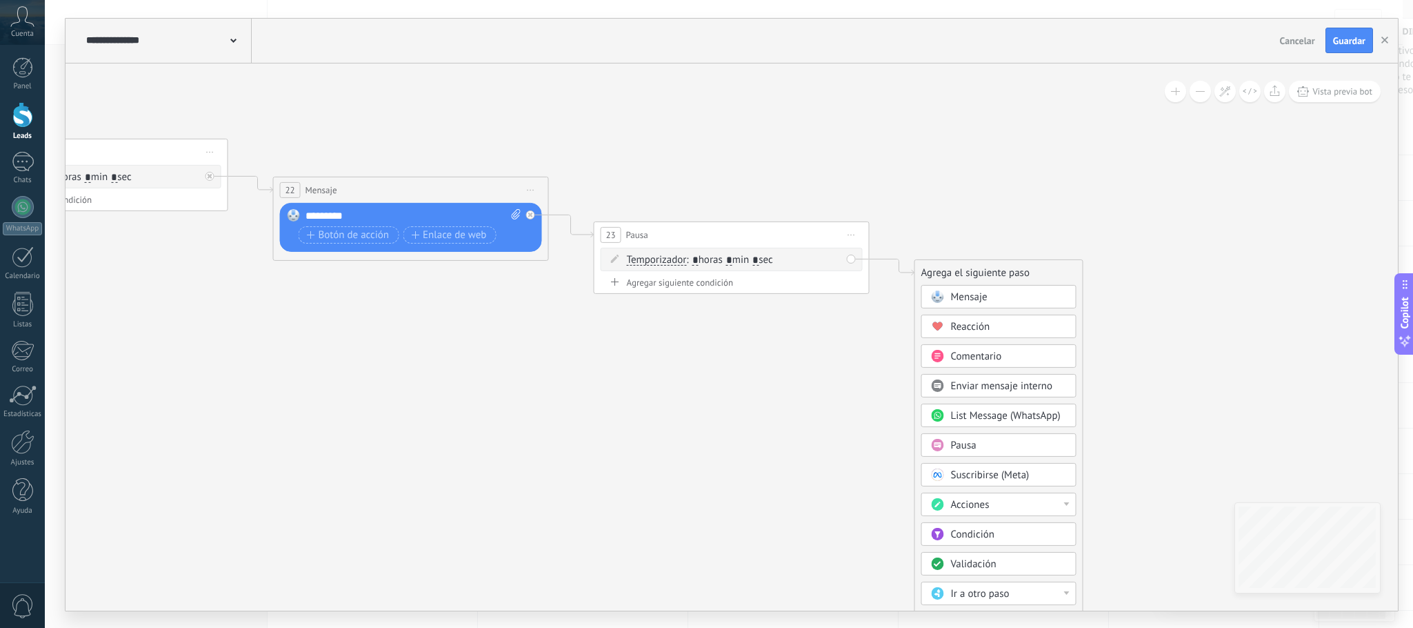
click at [942, 286] on div "Mensaje" at bounding box center [999, 295] width 155 height 23
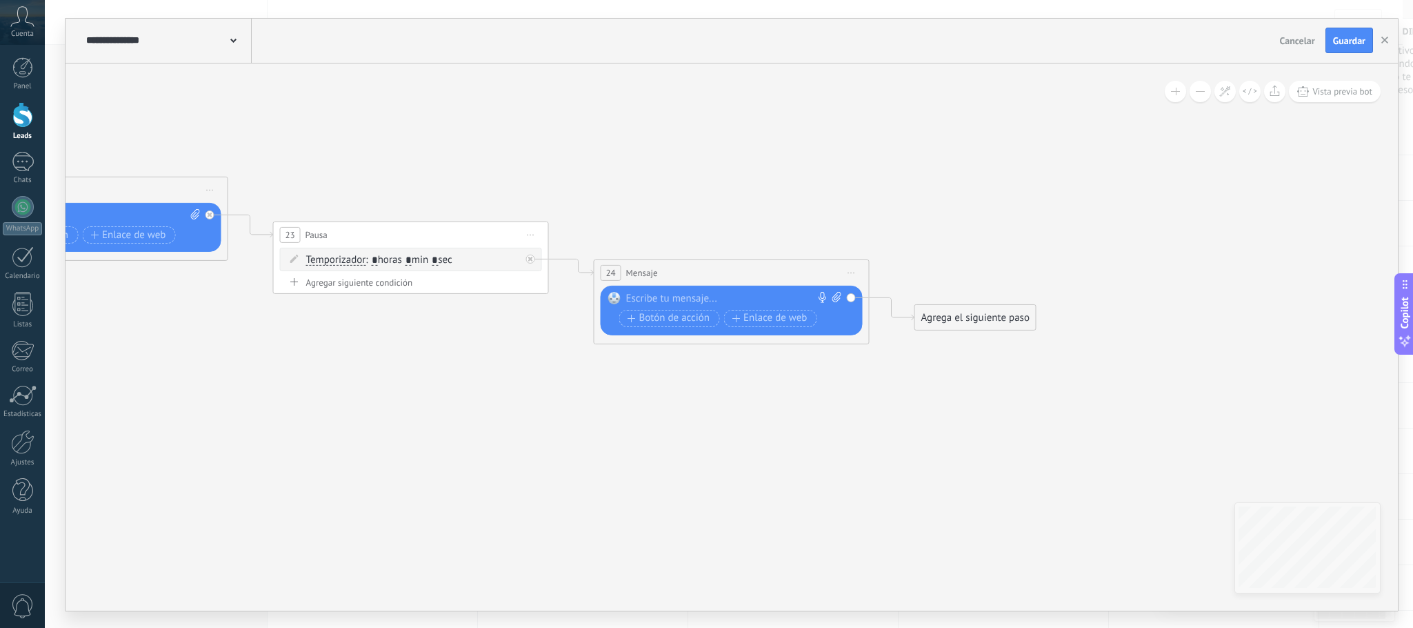
click at [698, 297] on div at bounding box center [728, 298] width 205 height 14
drag, startPoint x: 668, startPoint y: 300, endPoint x: 660, endPoint y: 298, distance: 8.5
click at [660, 298] on div "**********" at bounding box center [733, 298] width 215 height 14
click at [0, 0] on lt-span "*********" at bounding box center [0, 0] width 0 height 0
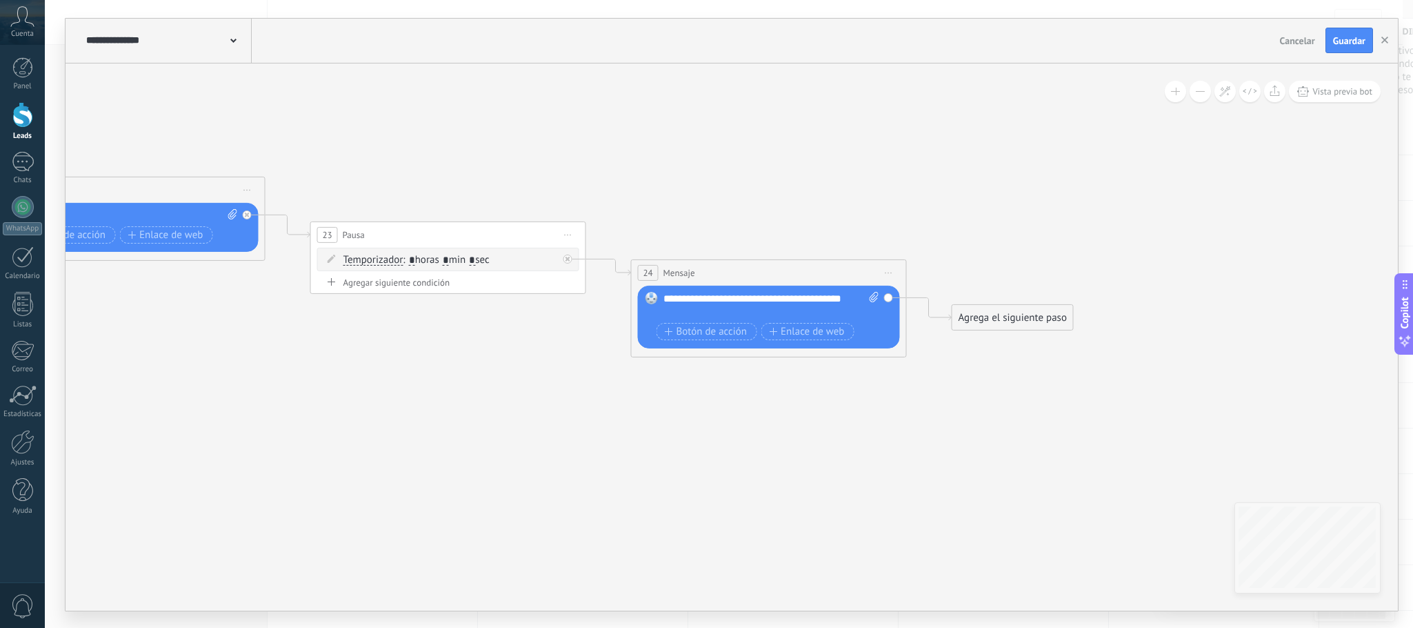
click at [942, 319] on div "Agrega el siguiente paso" at bounding box center [1013, 317] width 121 height 23
click at [942, 418] on span "Pausa" at bounding box center [1001, 489] width 26 height 13
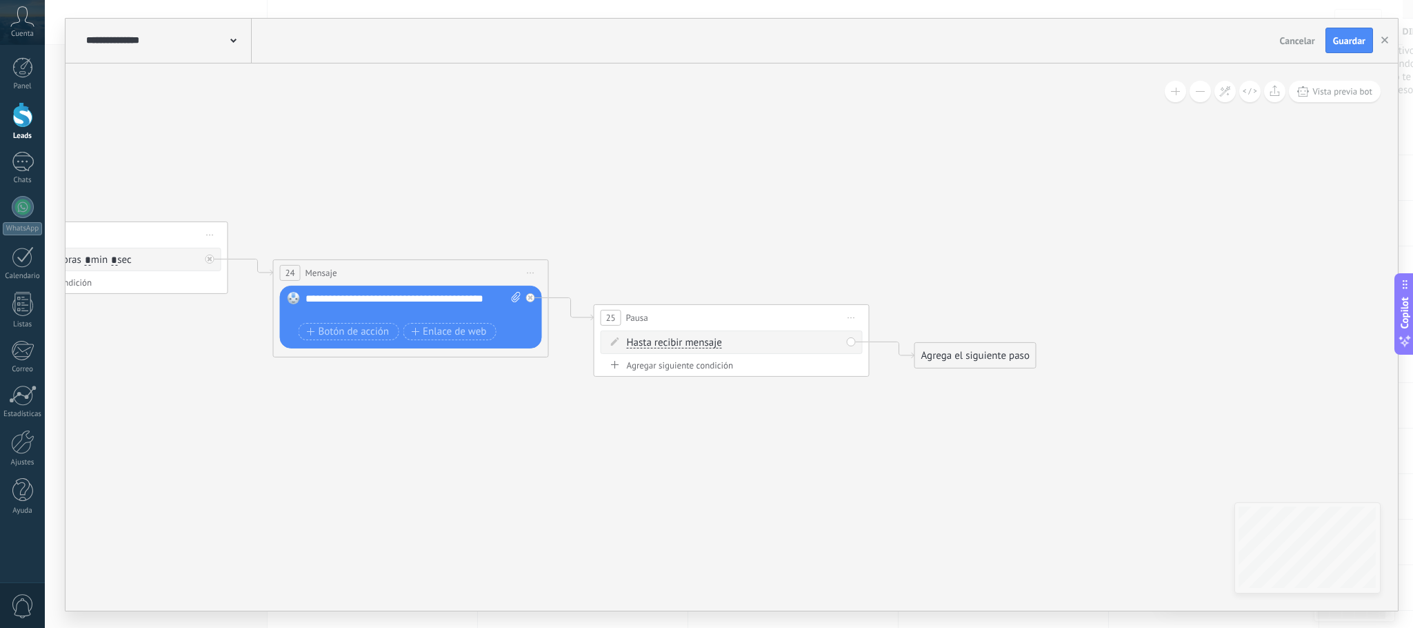
click at [704, 344] on span "Hasta recibir mensaje" at bounding box center [674, 342] width 95 height 11
click at [704, 344] on button "Hasta recibir mensaje" at bounding box center [706, 342] width 172 height 25
click at [695, 366] on span "Temporizador" at bounding box center [695, 367] width 167 height 14
drag, startPoint x: 737, startPoint y: 346, endPoint x: 745, endPoint y: 346, distance: 8.3
click at [745, 346] on span ": * horas * min * sec" at bounding box center [729, 341] width 86 height 13
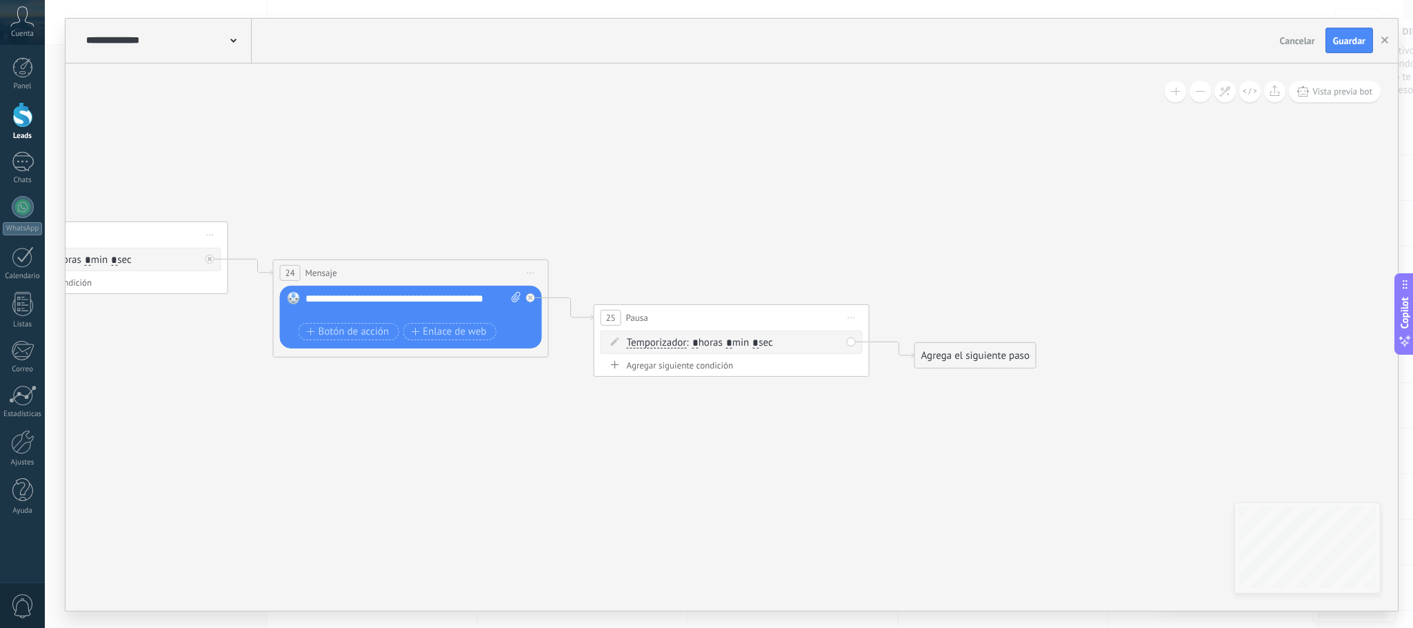
type input "*"
click at [773, 344] on span ": * horas * min * sec" at bounding box center [729, 341] width 86 height 13
type input "*"
